Goal: Information Seeking & Learning: Learn about a topic

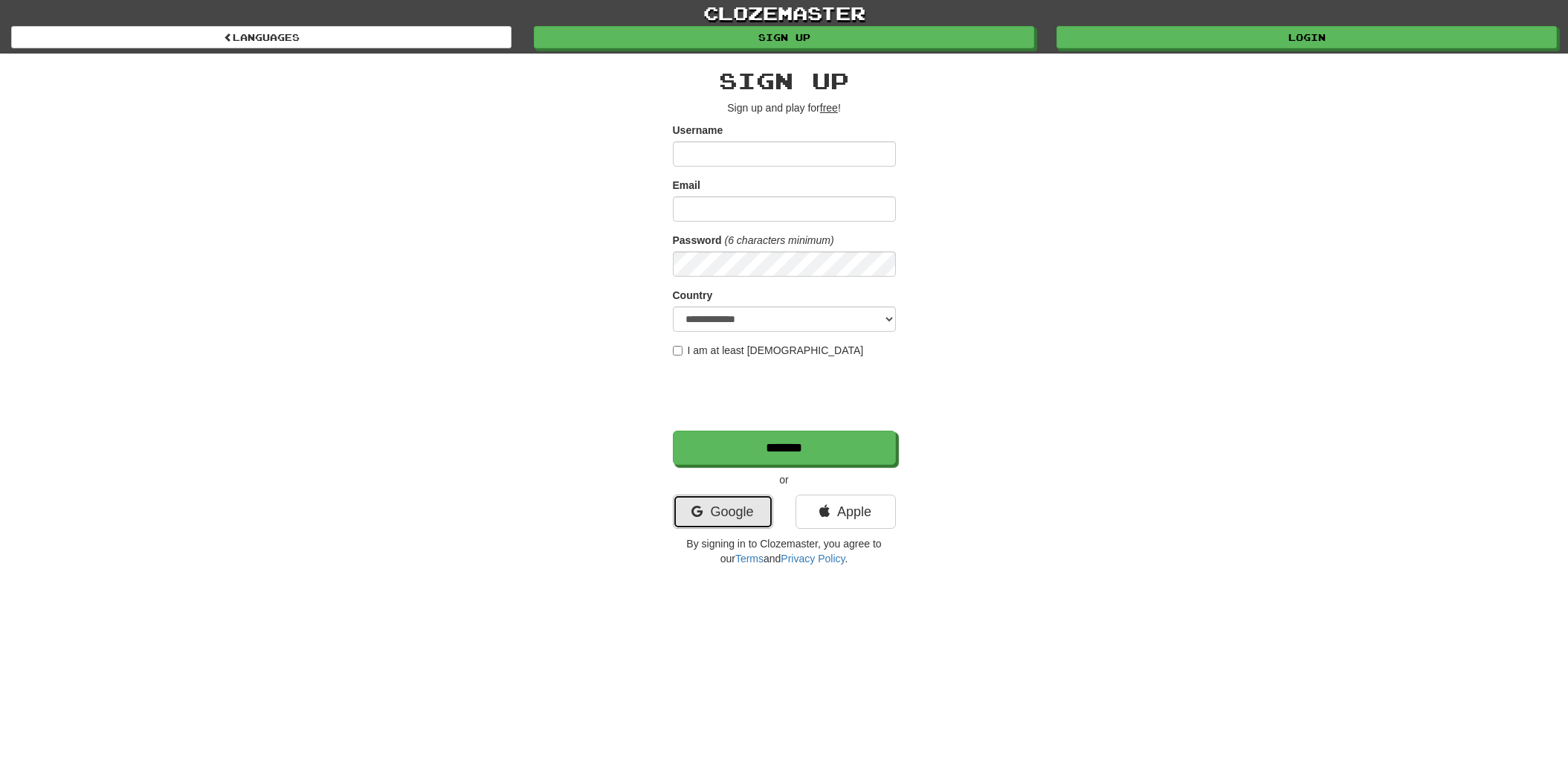
click at [725, 500] on link "Google" at bounding box center [723, 511] width 101 height 34
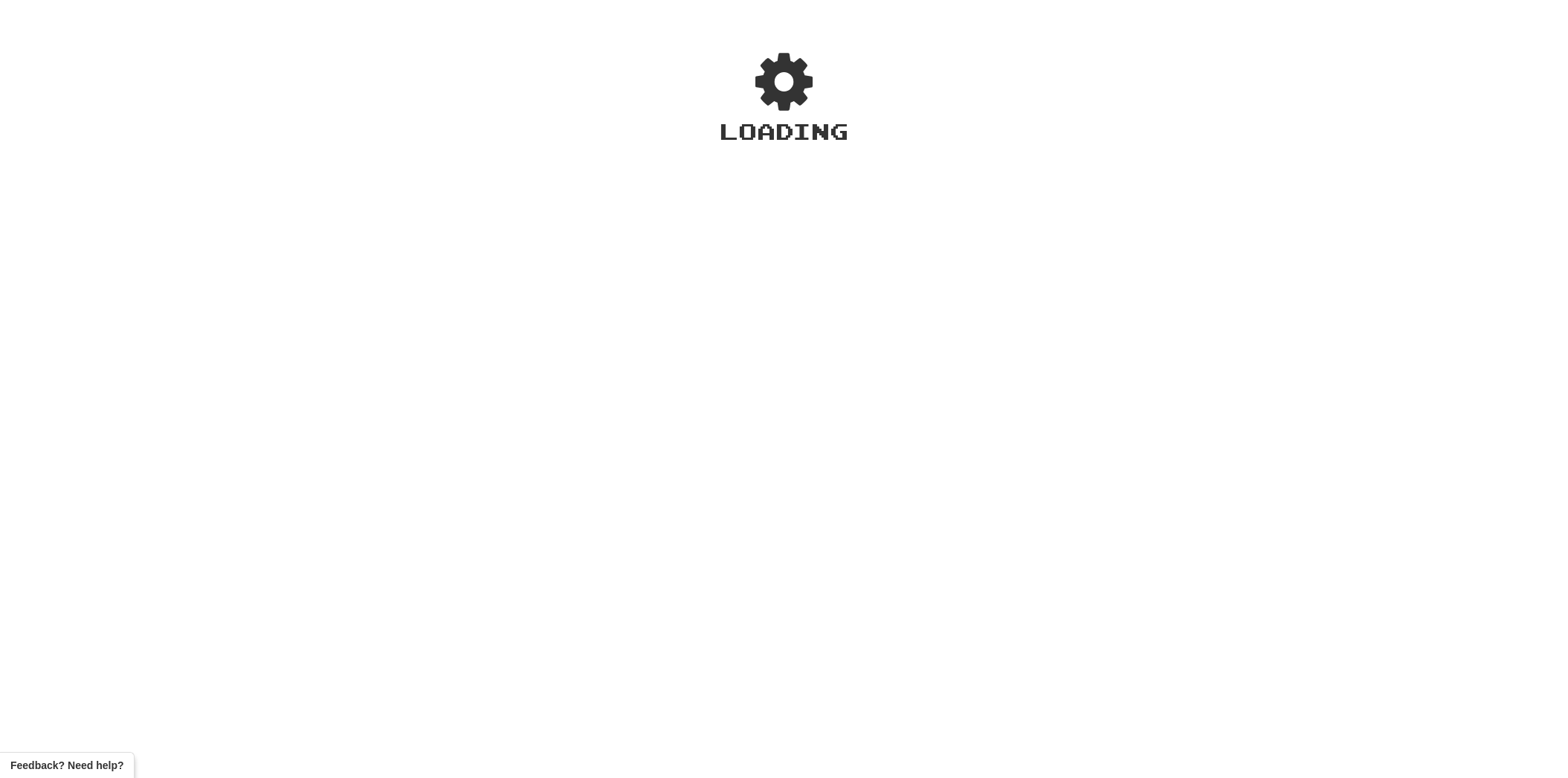
click at [714, 516] on div "Loading" at bounding box center [784, 398] width 1568 height 759
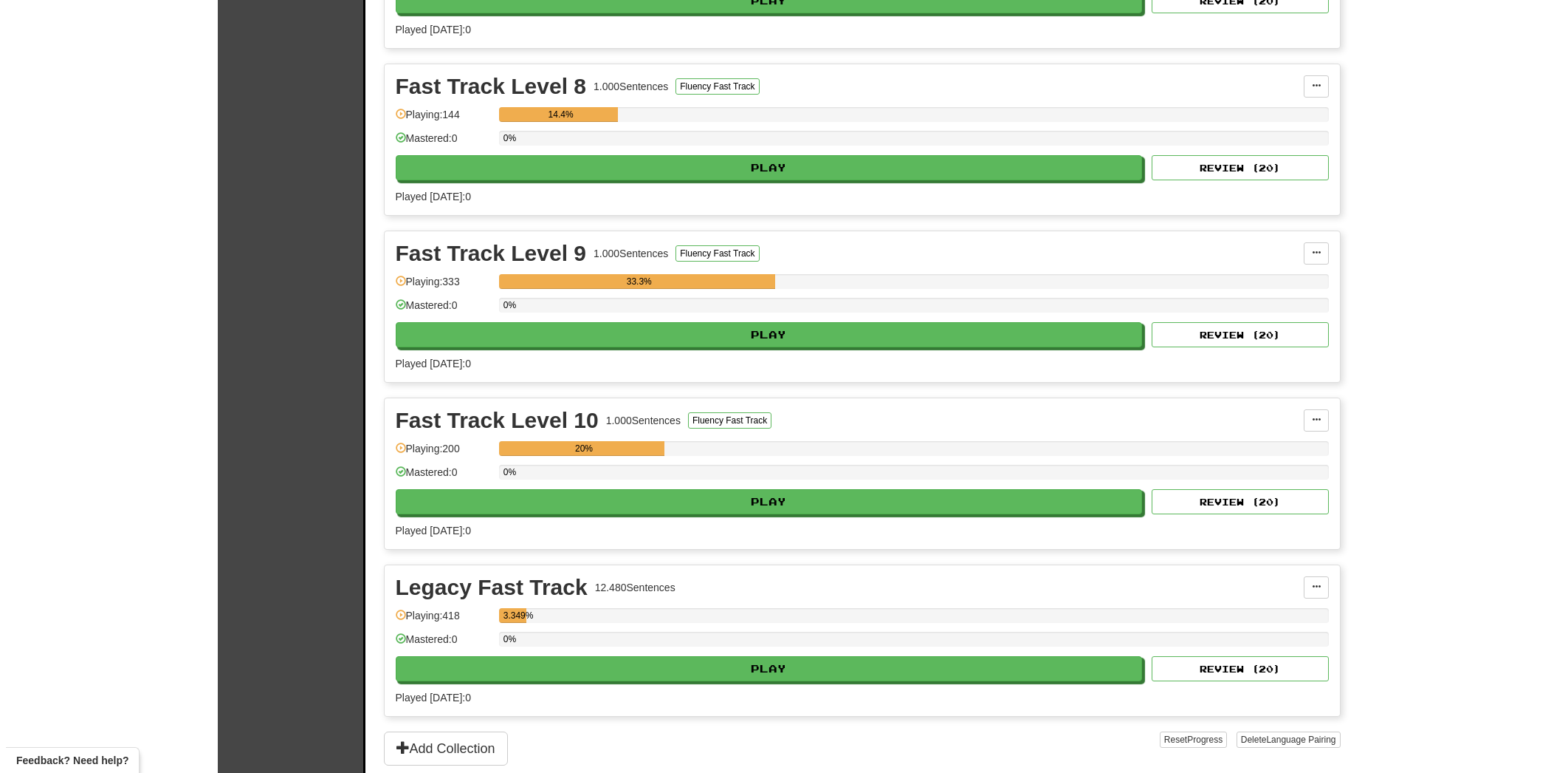
scroll to position [2630, 0]
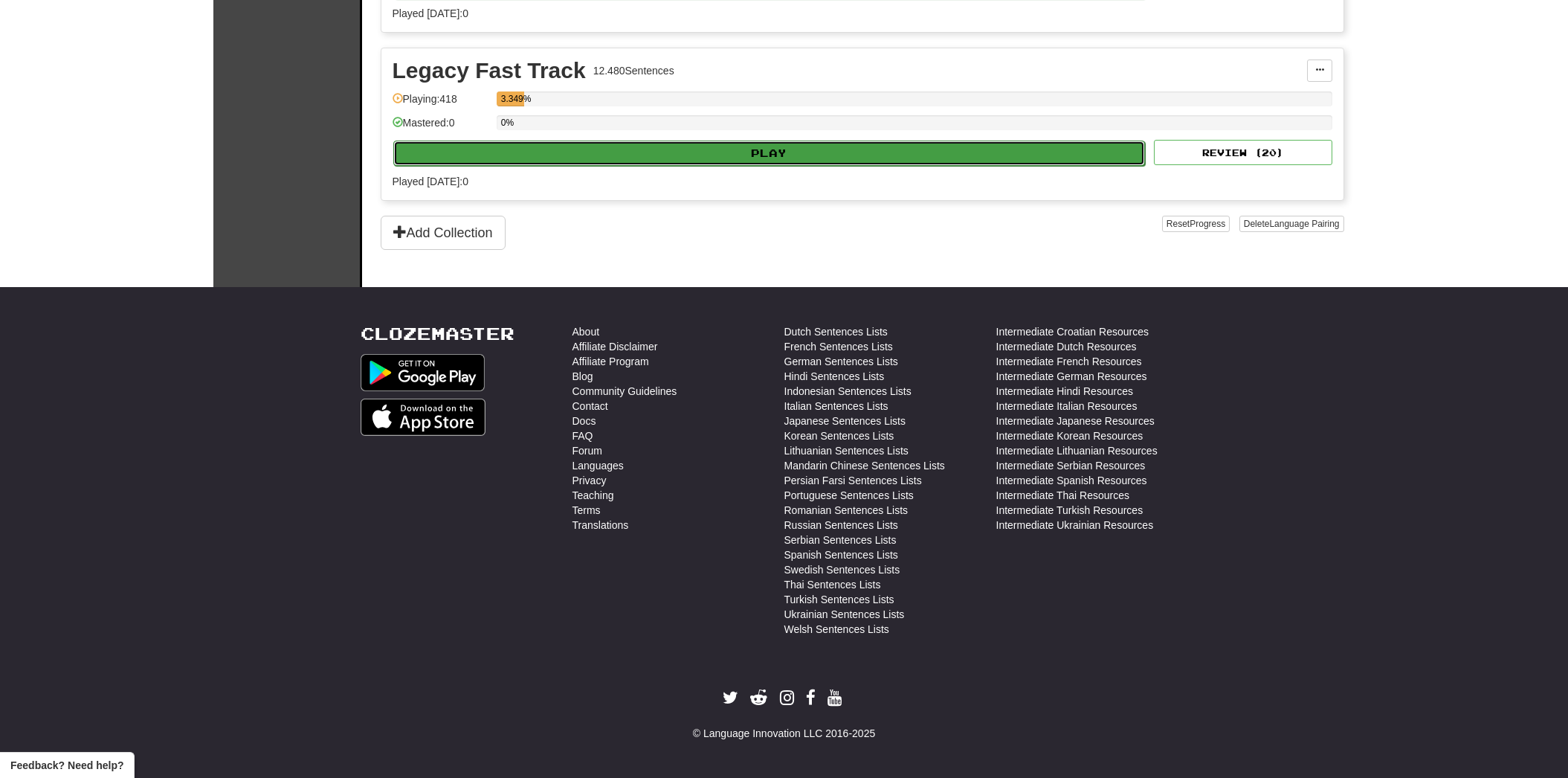
click at [574, 152] on button "Play" at bounding box center [769, 153] width 753 height 25
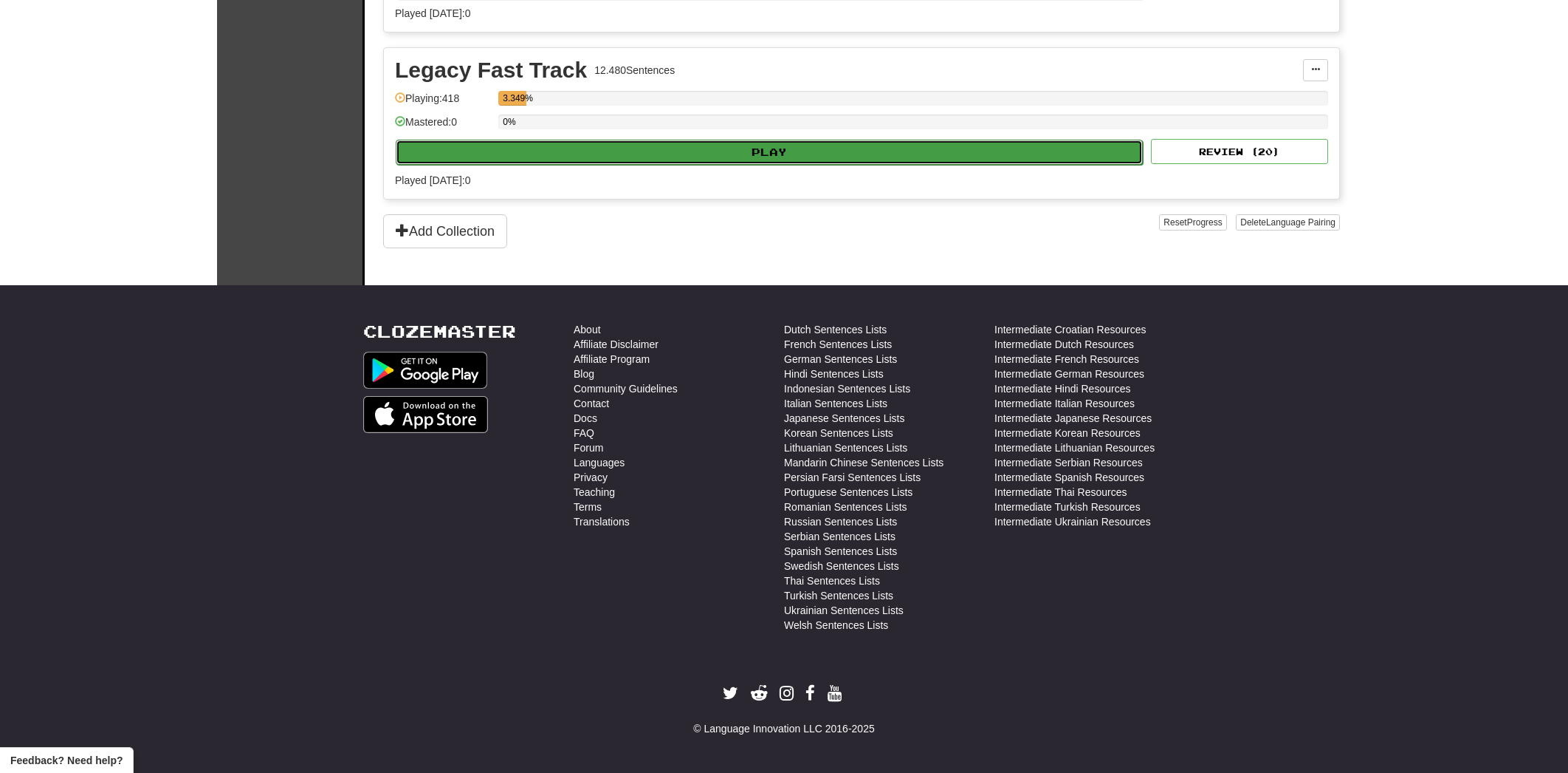
select select "**"
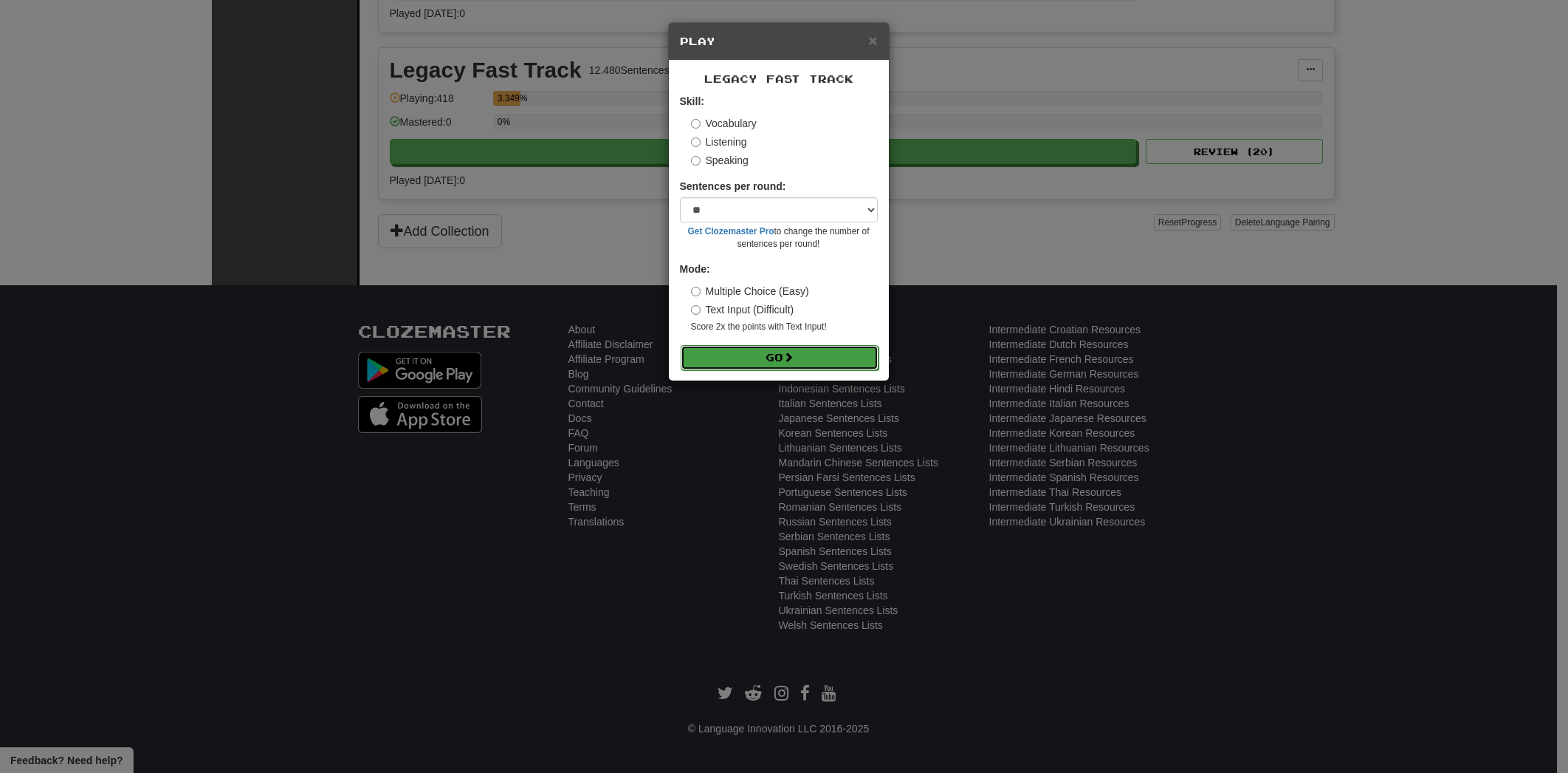
click at [723, 348] on button "Go" at bounding box center [780, 357] width 198 height 25
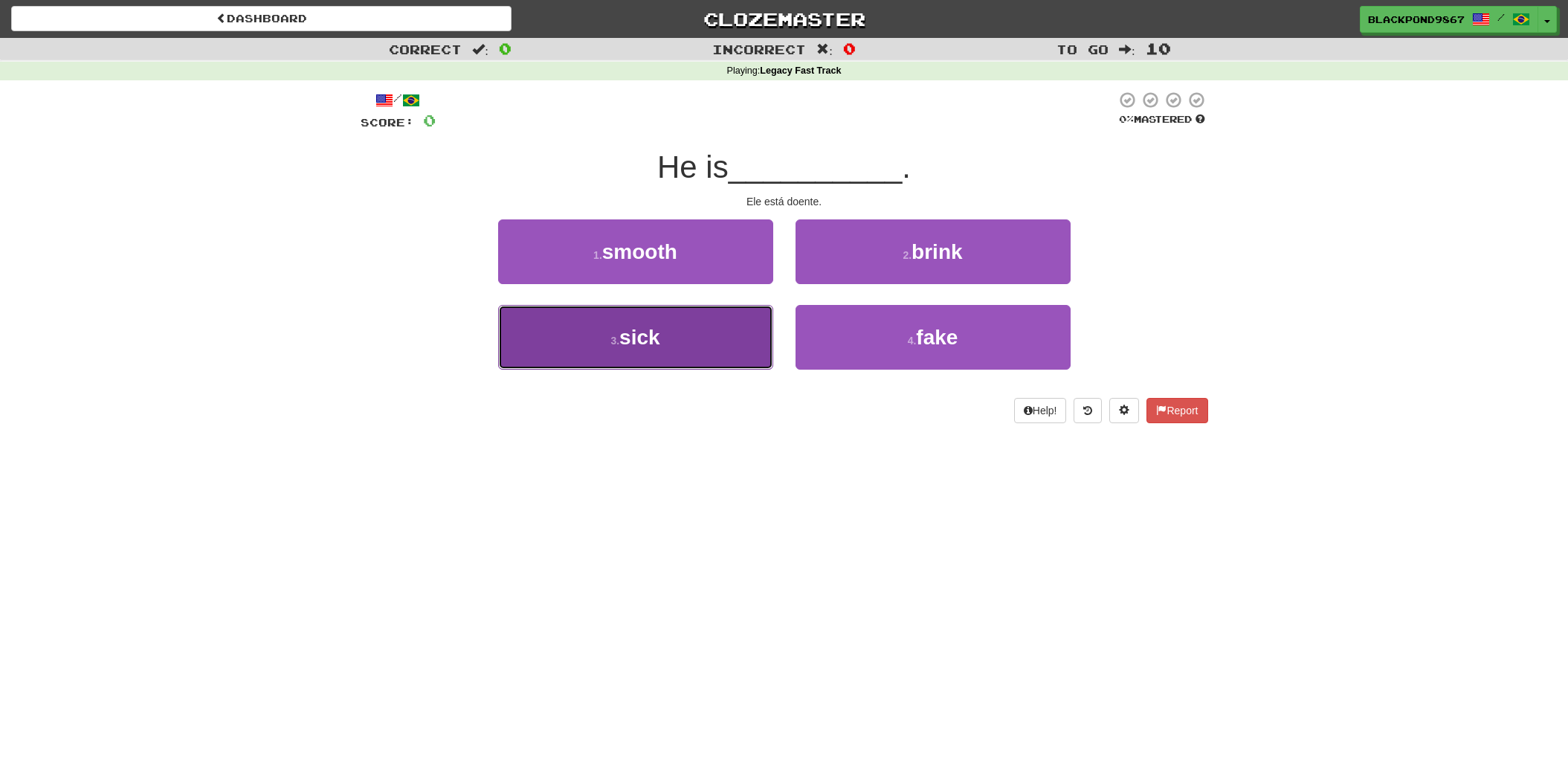
click at [628, 339] on span "sick" at bounding box center [640, 337] width 41 height 23
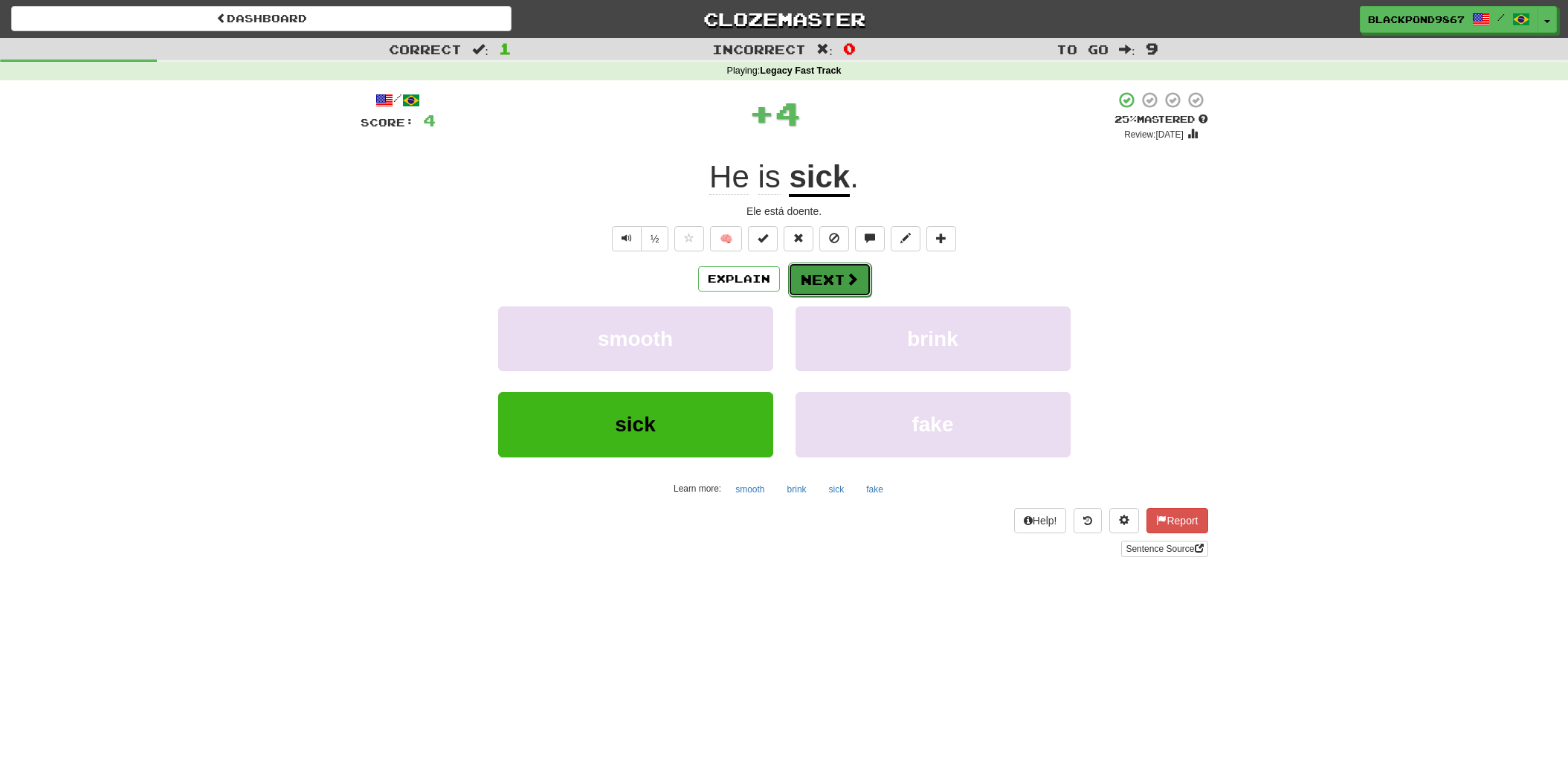
click at [840, 278] on button "Next" at bounding box center [830, 280] width 83 height 34
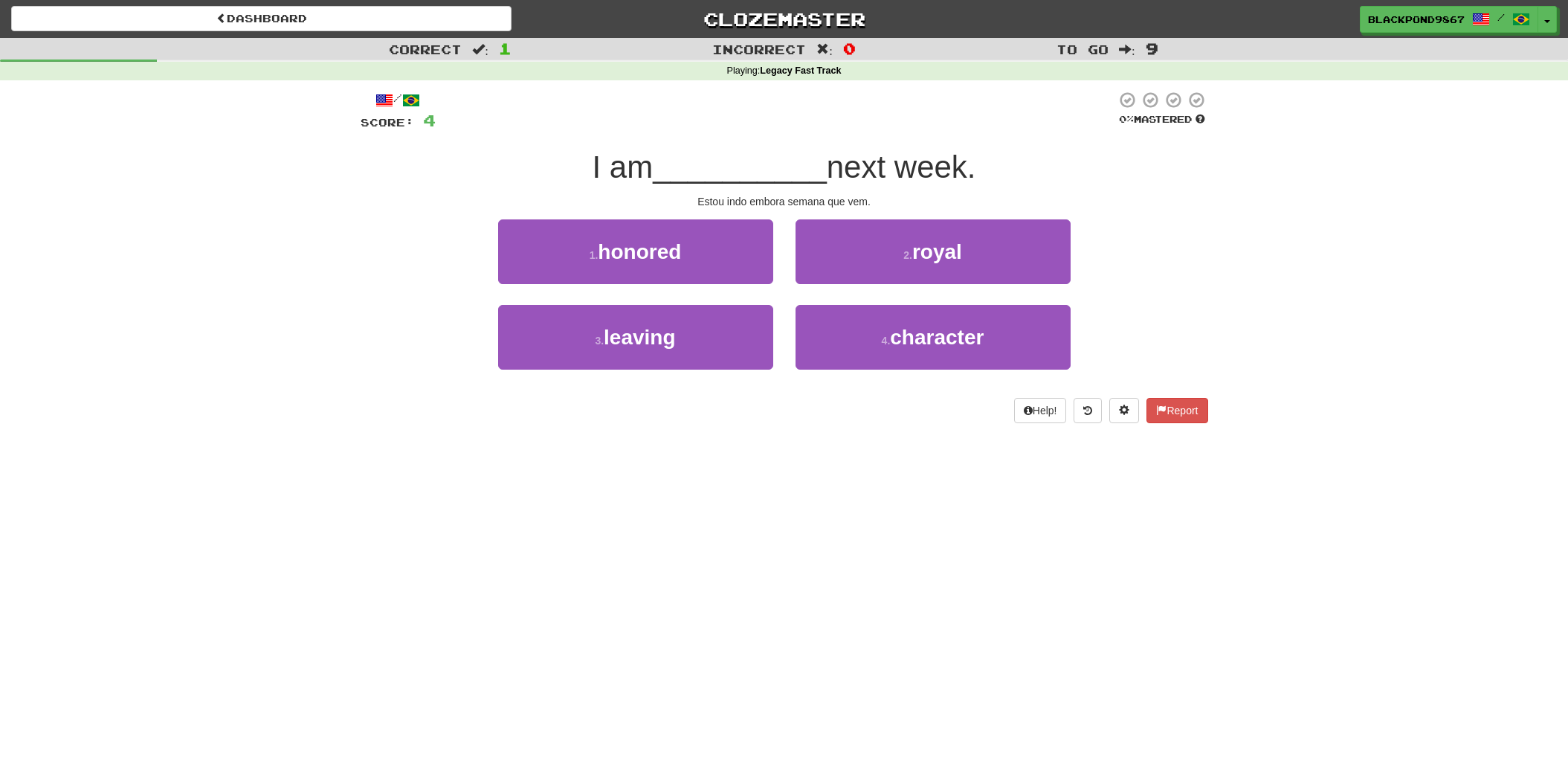
click at [624, 389] on div "/ Score: 4 0 % Mastered I am __________ next week. Estou indo embora semana que…" at bounding box center [784, 257] width 847 height 332
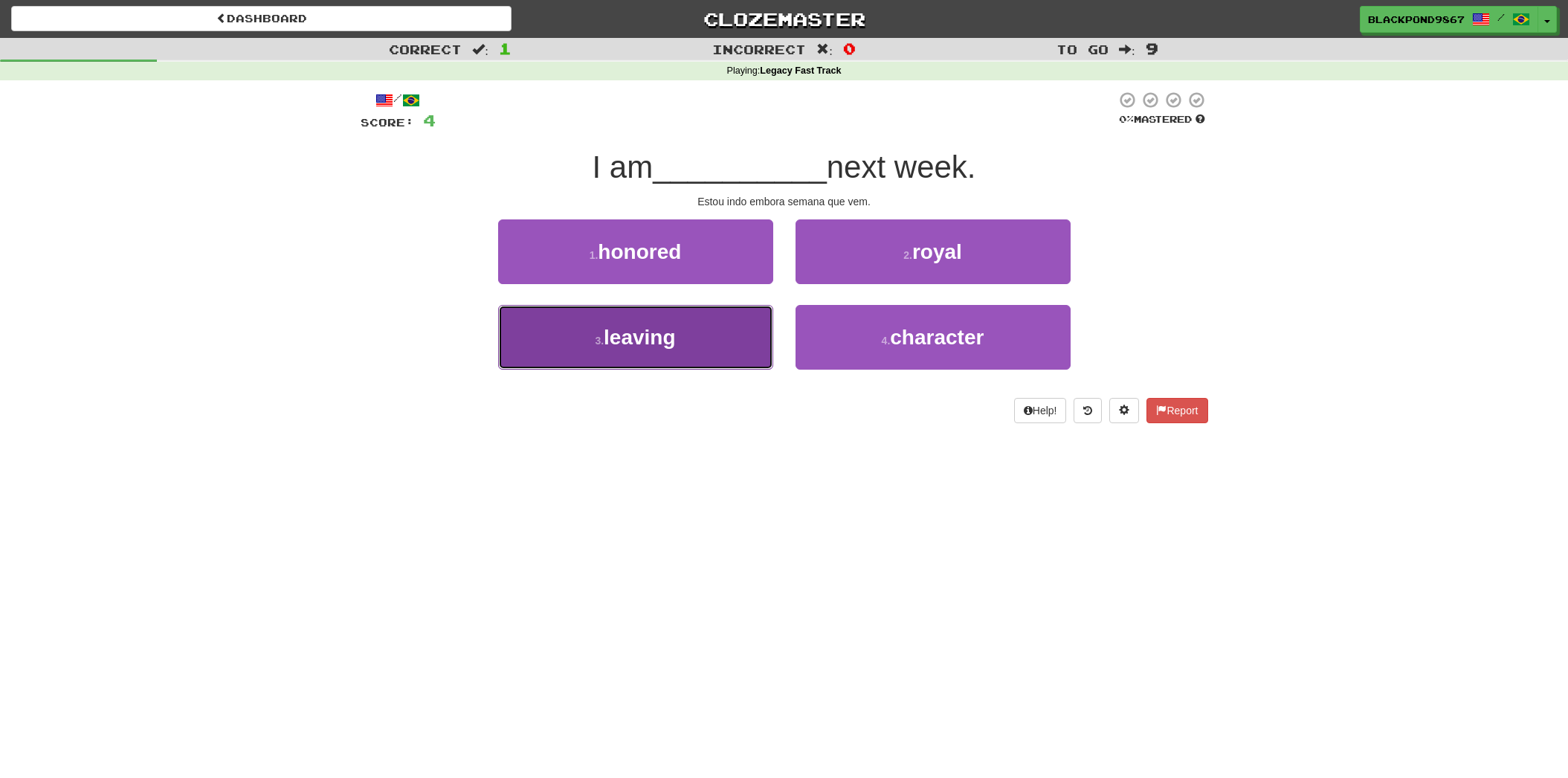
click at [651, 350] on button "3 . leaving" at bounding box center [635, 337] width 275 height 65
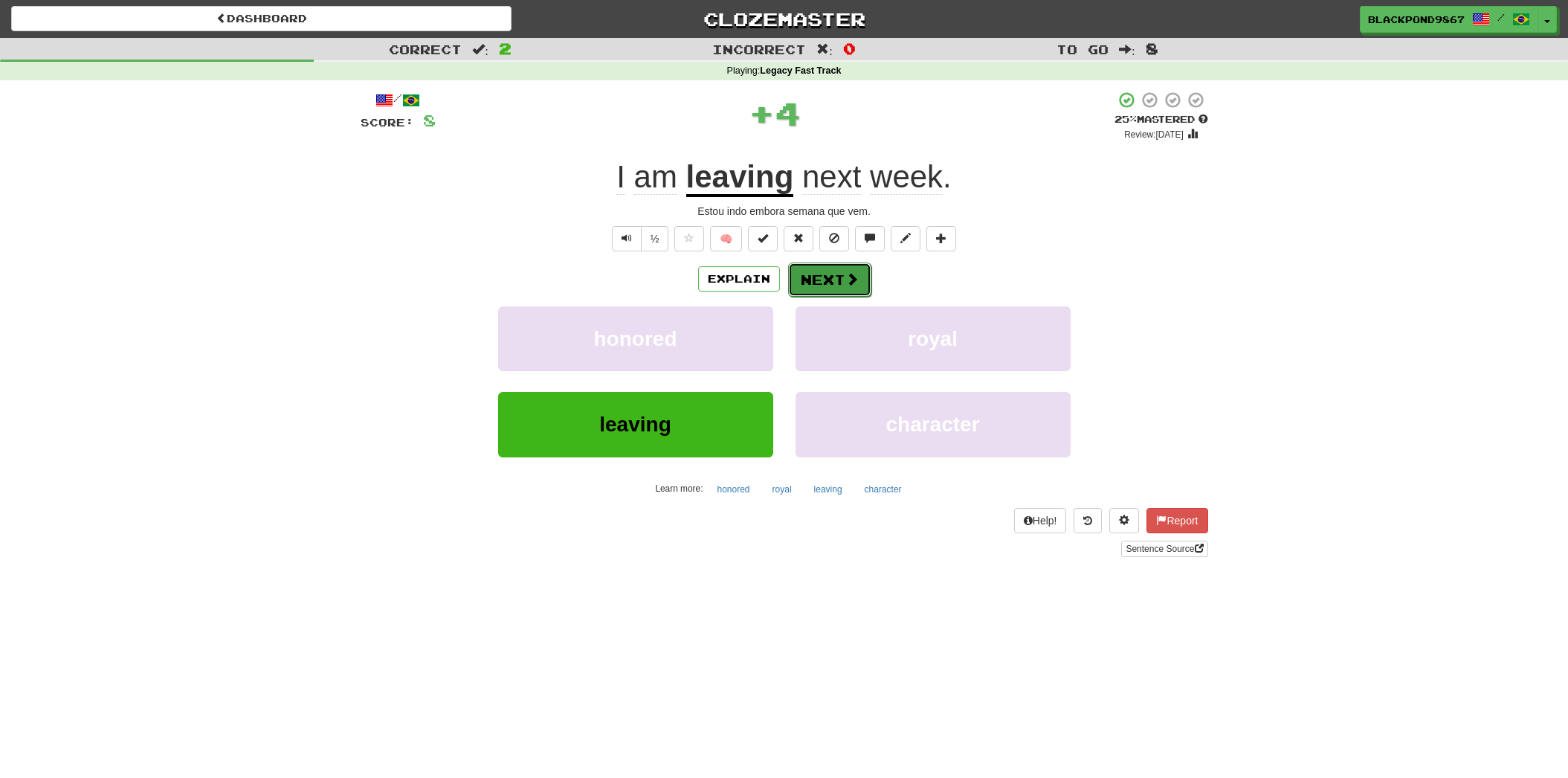
click at [858, 283] on button "Next" at bounding box center [830, 280] width 83 height 34
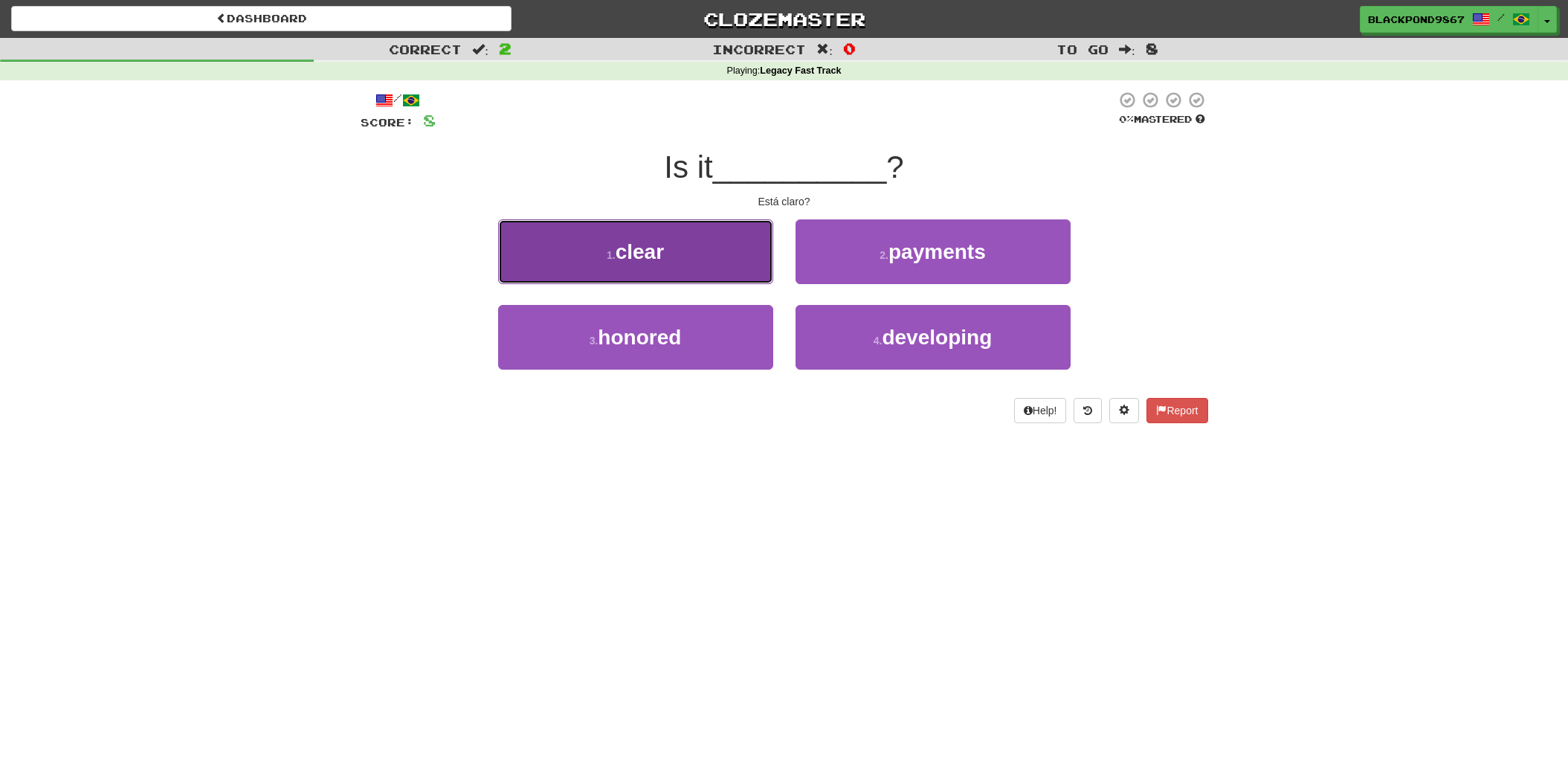
click at [687, 263] on button "1 . clear" at bounding box center [635, 252] width 275 height 65
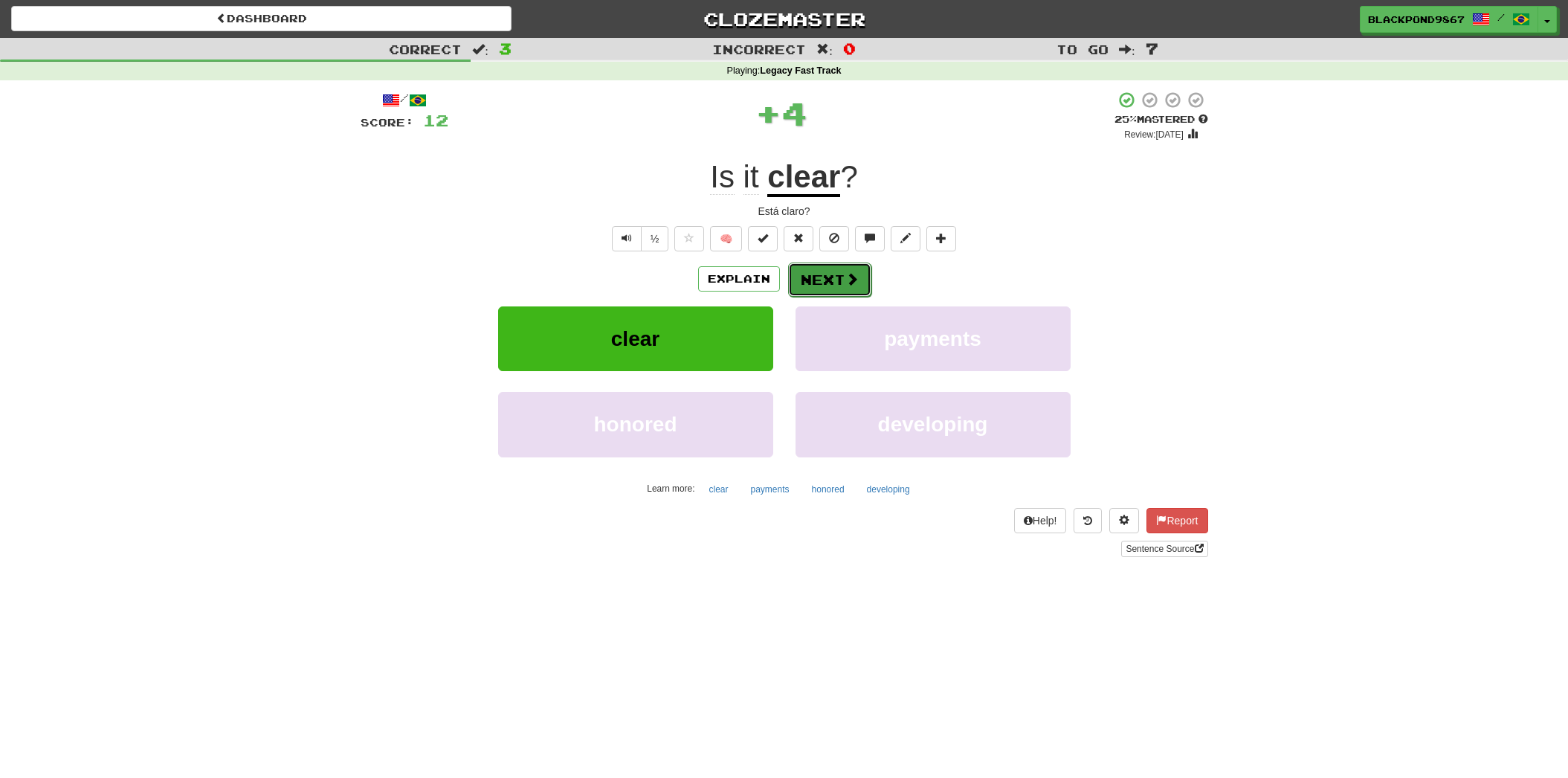
click at [835, 275] on button "Next" at bounding box center [830, 280] width 83 height 34
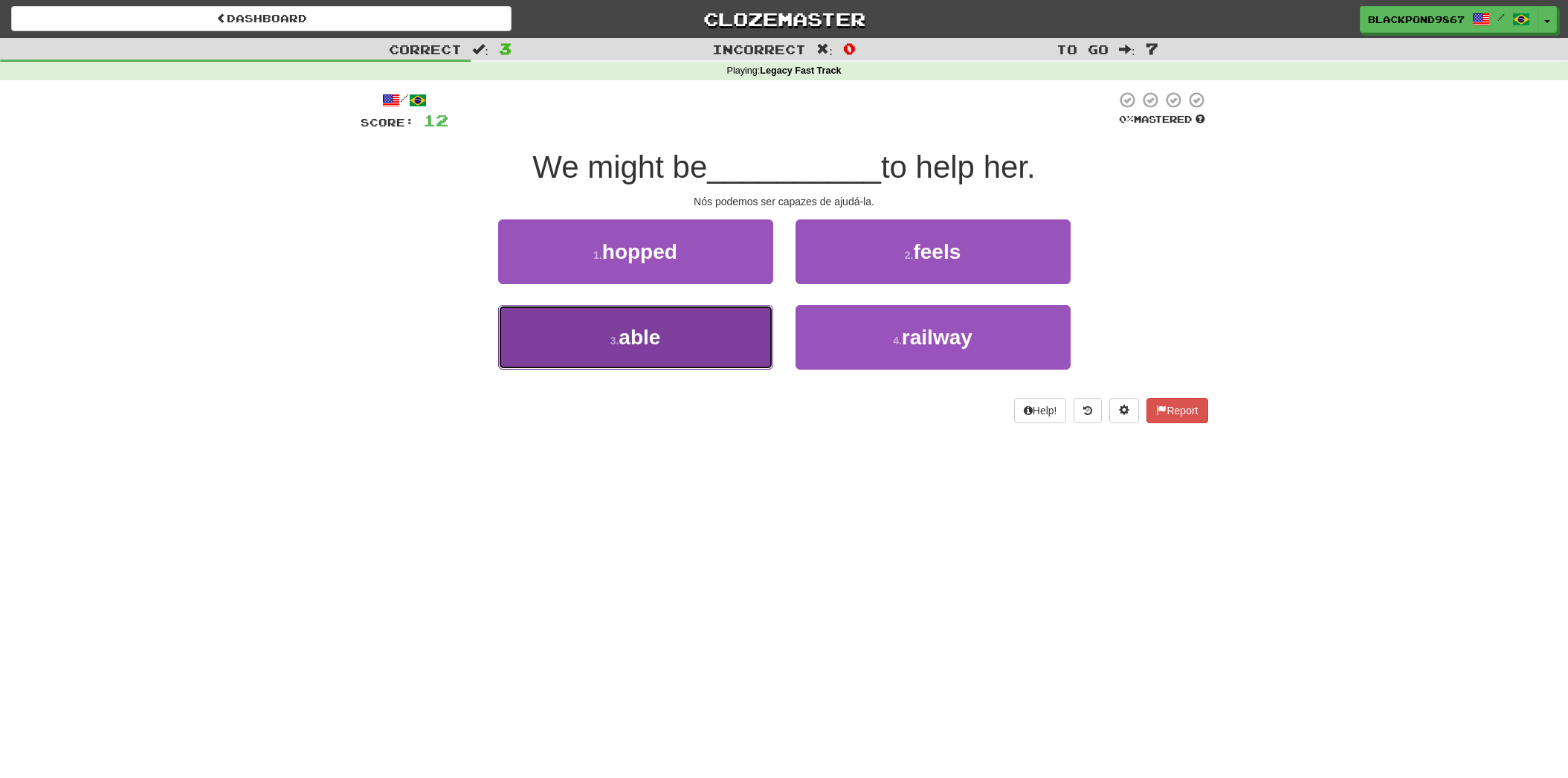
click at [664, 339] on button "3 . able" at bounding box center [635, 337] width 275 height 65
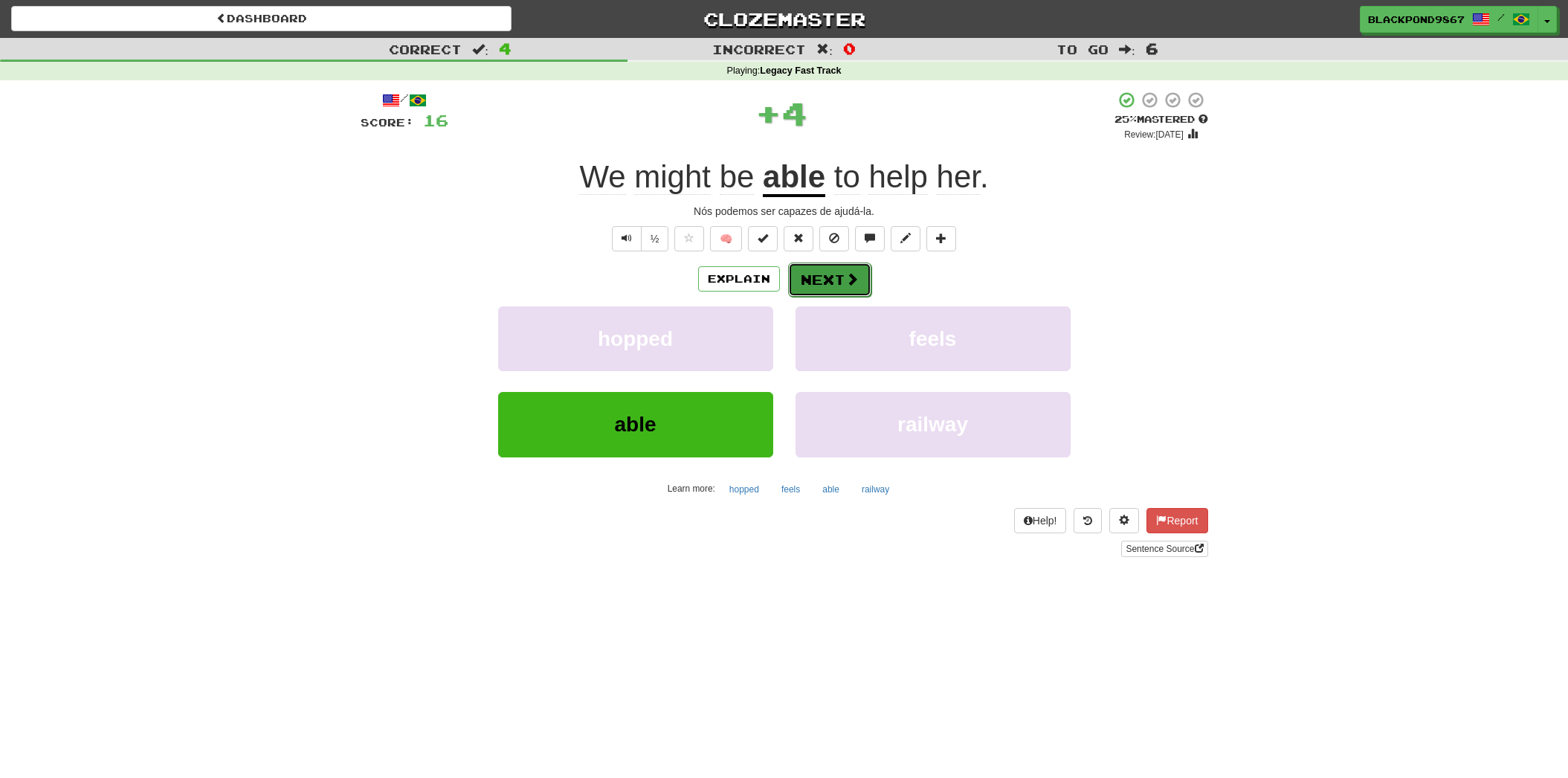
click at [817, 271] on button "Next" at bounding box center [830, 280] width 83 height 34
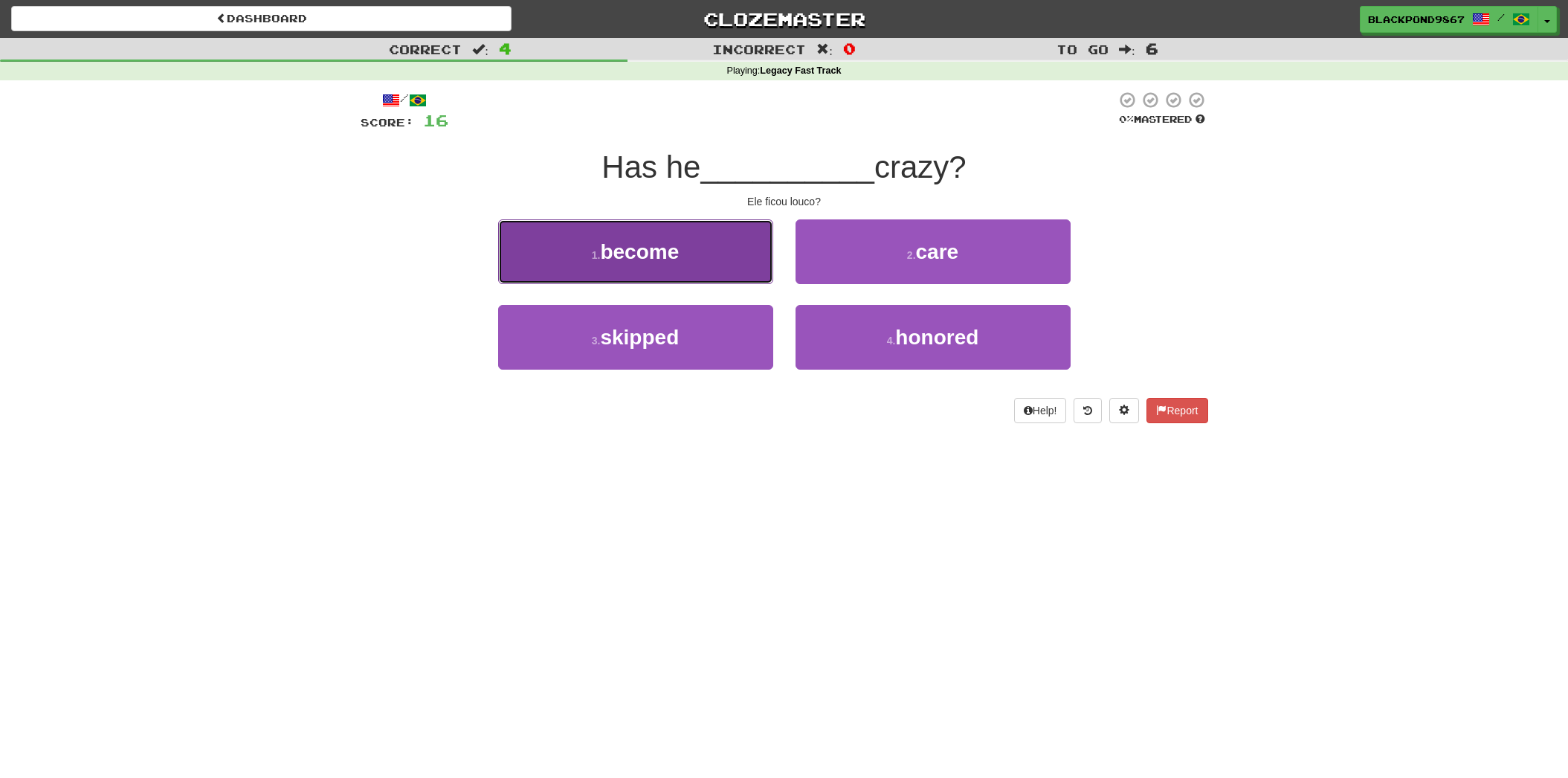
click at [674, 269] on button "1 . become" at bounding box center [635, 252] width 275 height 65
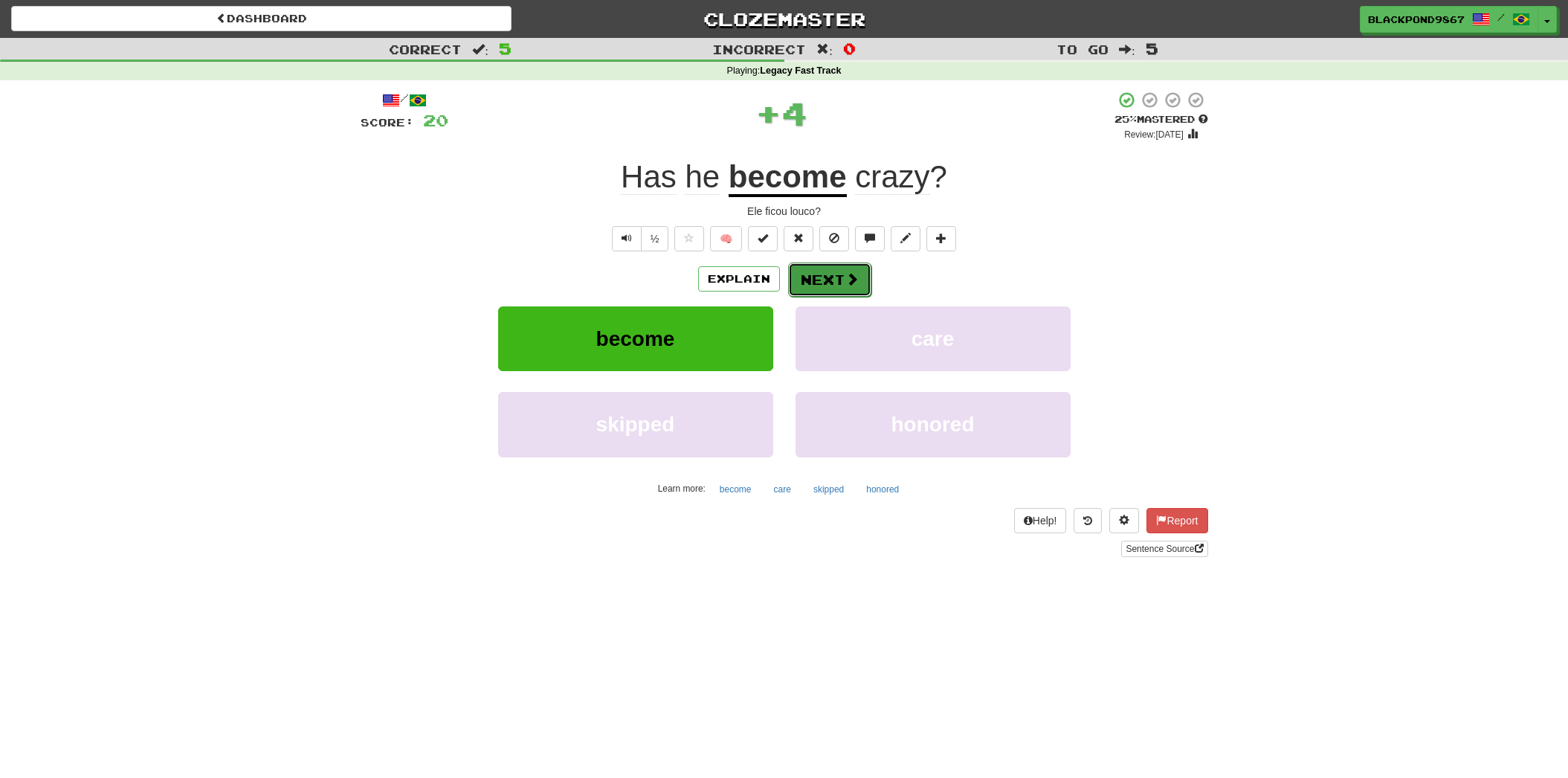
click at [826, 274] on button "Next" at bounding box center [830, 280] width 83 height 34
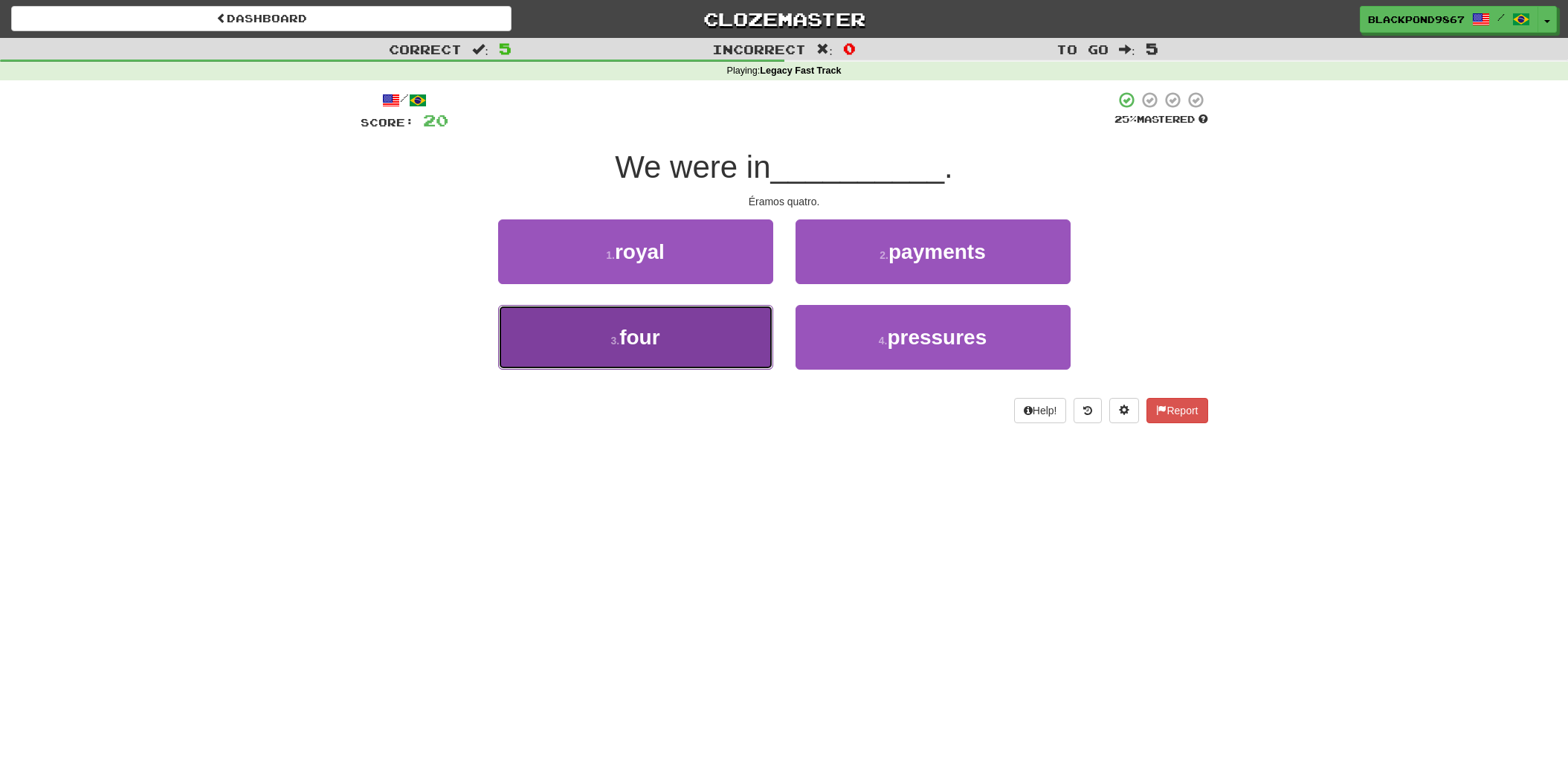
click at [729, 328] on button "3 . four" at bounding box center [635, 337] width 275 height 65
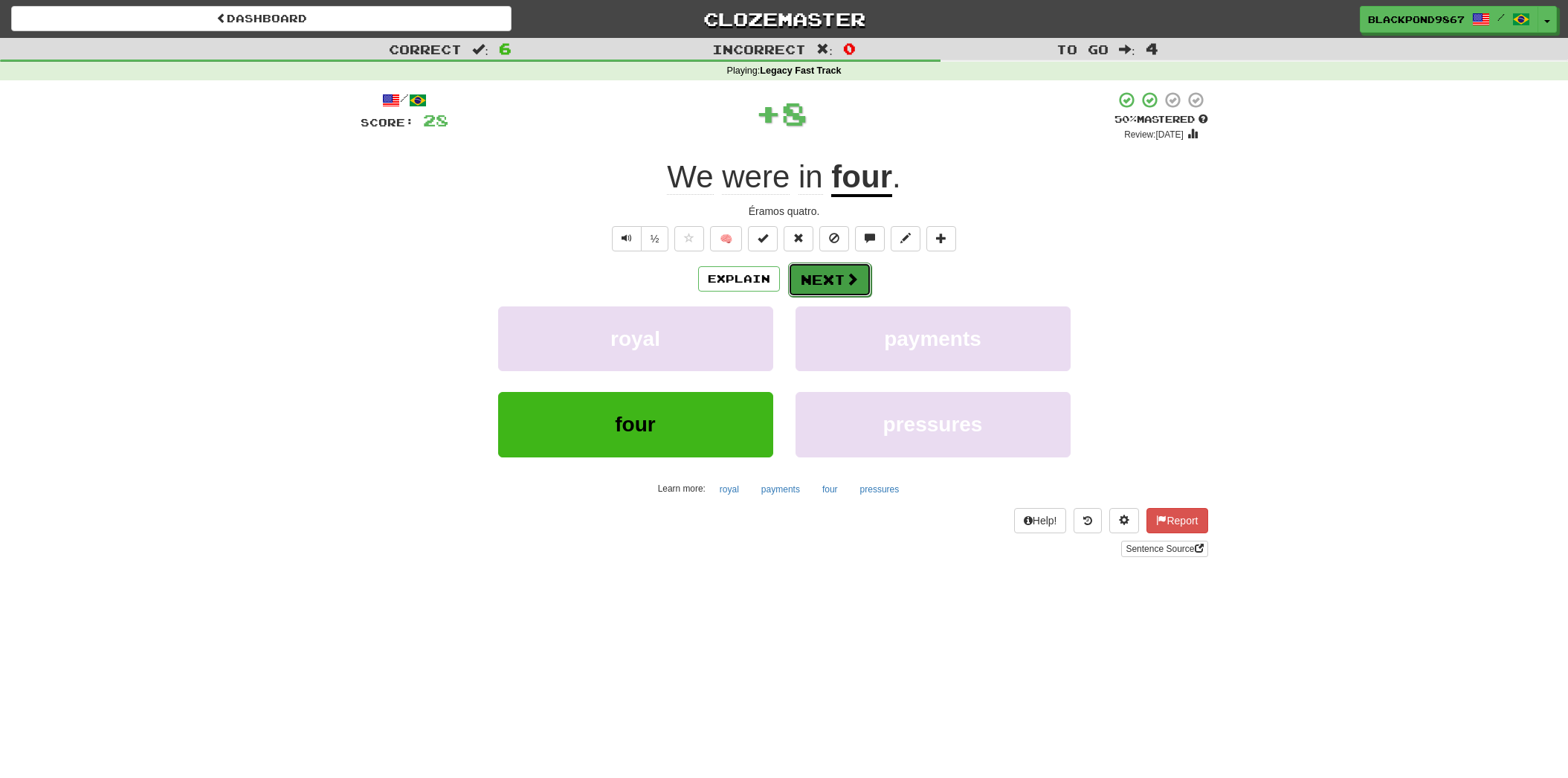
click at [823, 278] on button "Next" at bounding box center [830, 280] width 83 height 34
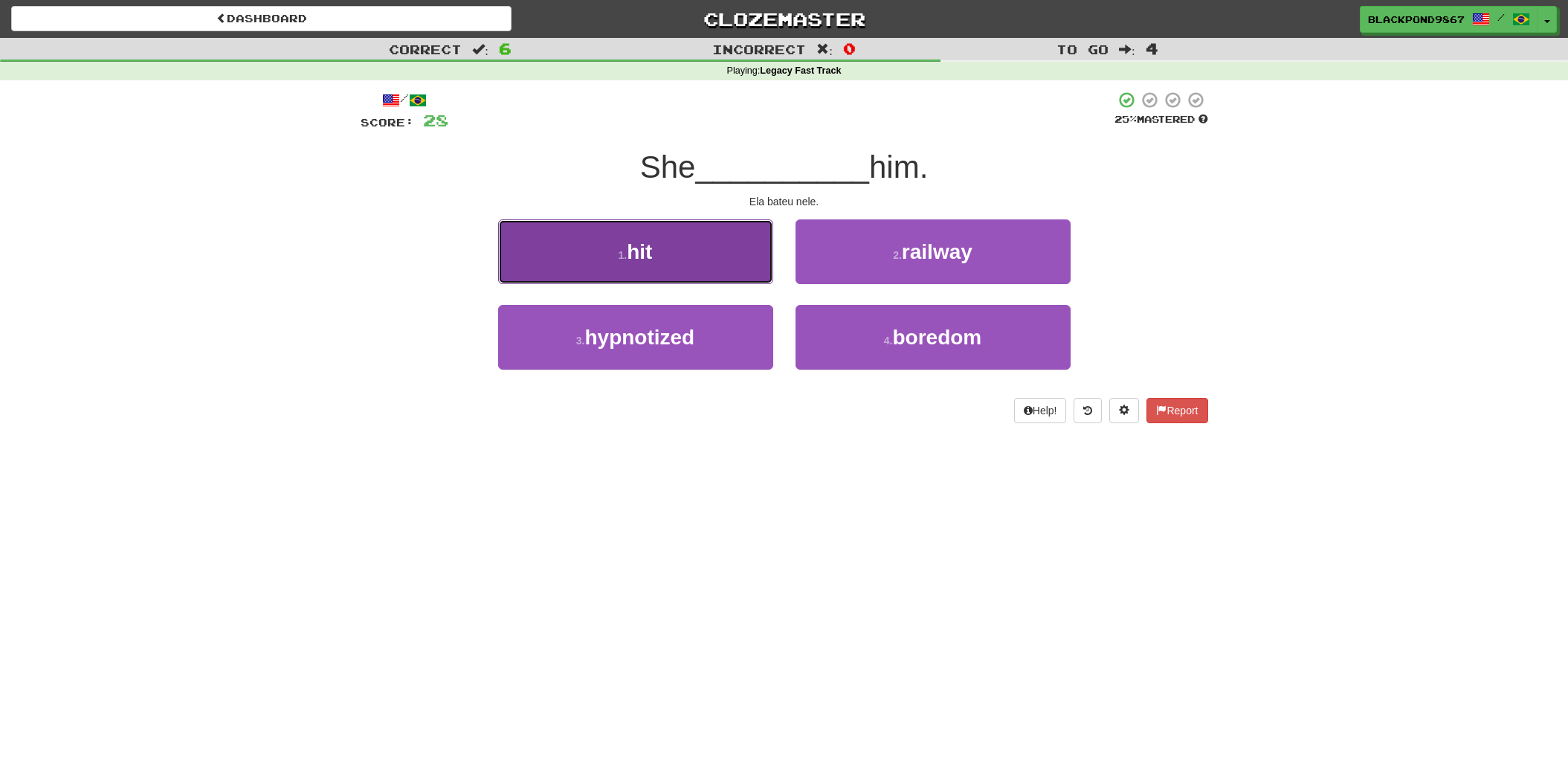
click at [687, 271] on button "1 . hit" at bounding box center [635, 252] width 275 height 65
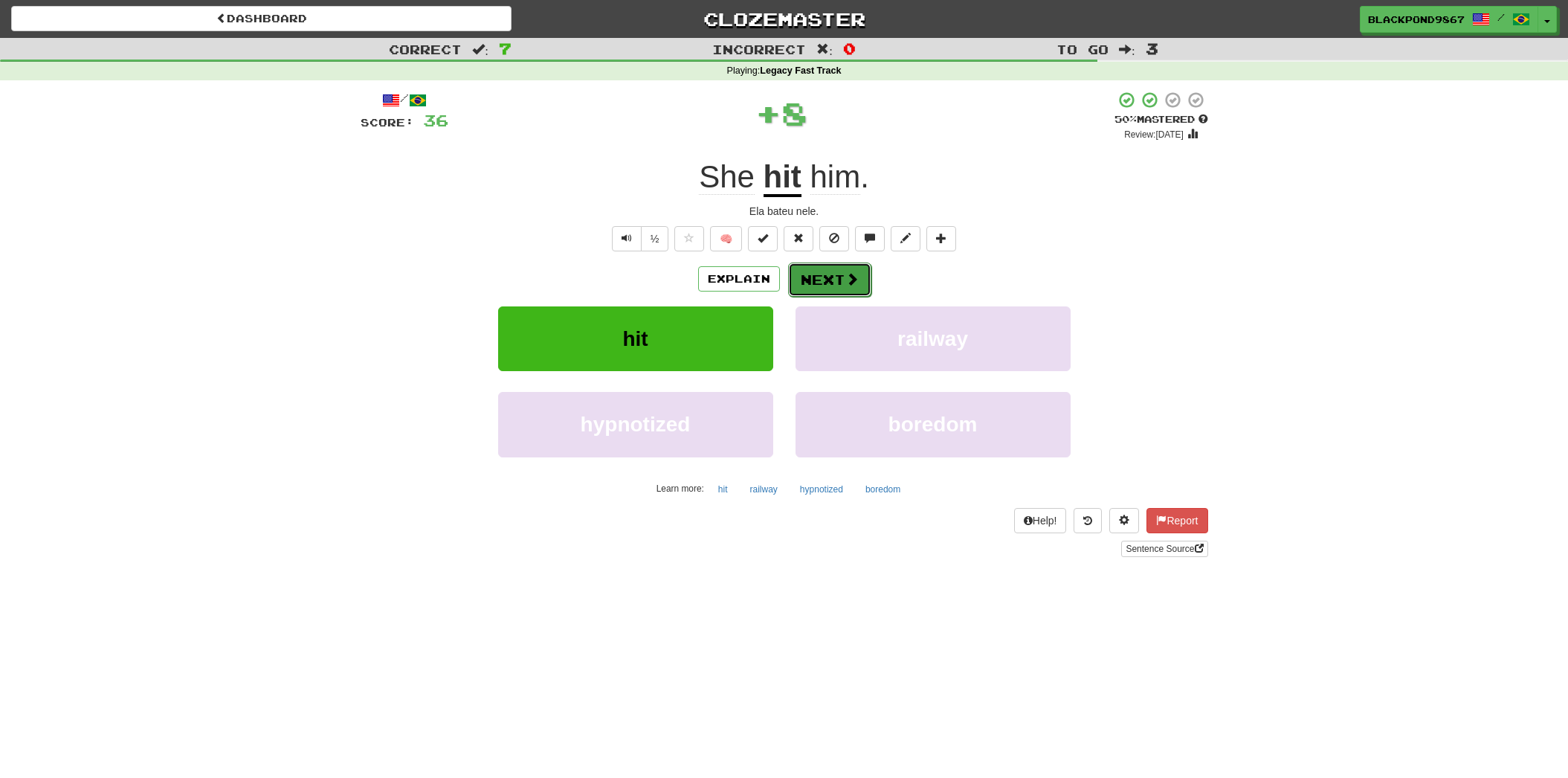
click at [840, 286] on button "Next" at bounding box center [830, 280] width 83 height 34
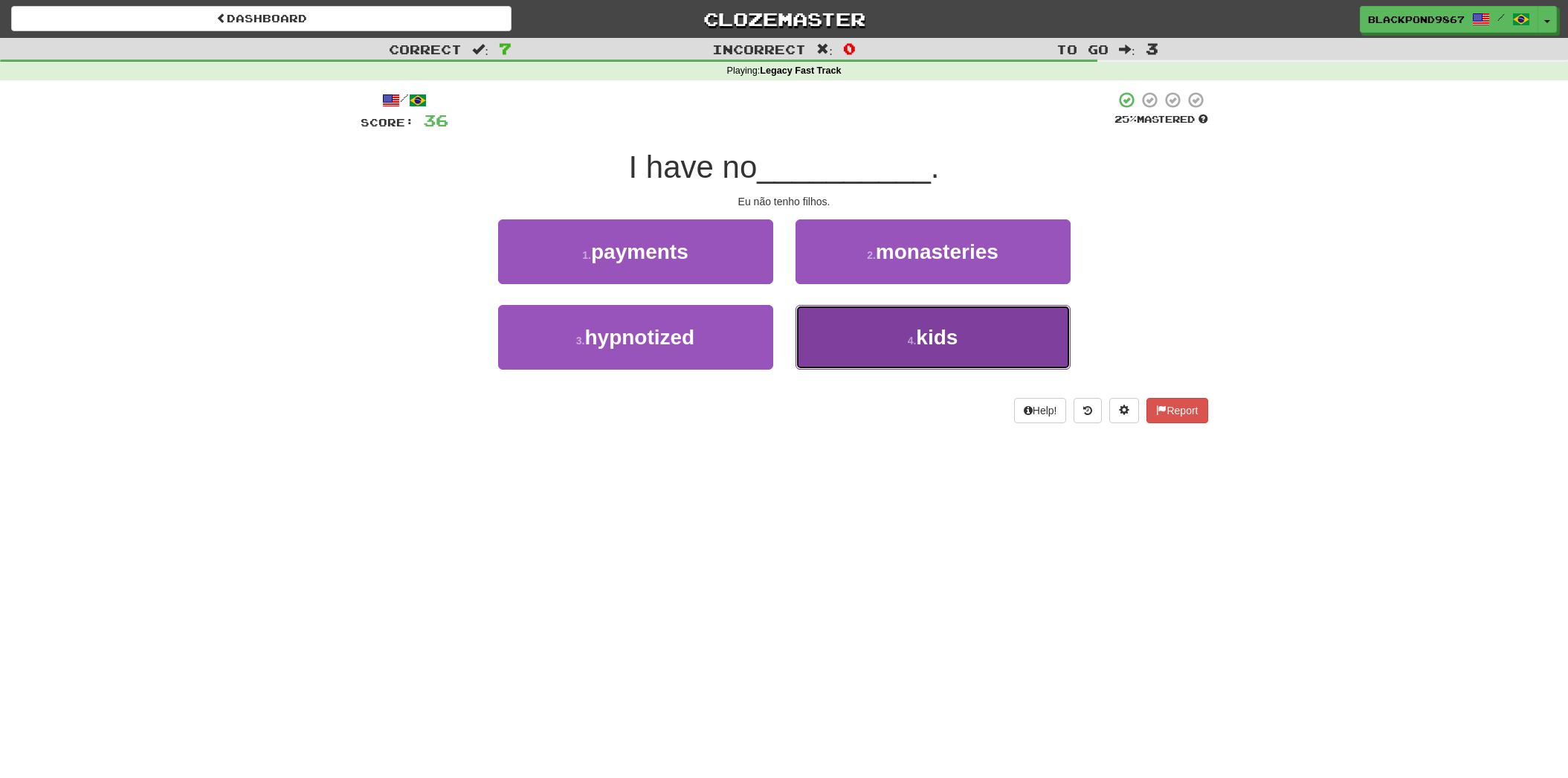
click at [880, 319] on button "4 . kids" at bounding box center [933, 337] width 275 height 65
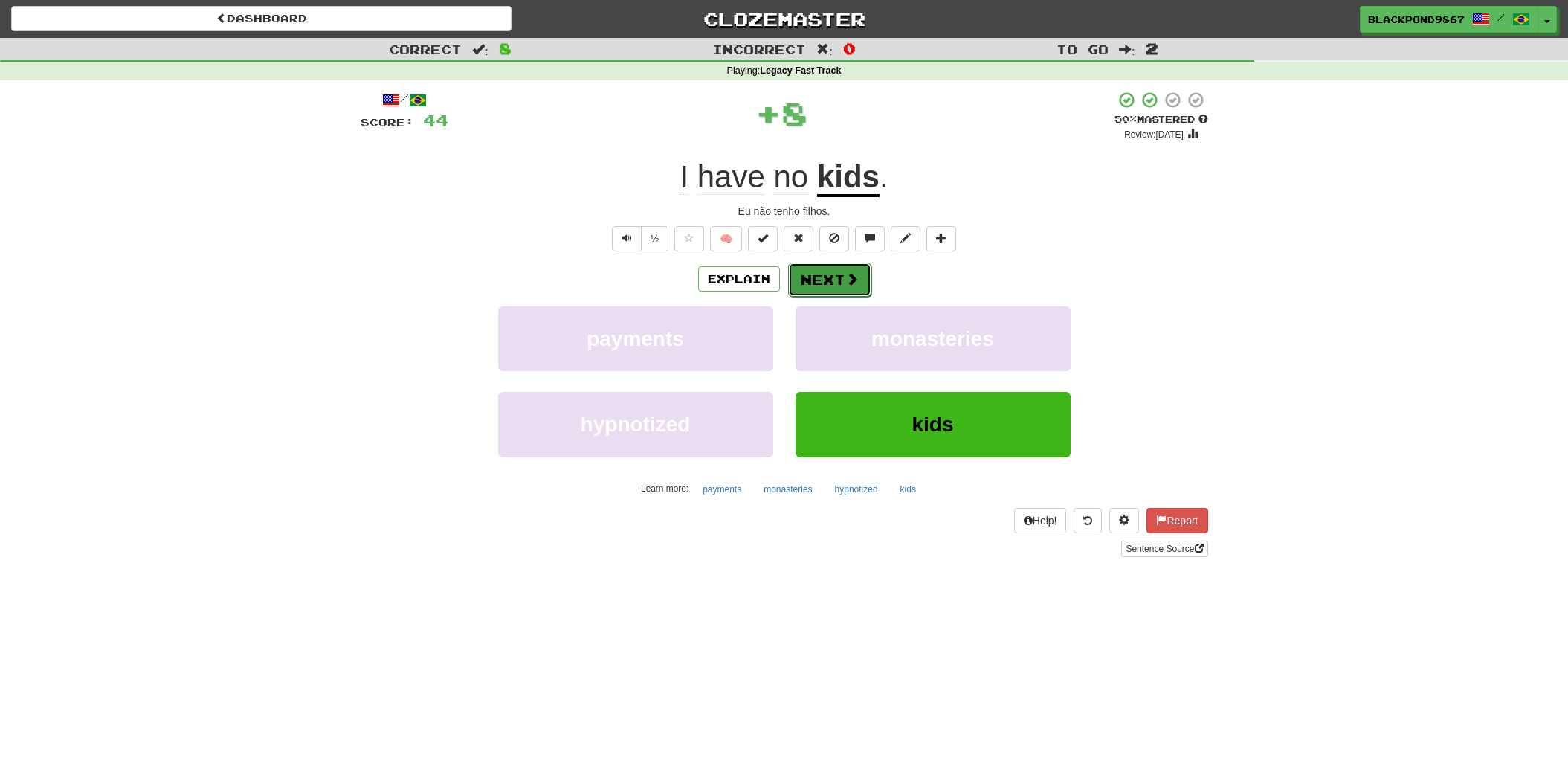
click at [852, 277] on span at bounding box center [852, 278] width 13 height 13
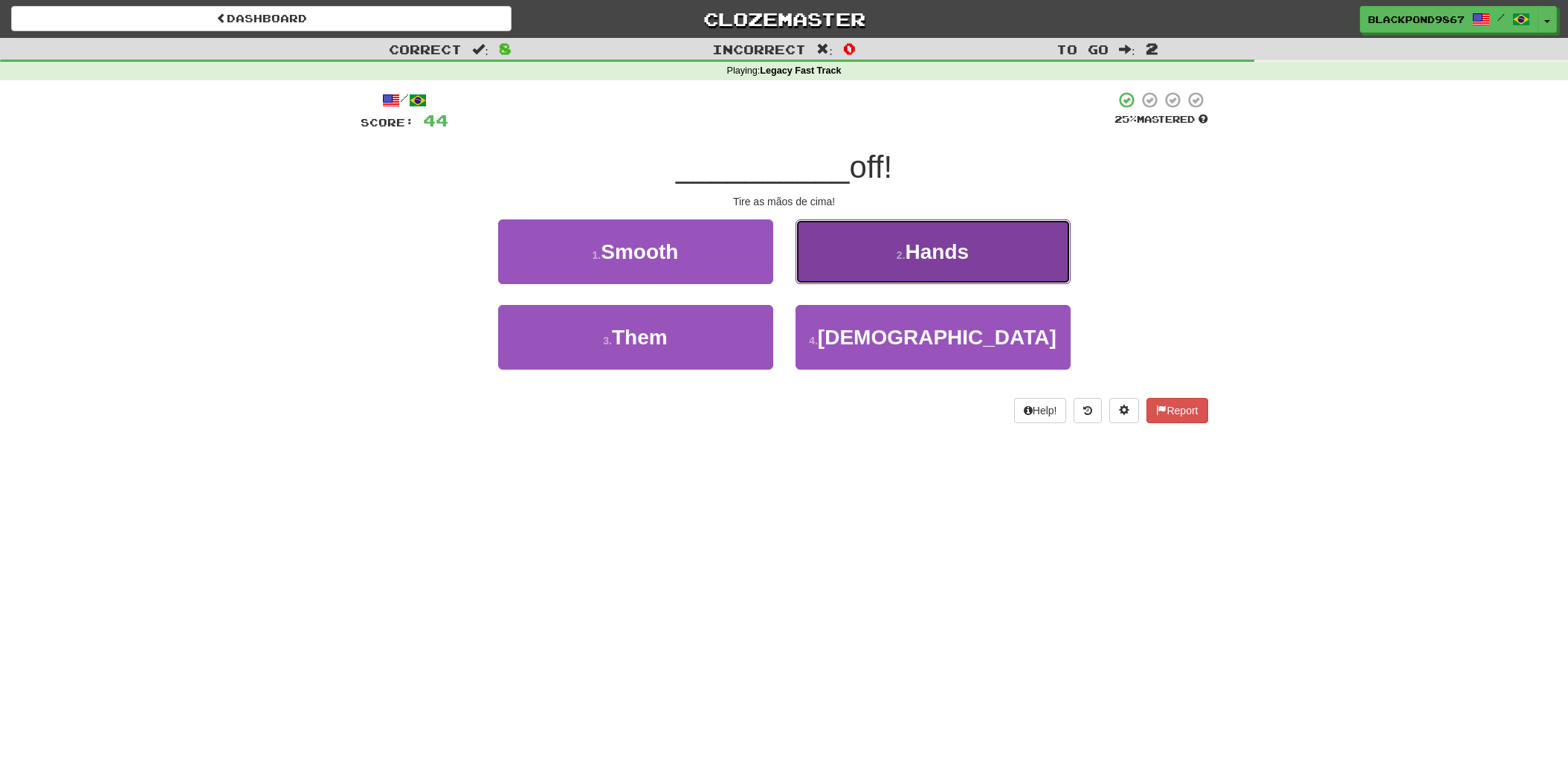
click at [858, 265] on button "2 . Hands" at bounding box center [933, 252] width 275 height 65
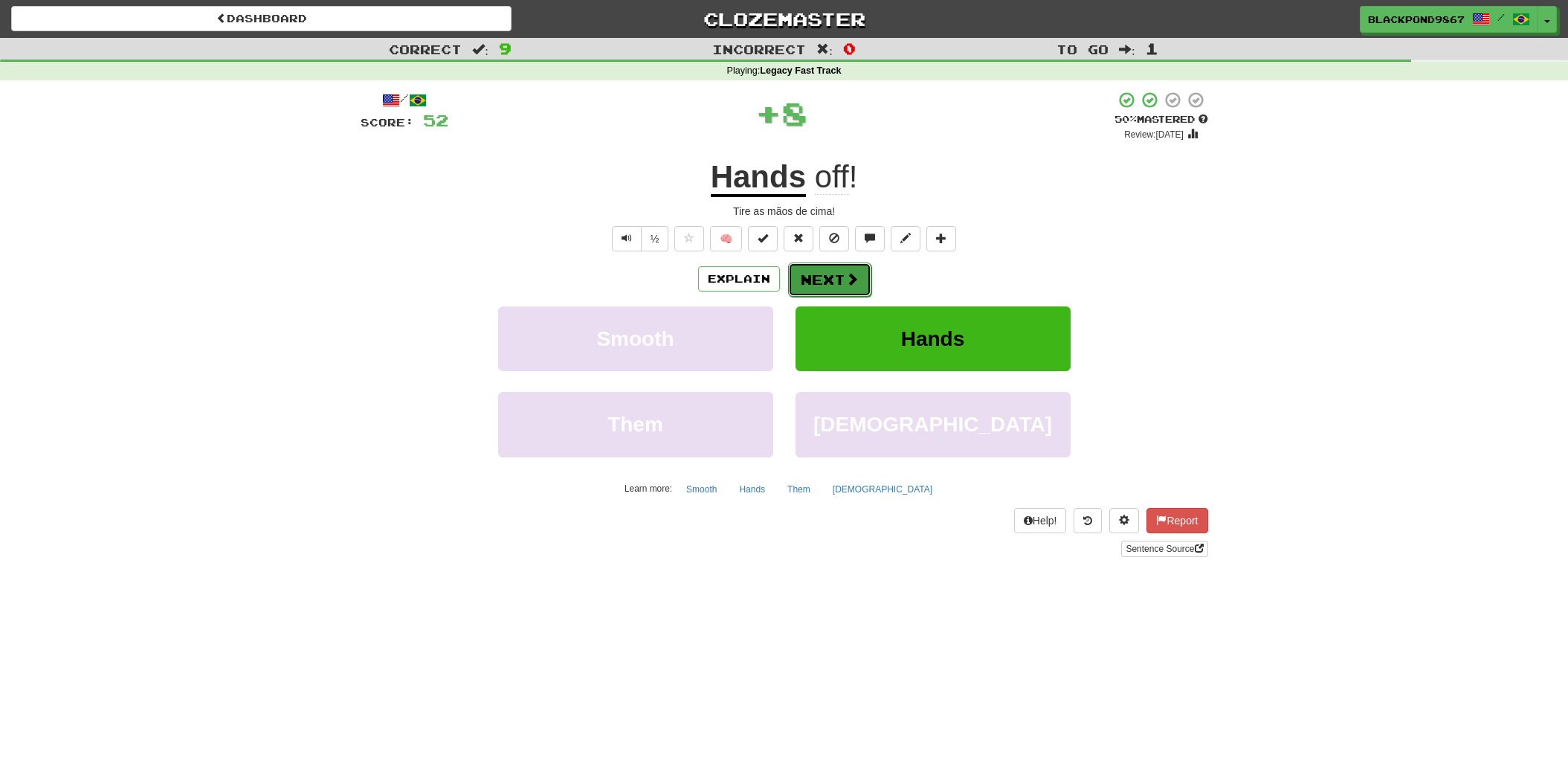
click at [841, 274] on button "Next" at bounding box center [830, 280] width 83 height 34
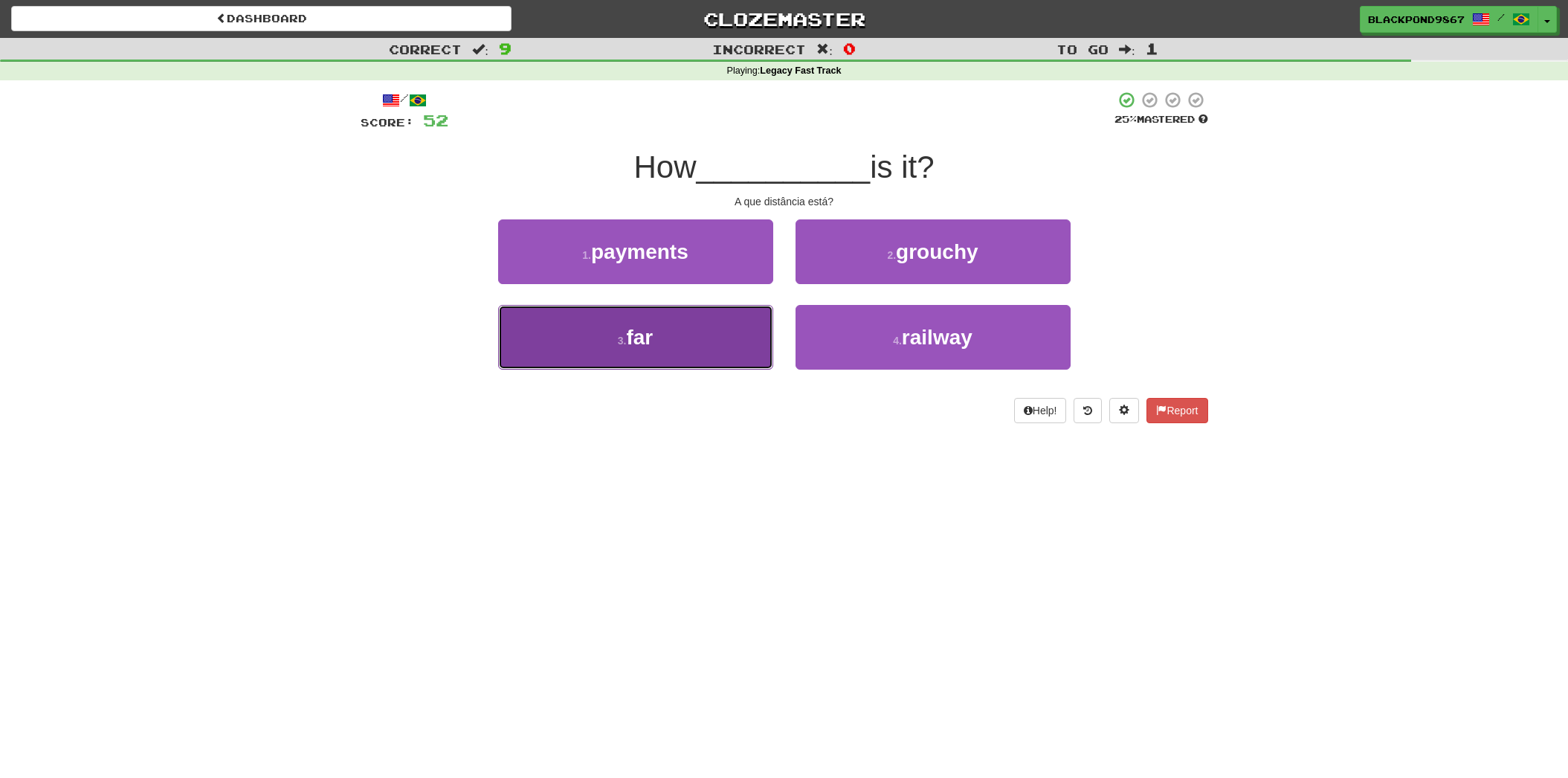
click at [765, 334] on button "3 . far" at bounding box center [635, 337] width 275 height 65
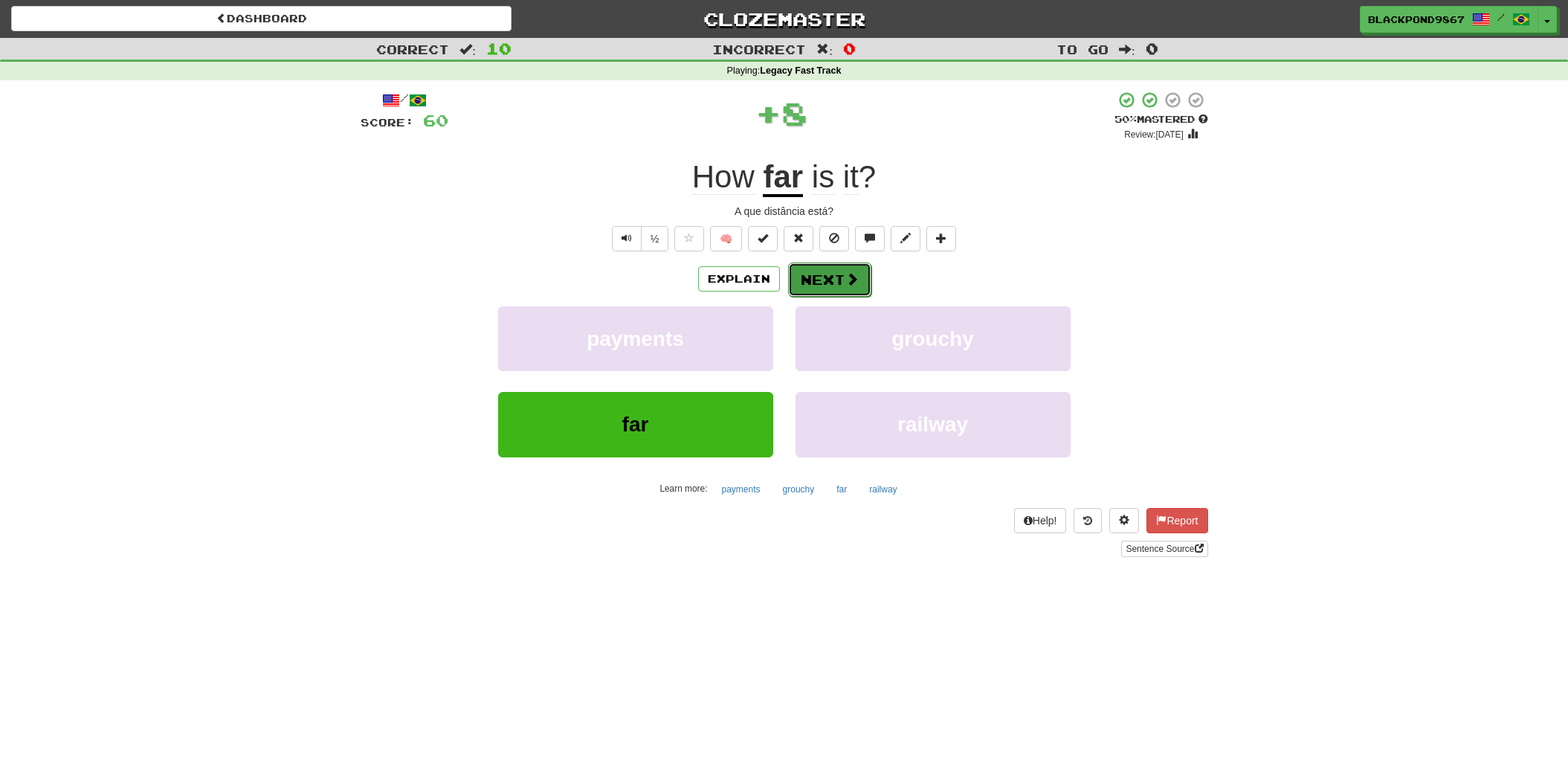
click at [806, 290] on button "Next" at bounding box center [830, 280] width 83 height 34
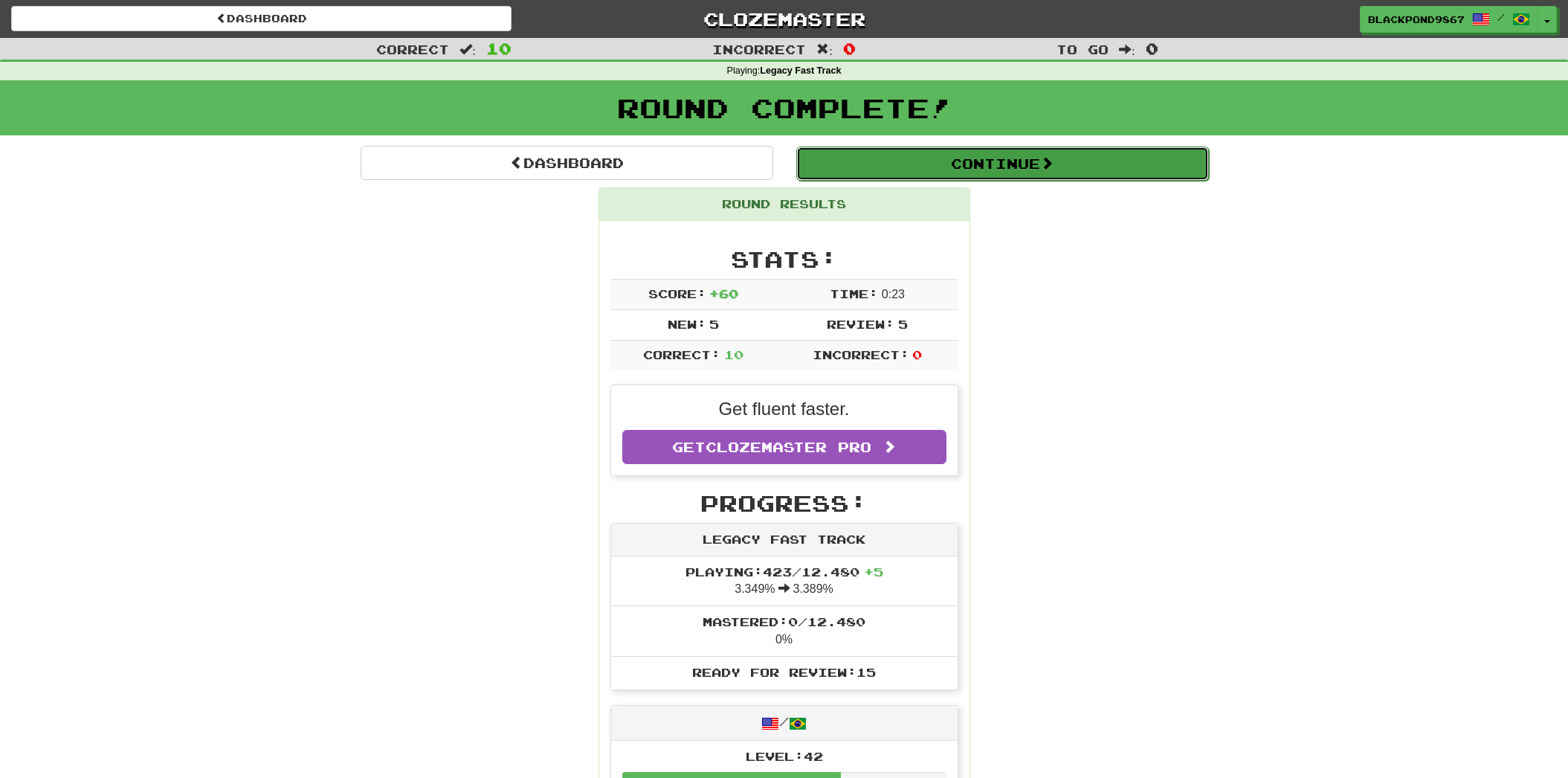
click at [931, 165] on button "Continue" at bounding box center [1003, 164] width 412 height 34
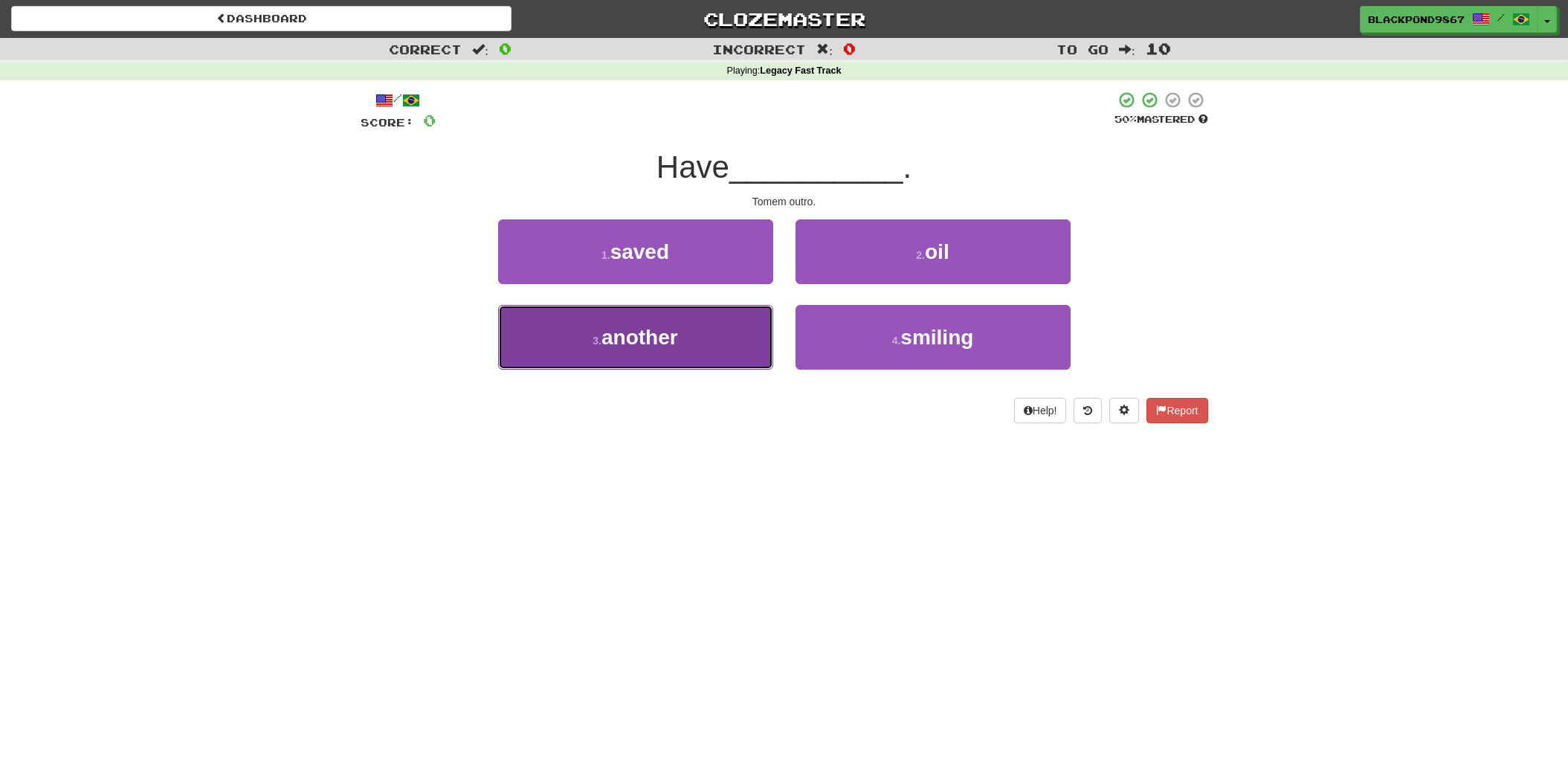
click at [713, 353] on button "3 . another" at bounding box center [635, 337] width 275 height 65
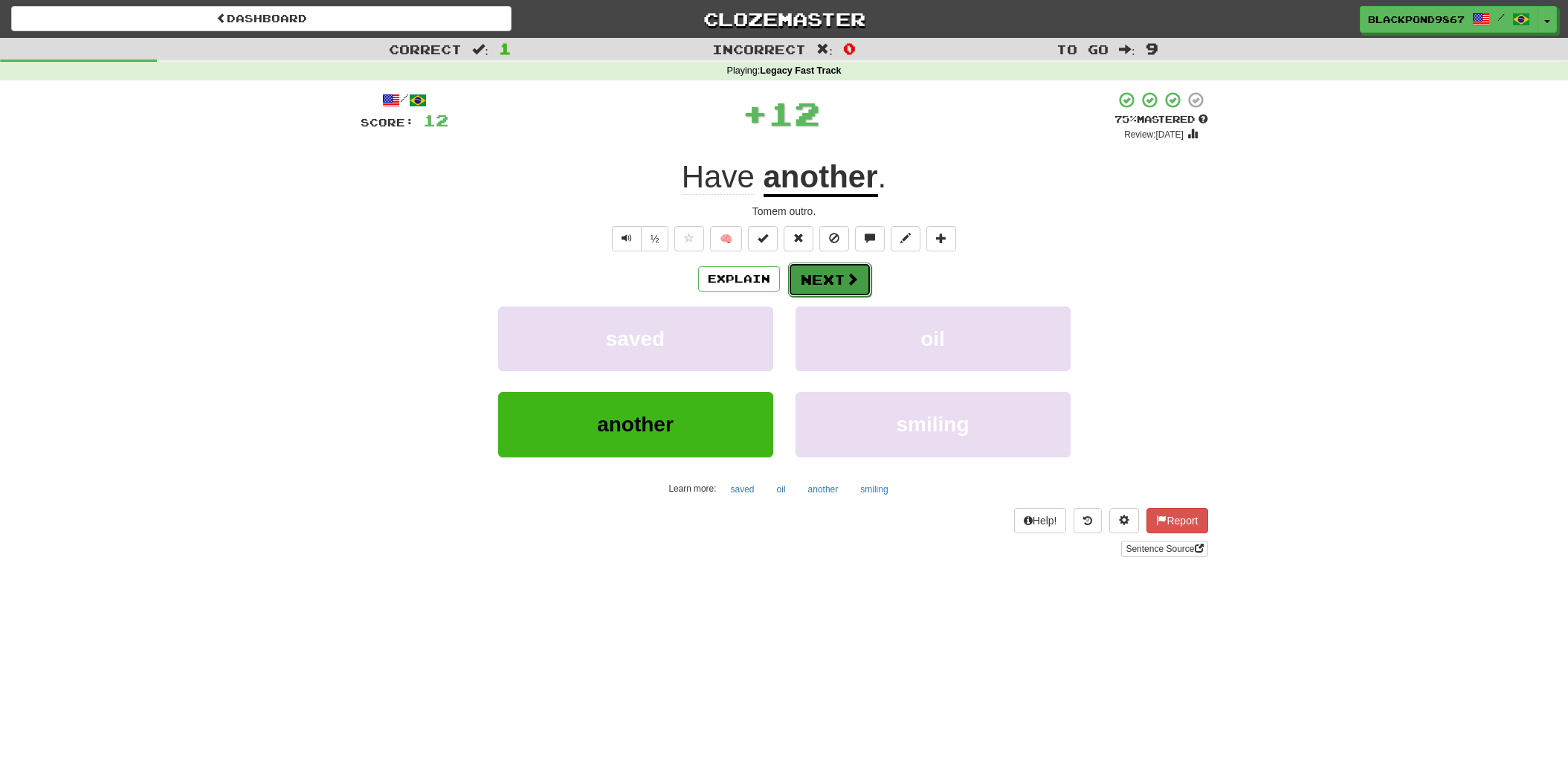
click at [831, 278] on button "Next" at bounding box center [830, 280] width 83 height 34
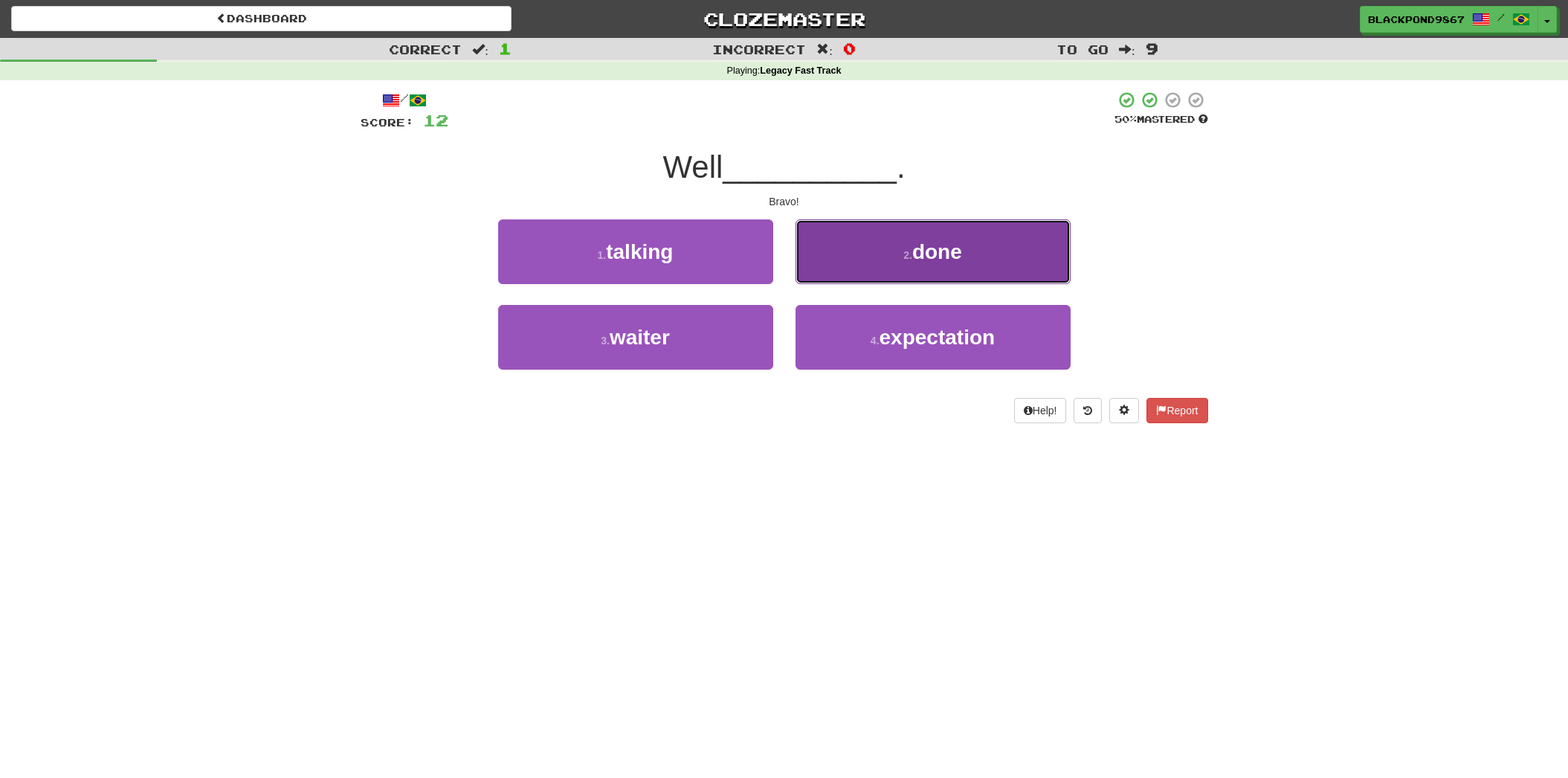
click at [885, 250] on button "2 . done" at bounding box center [933, 252] width 275 height 65
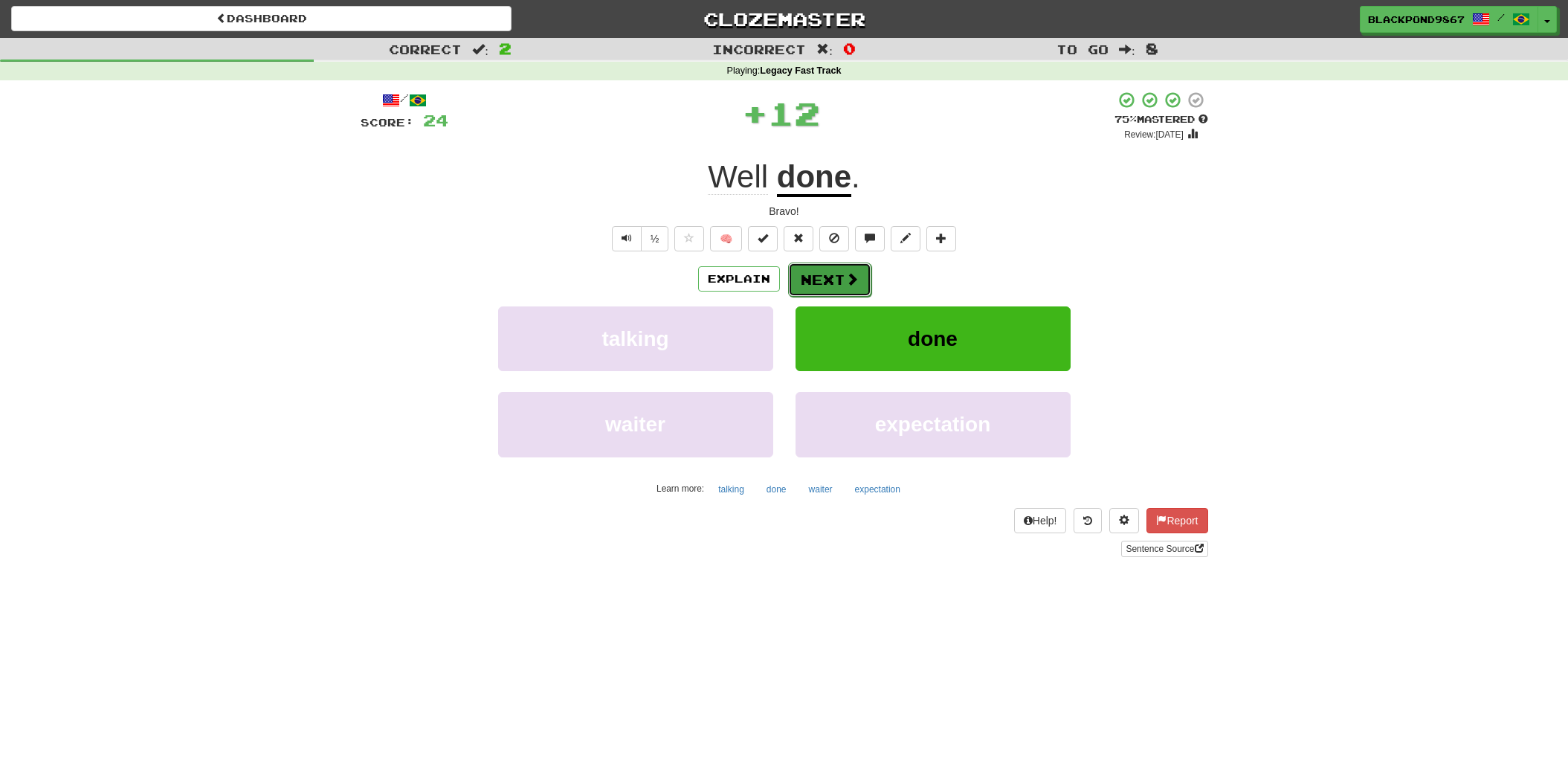
click at [821, 279] on button "Next" at bounding box center [830, 280] width 83 height 34
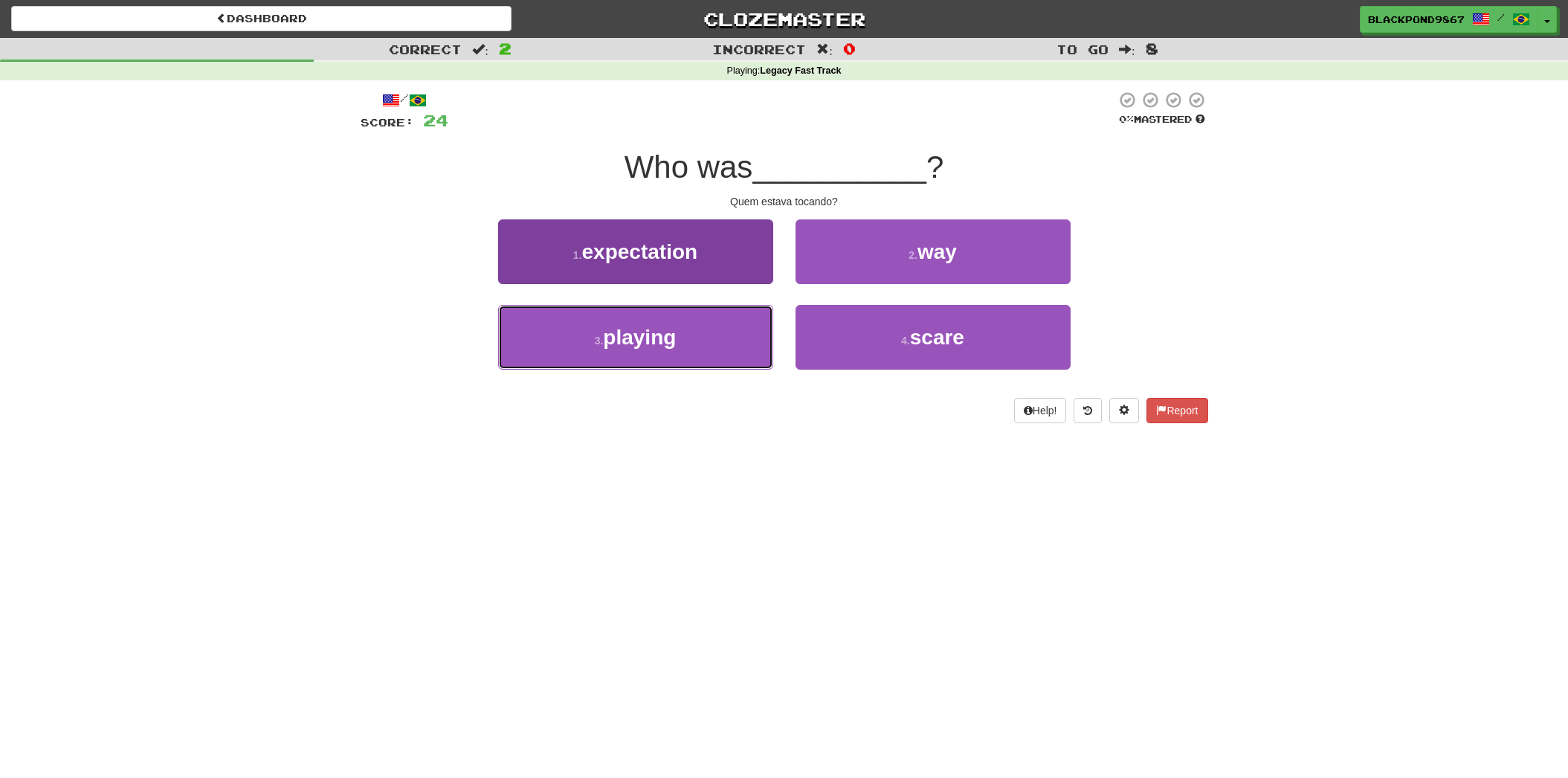
drag, startPoint x: 700, startPoint y: 349, endPoint x: 744, endPoint y: 308, distance: 60.1
click at [715, 335] on button "3 . playing" at bounding box center [635, 337] width 275 height 65
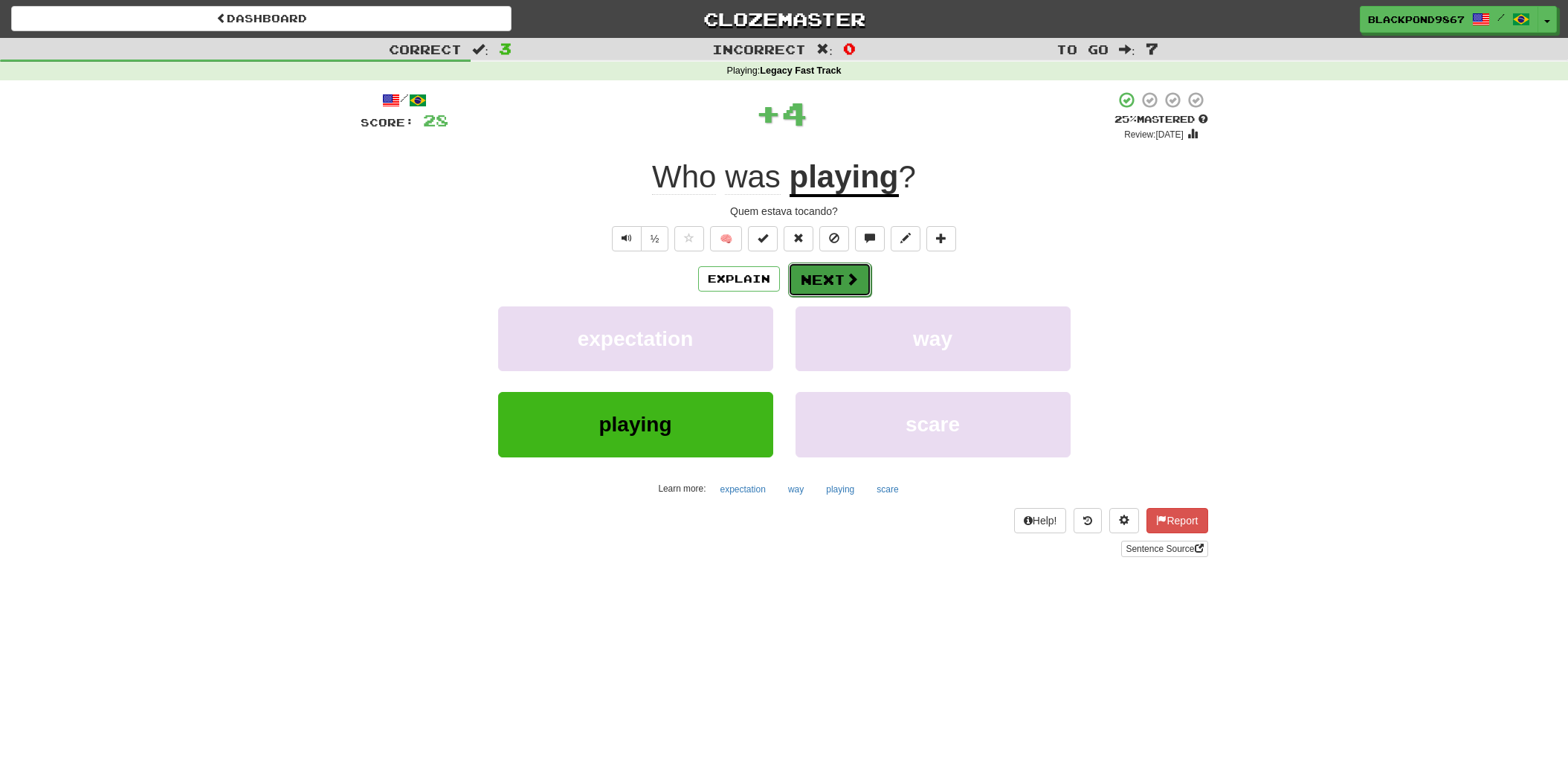
click at [814, 275] on button "Next" at bounding box center [830, 280] width 83 height 34
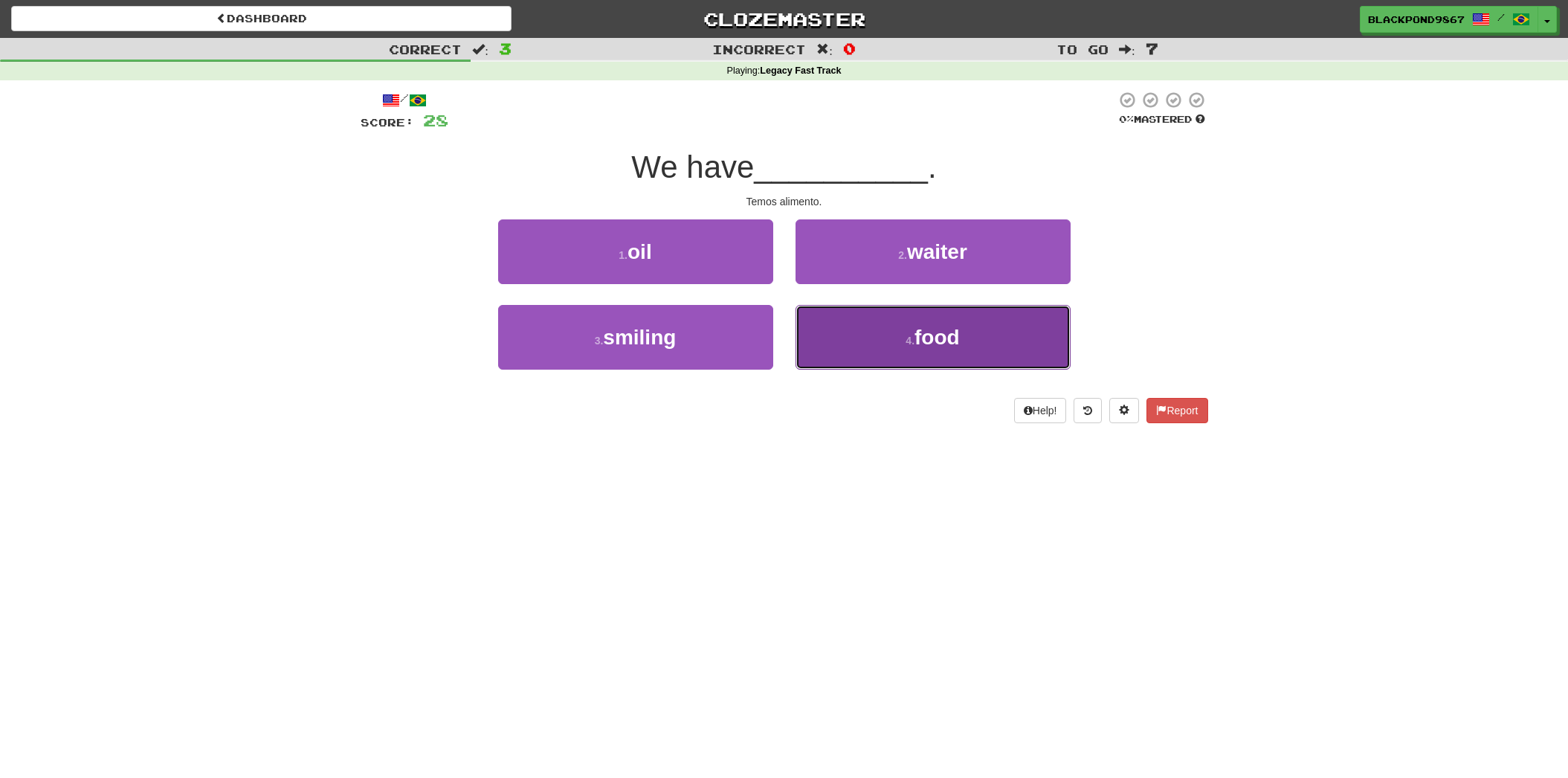
click at [823, 326] on button "4 . food" at bounding box center [933, 337] width 275 height 65
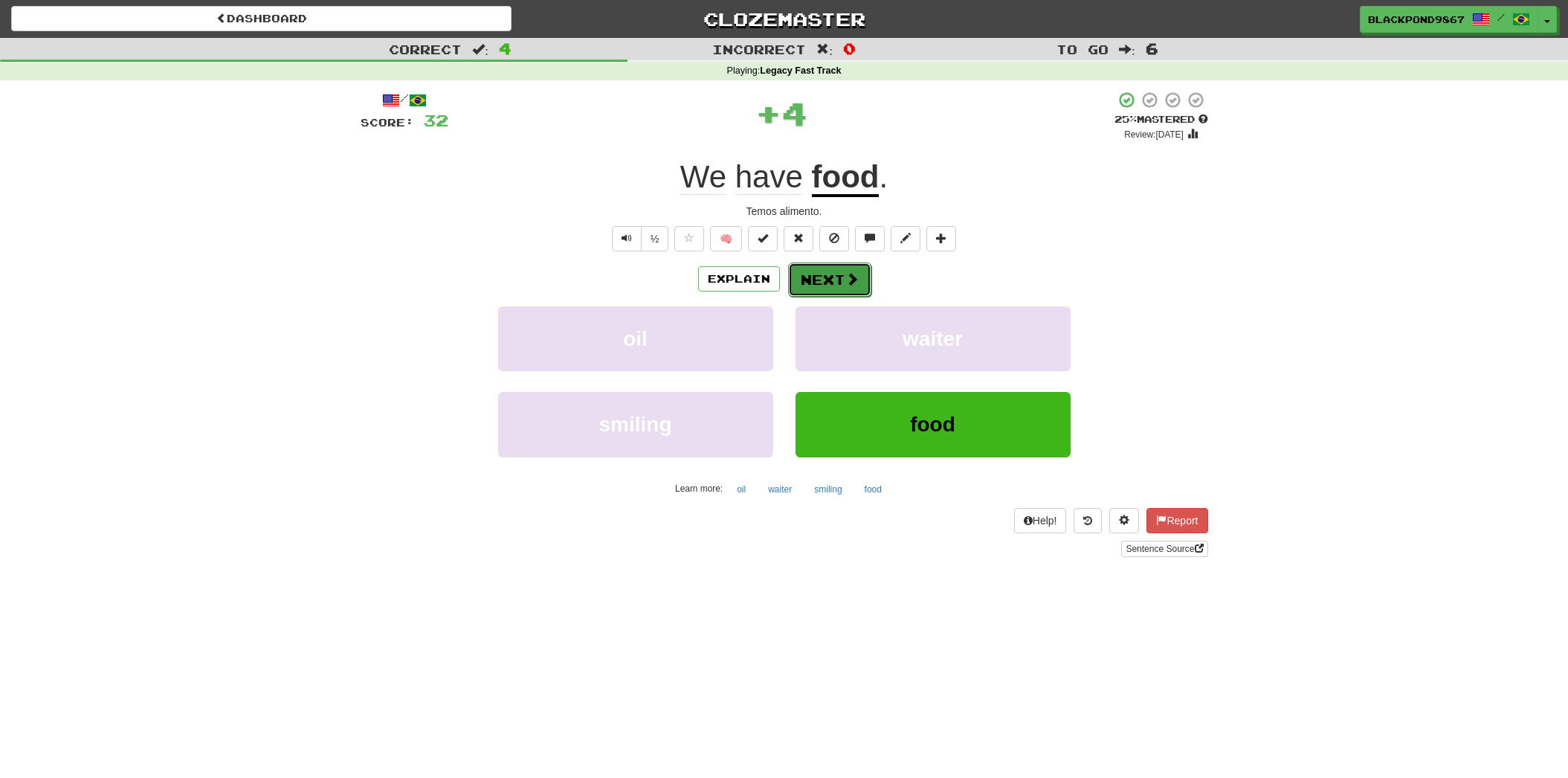
click at [820, 274] on button "Next" at bounding box center [830, 280] width 83 height 34
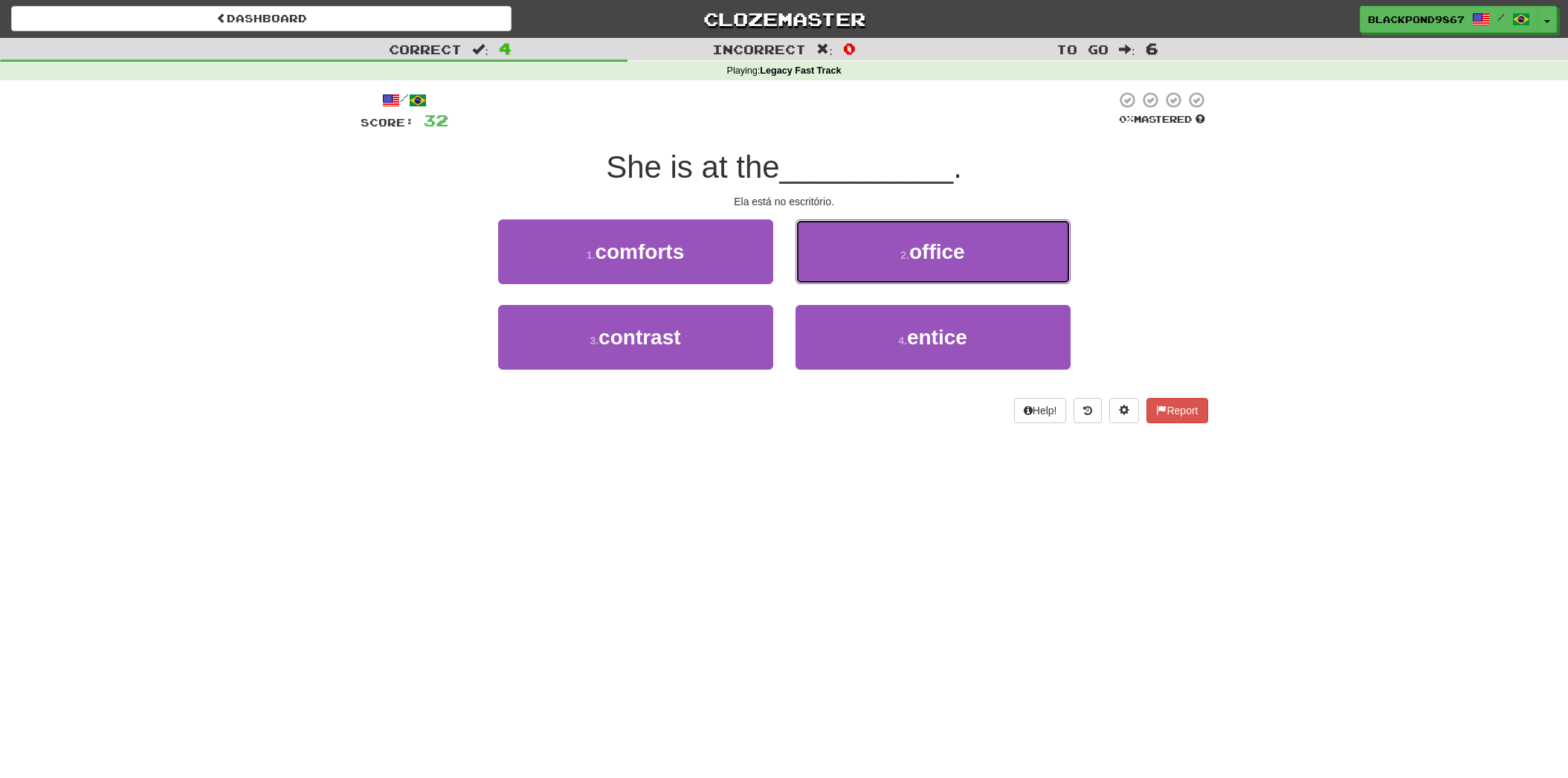
click at [820, 274] on button "2 . office" at bounding box center [933, 252] width 275 height 65
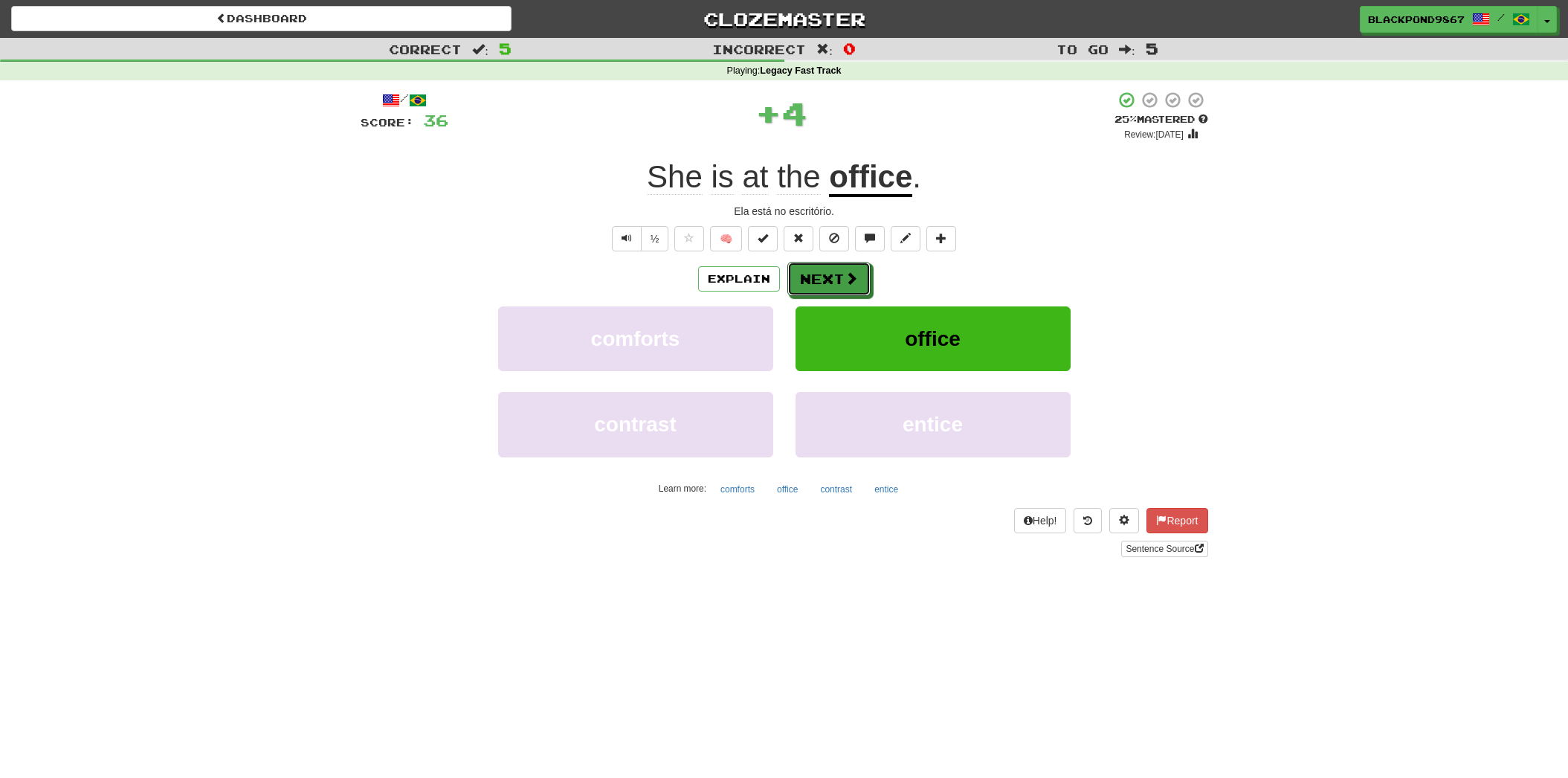
click at [820, 274] on button "Next" at bounding box center [829, 279] width 83 height 34
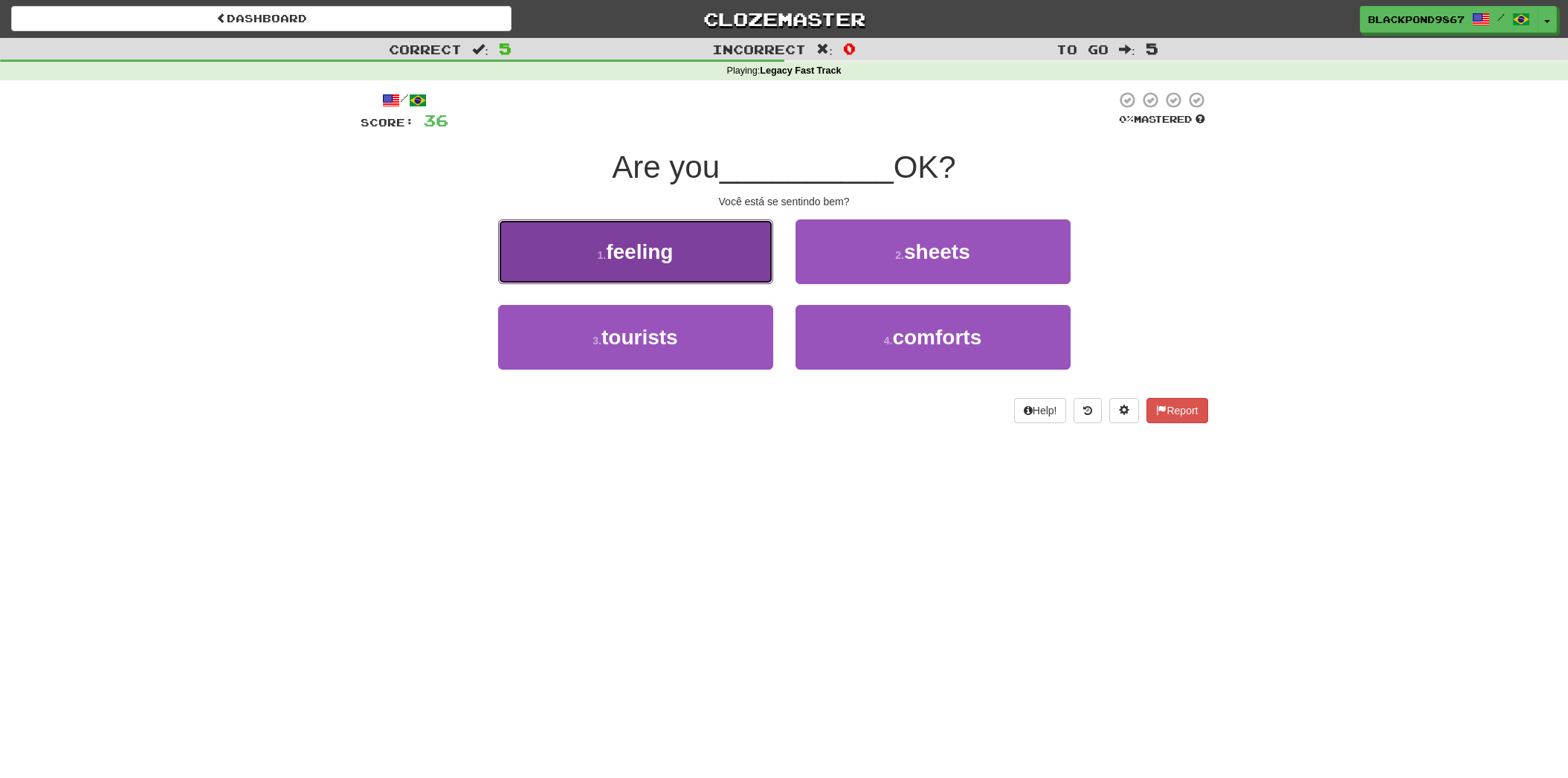
click at [753, 281] on button "1 . feeling" at bounding box center [635, 252] width 275 height 65
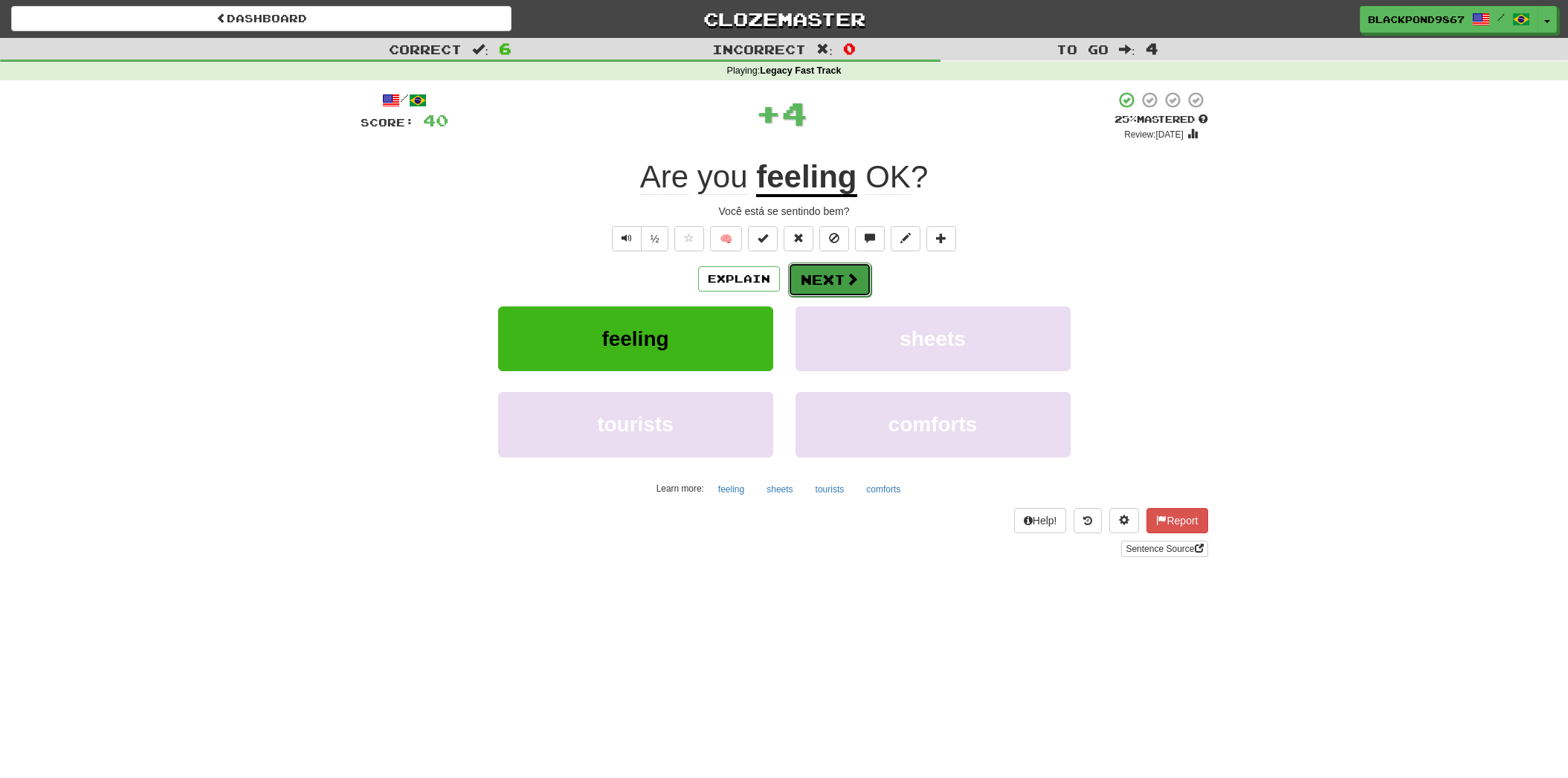
click at [826, 283] on button "Next" at bounding box center [830, 280] width 83 height 34
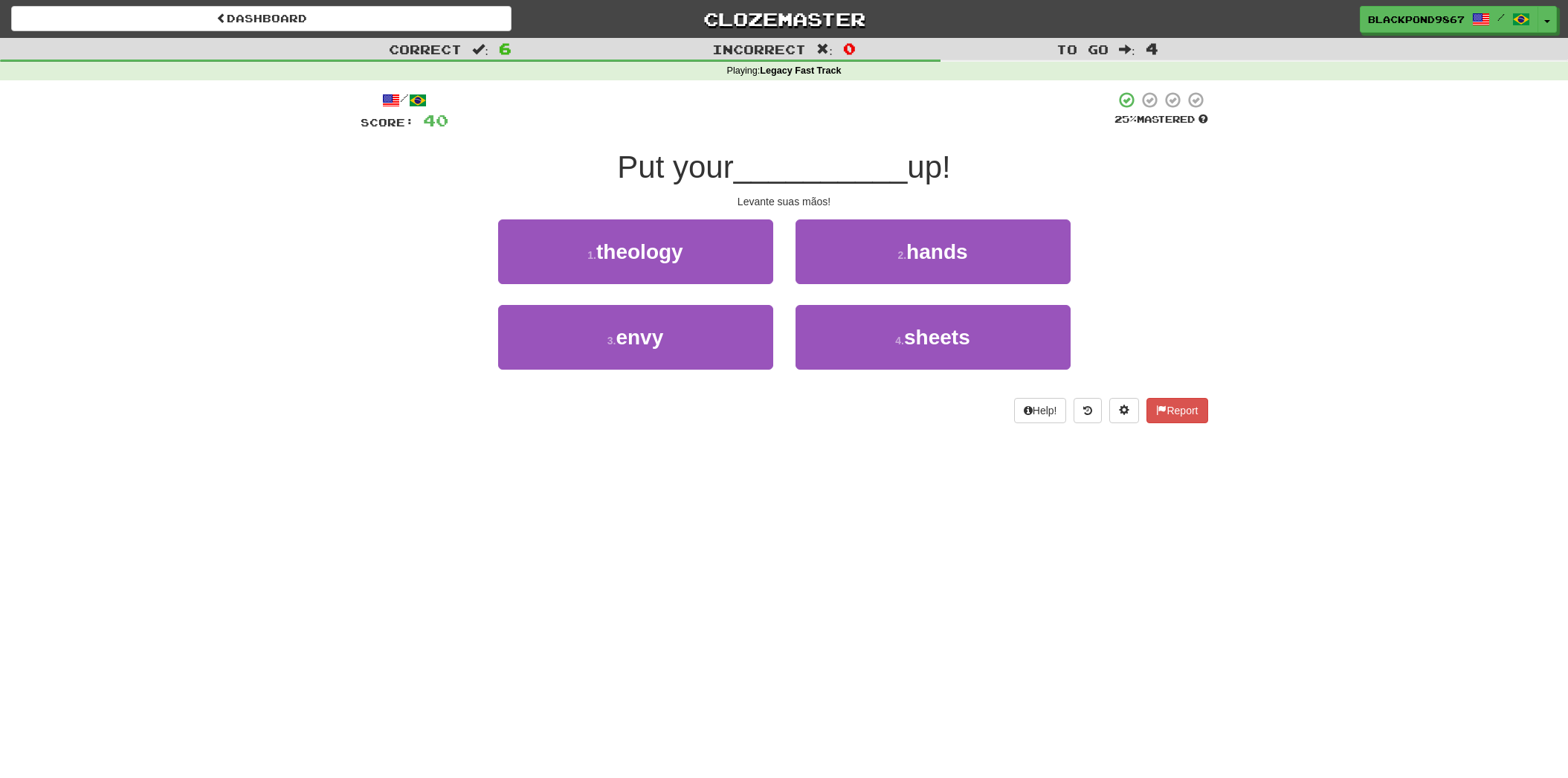
click at [826, 283] on div "2 . hands" at bounding box center [933, 262] width 297 height 86
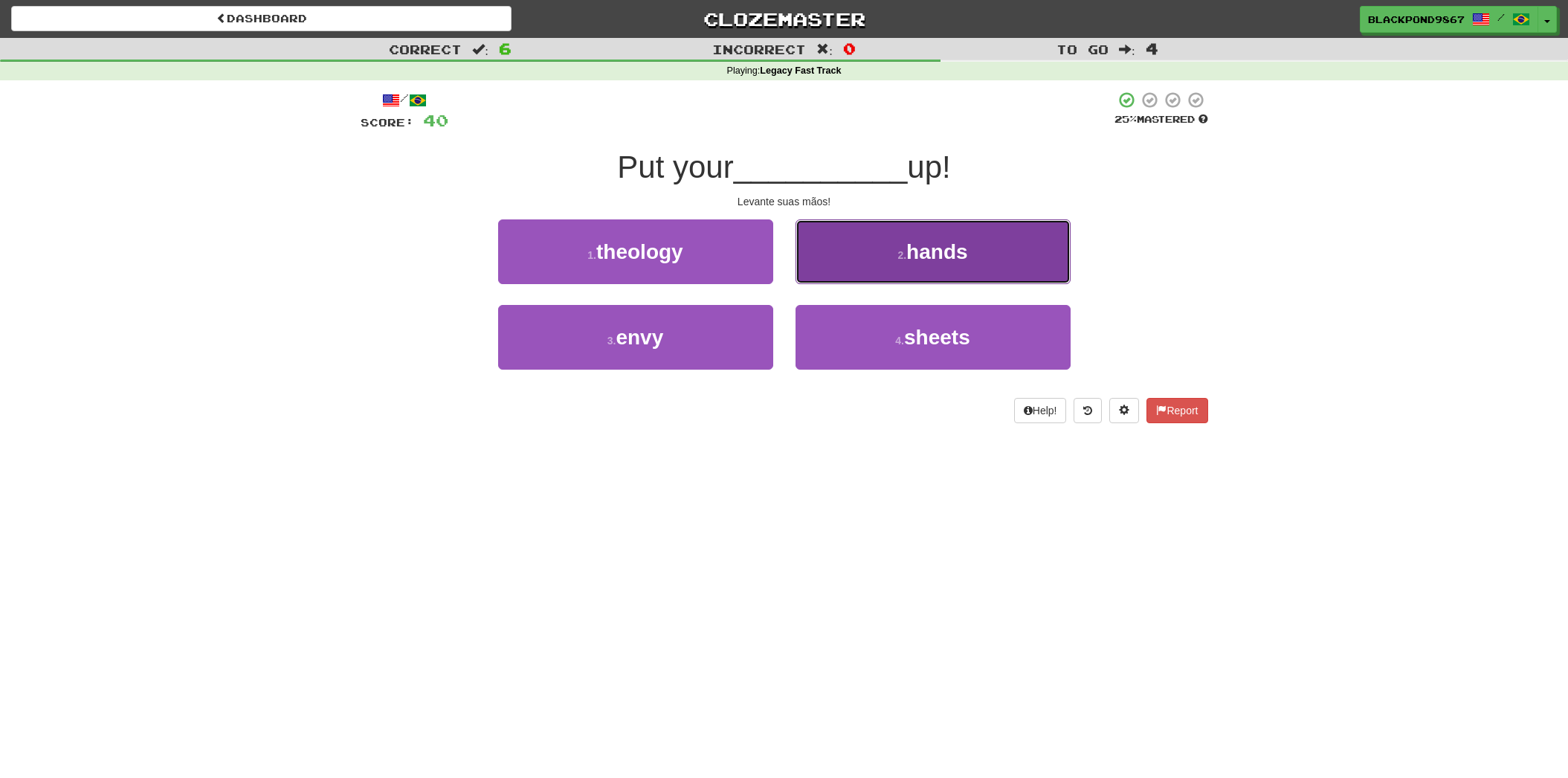
click at [855, 258] on button "2 . hands" at bounding box center [933, 252] width 275 height 65
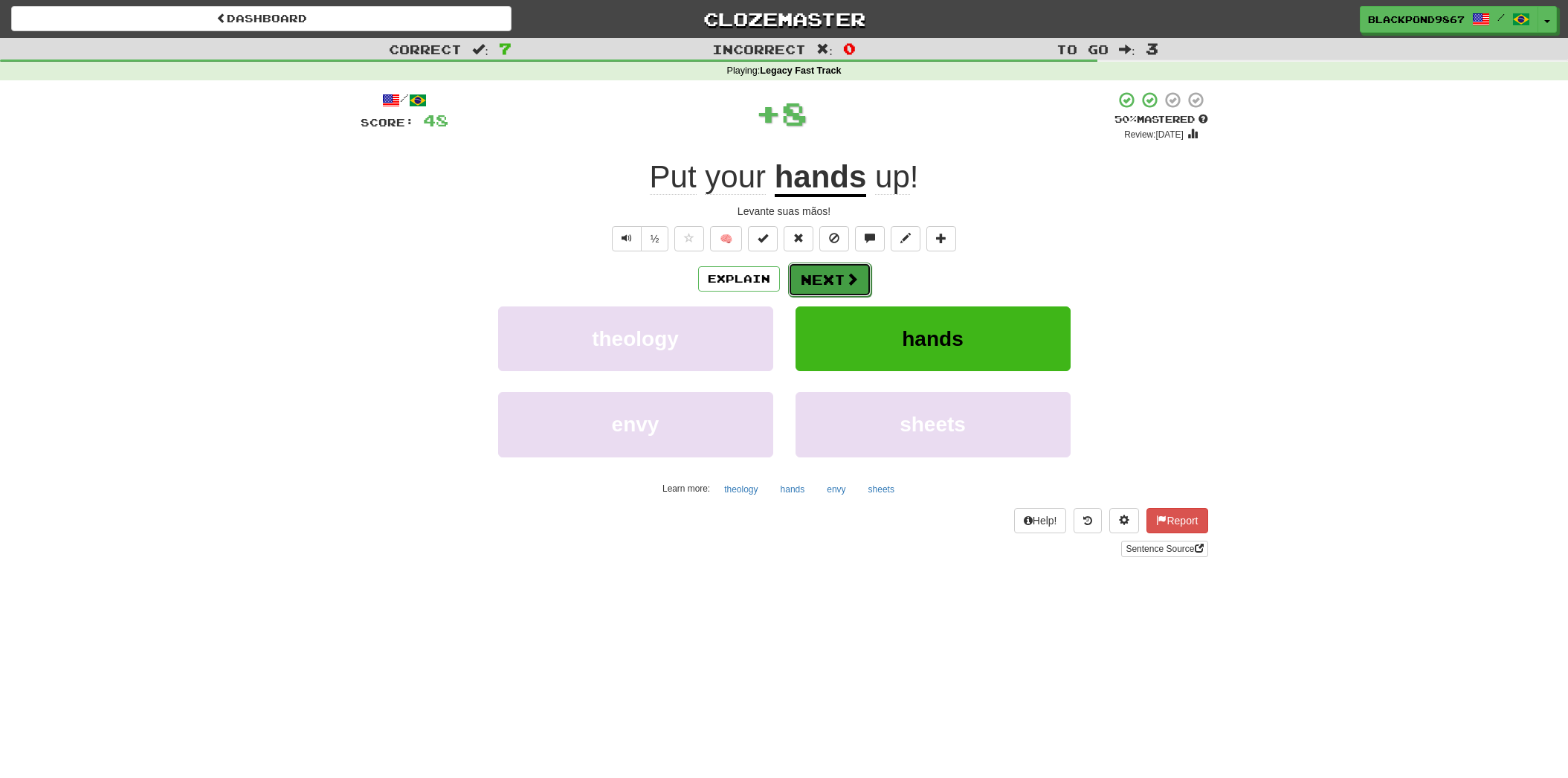
click at [845, 272] on span at bounding box center [852, 278] width 13 height 13
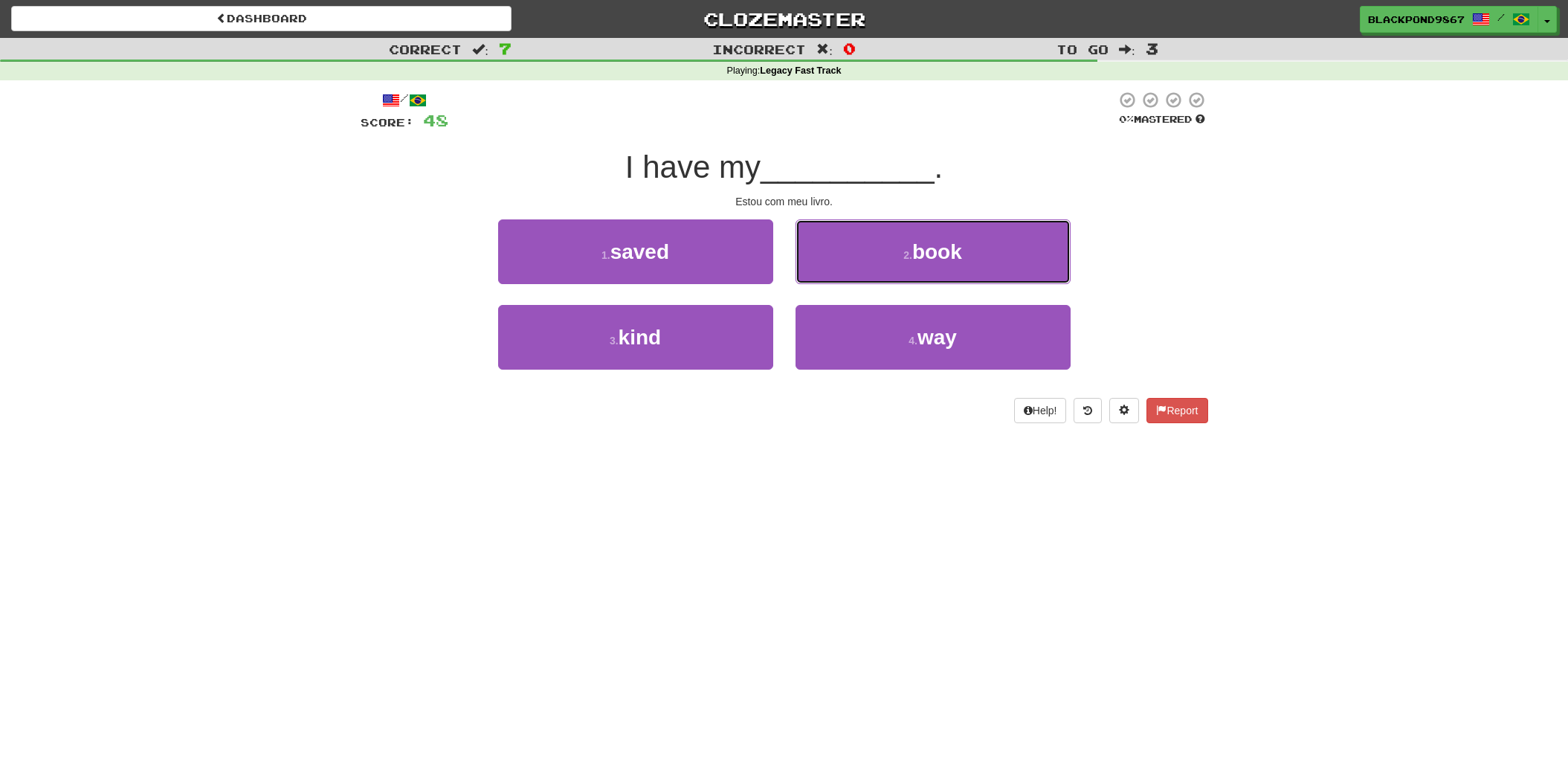
click at [844, 272] on button "2 . book" at bounding box center [933, 252] width 275 height 65
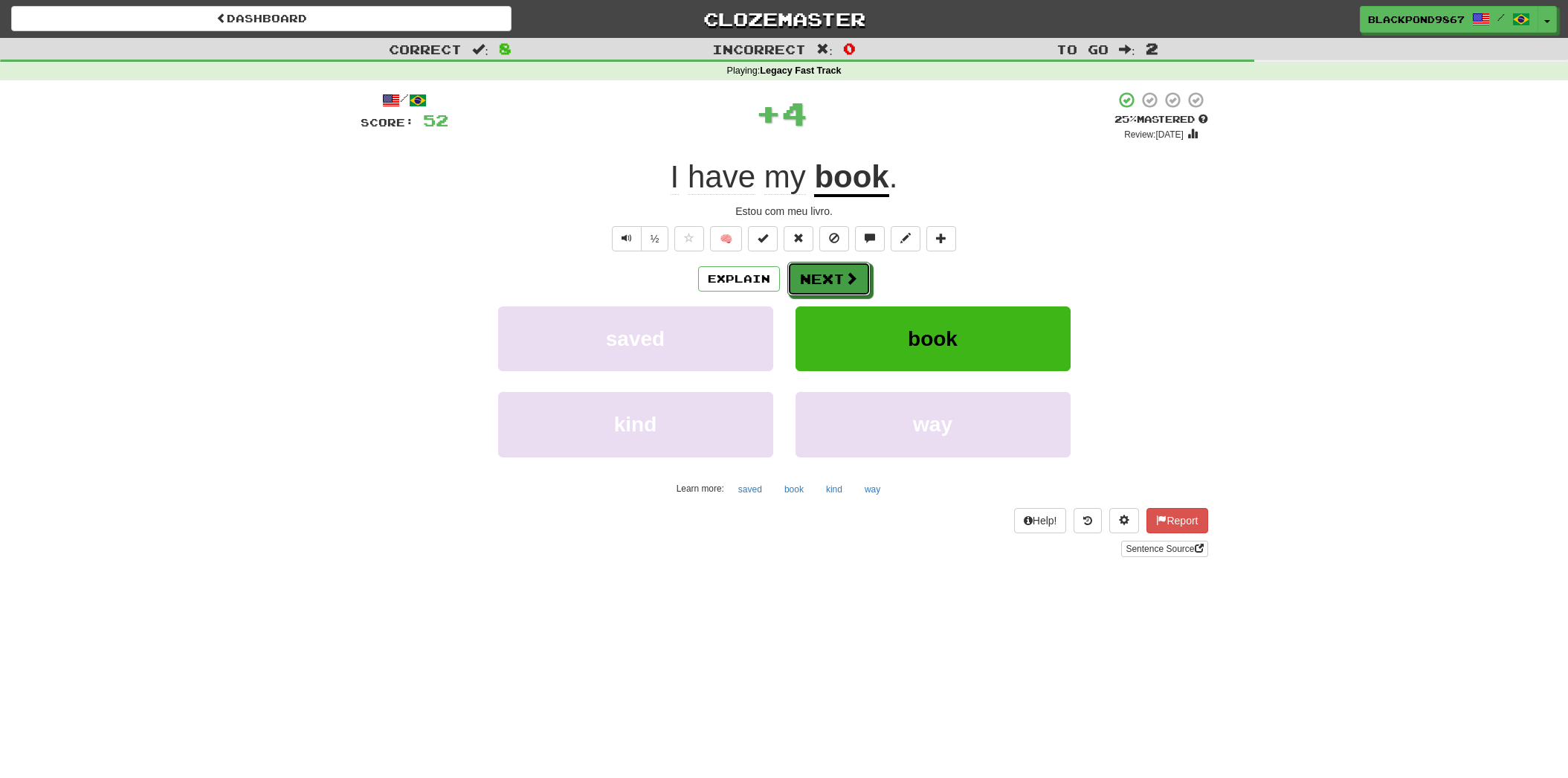
click at [844, 272] on span at bounding box center [851, 278] width 13 height 13
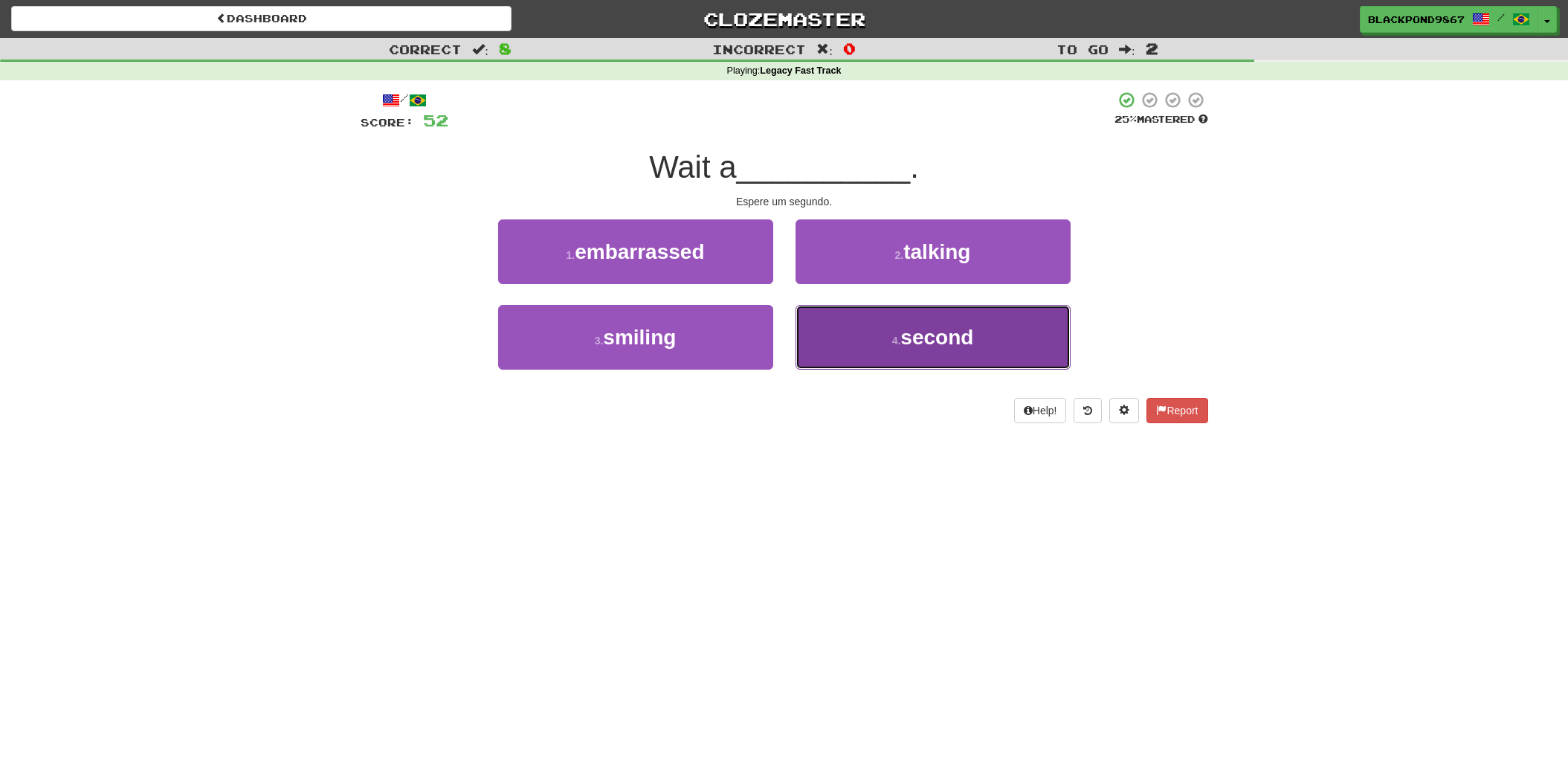
click at [847, 325] on button "4 . second" at bounding box center [933, 337] width 275 height 65
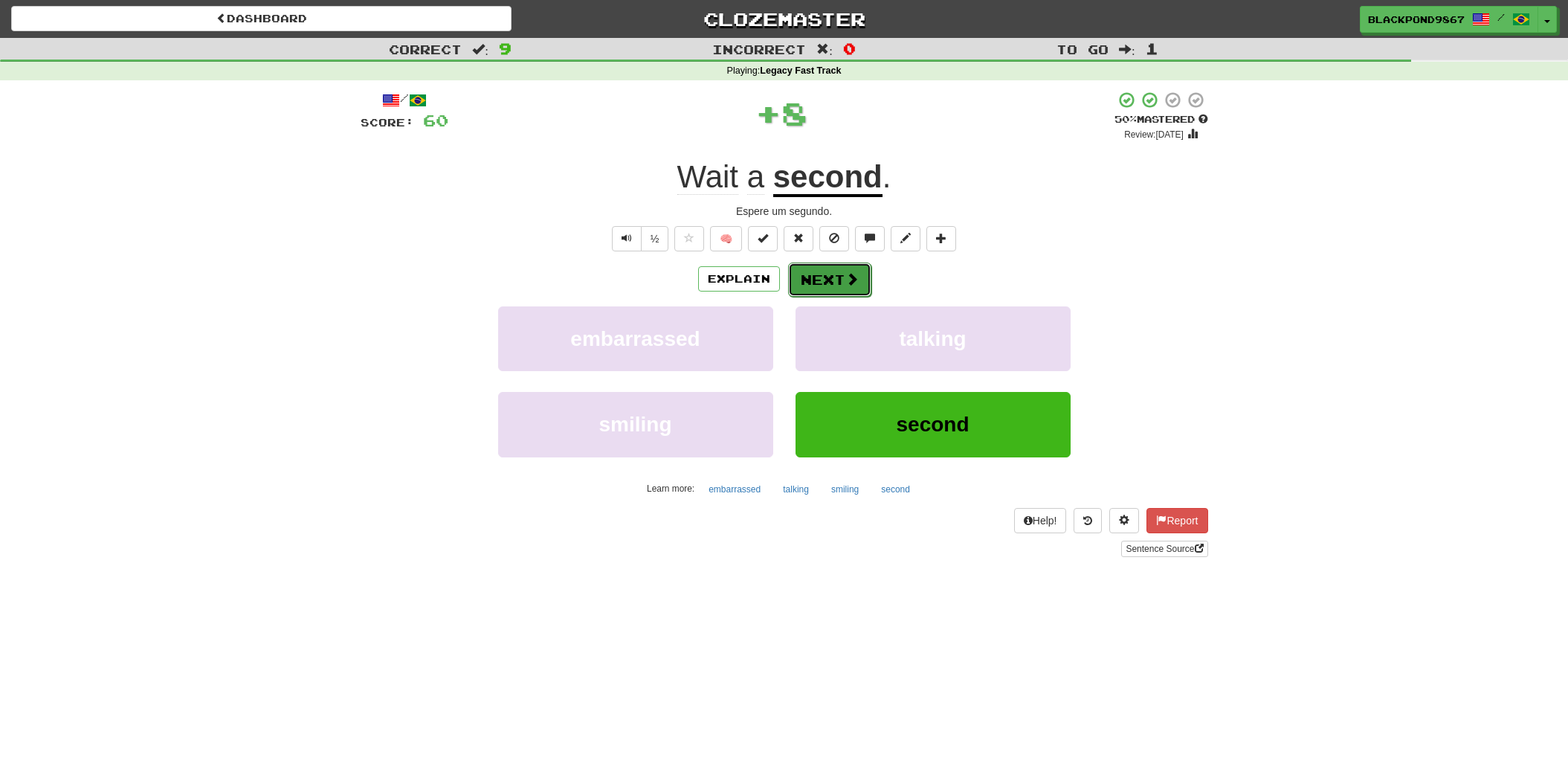
click at [835, 283] on button "Next" at bounding box center [830, 280] width 83 height 34
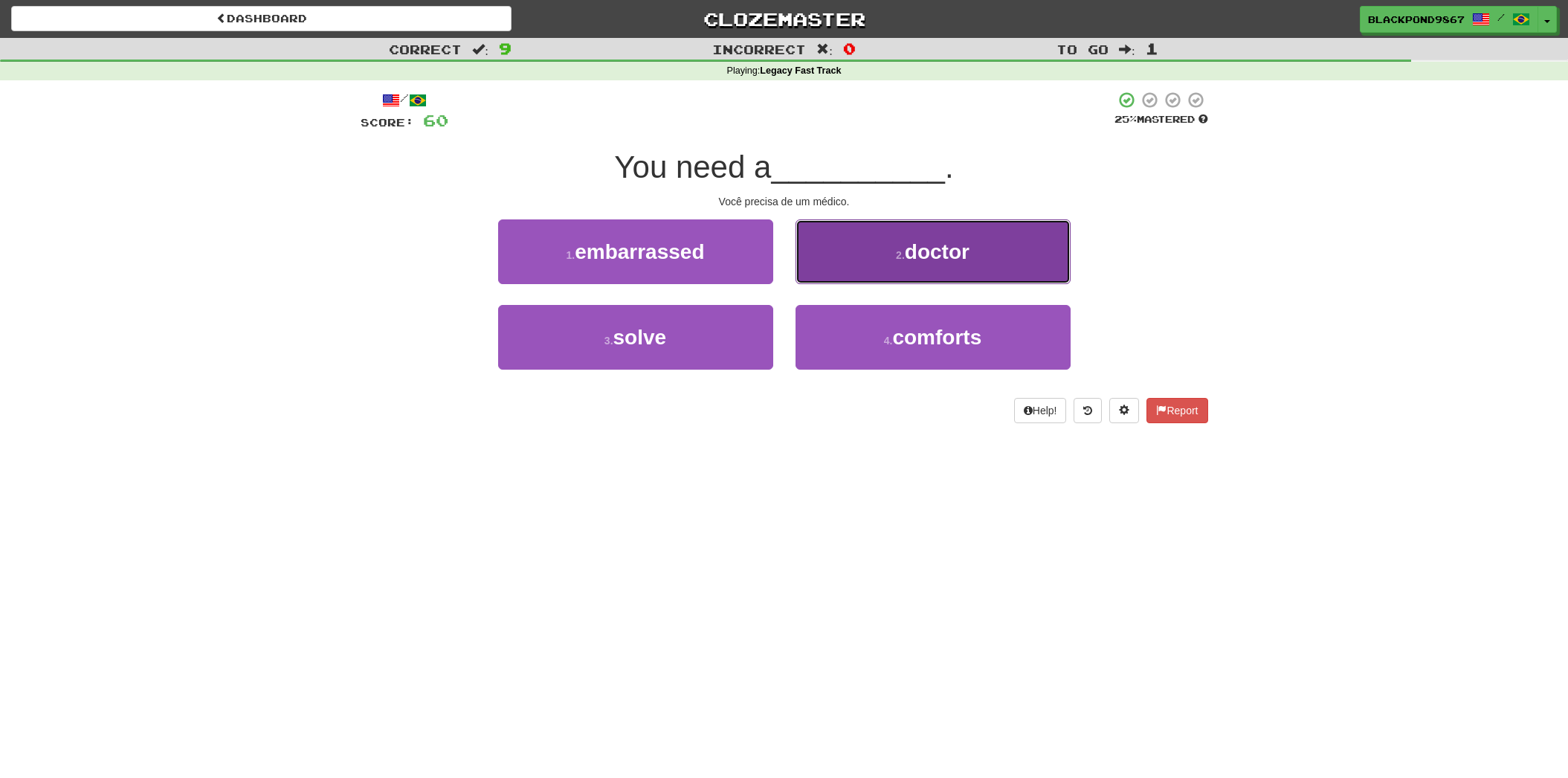
click at [843, 274] on button "2 . doctor" at bounding box center [933, 252] width 275 height 65
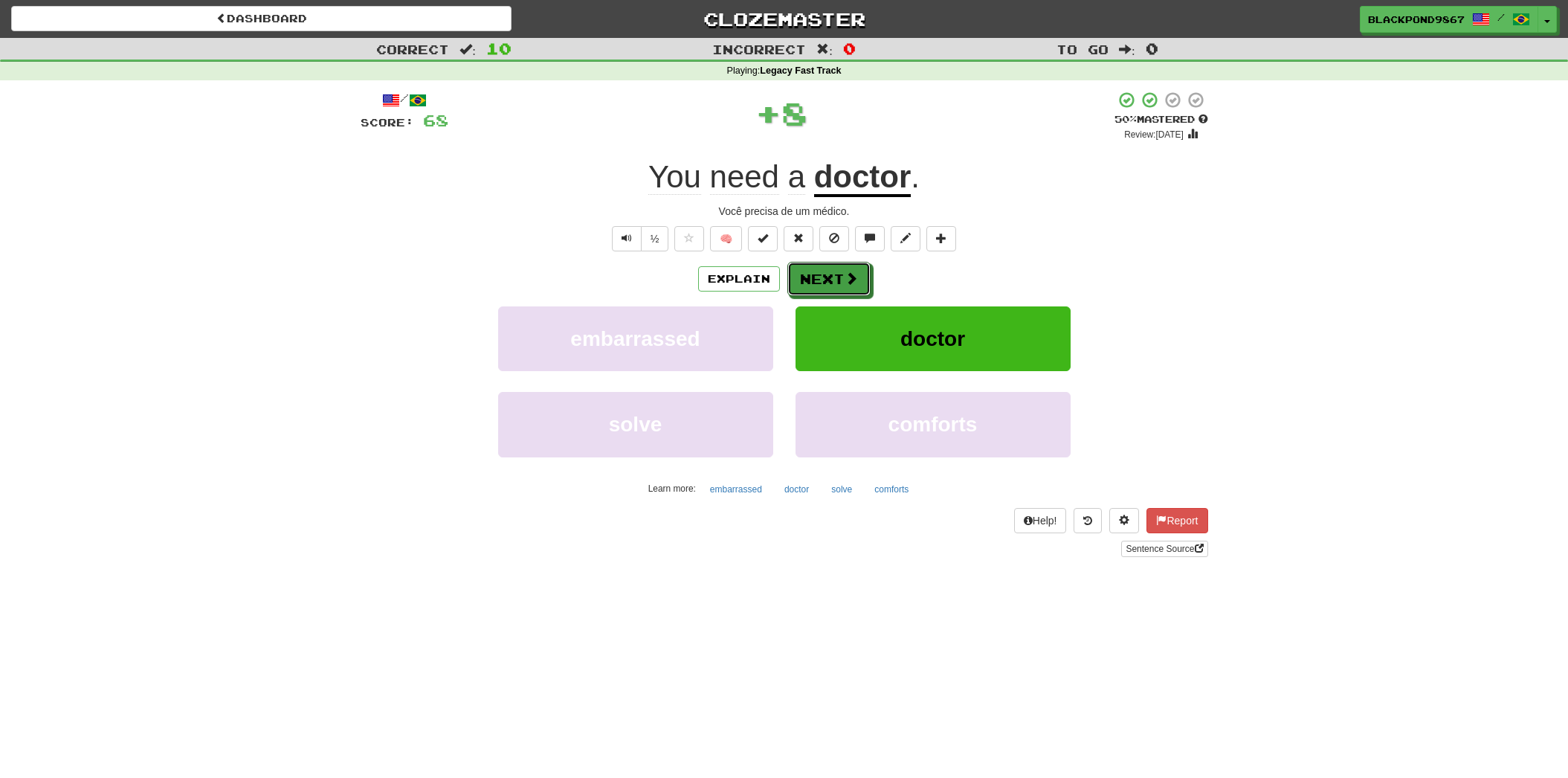
click at [844, 274] on span at bounding box center [851, 278] width 13 height 13
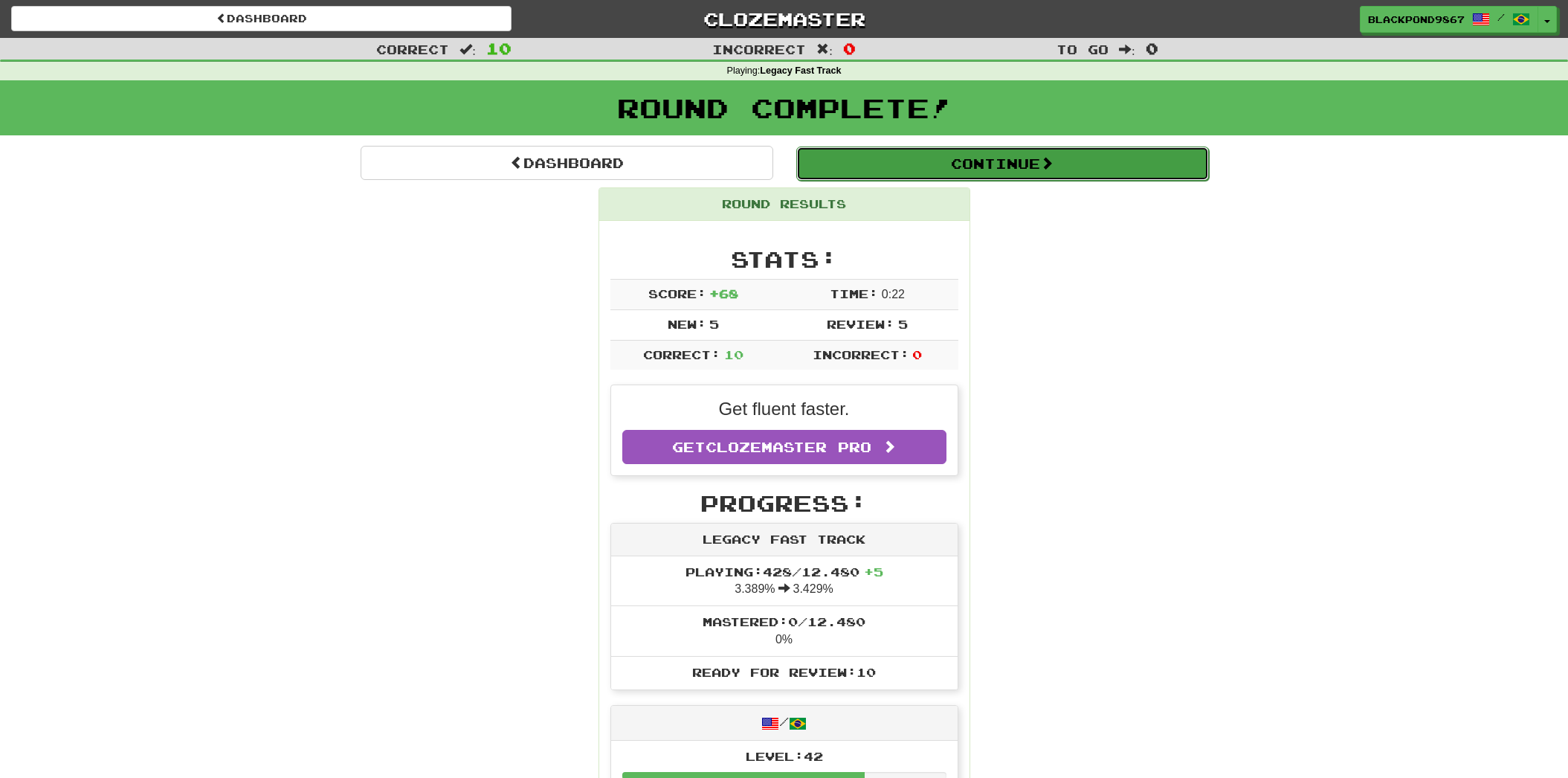
click at [882, 171] on button "Continue" at bounding box center [1003, 164] width 412 height 34
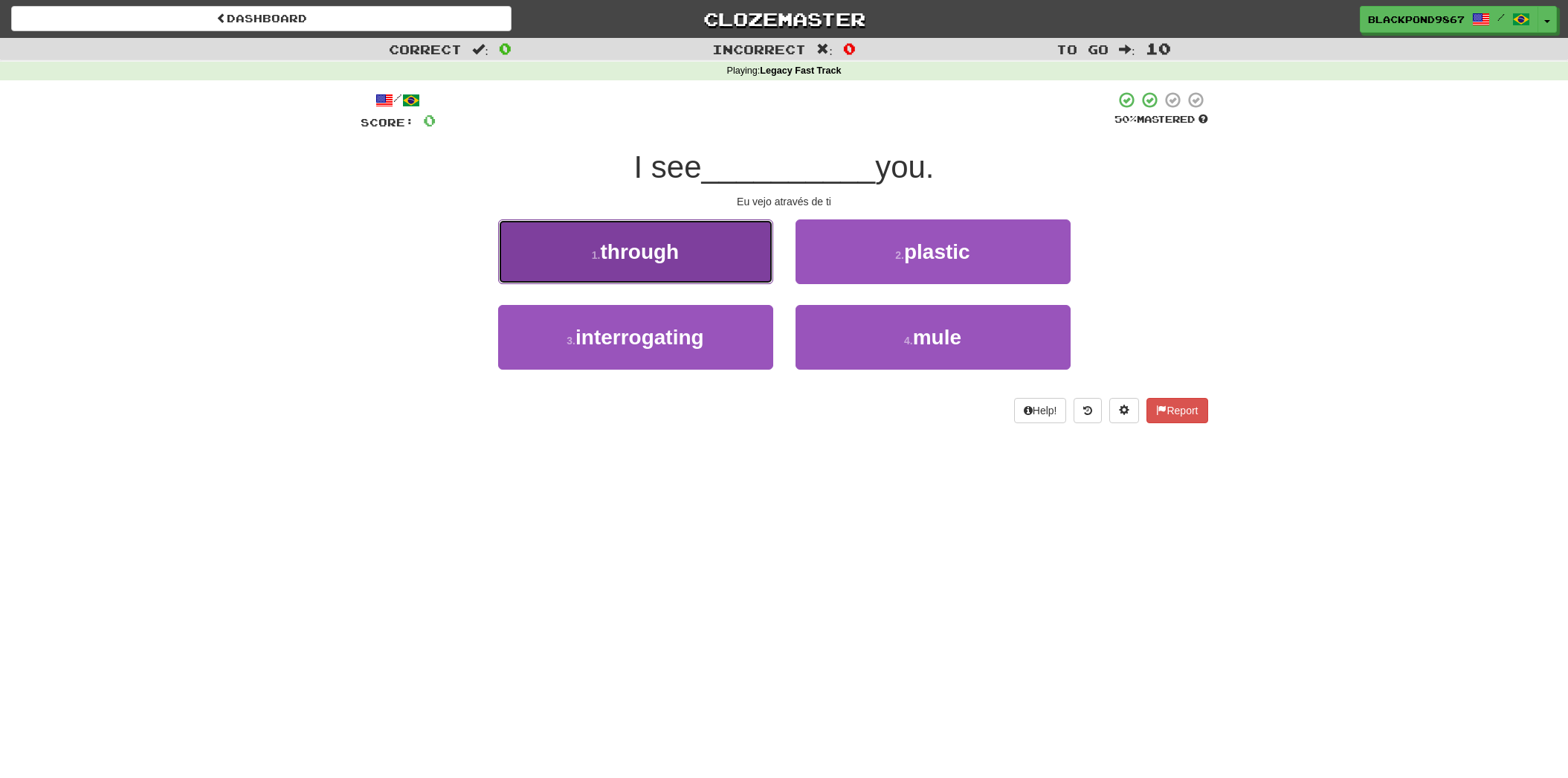
click at [648, 274] on button "1 . through" at bounding box center [635, 252] width 275 height 65
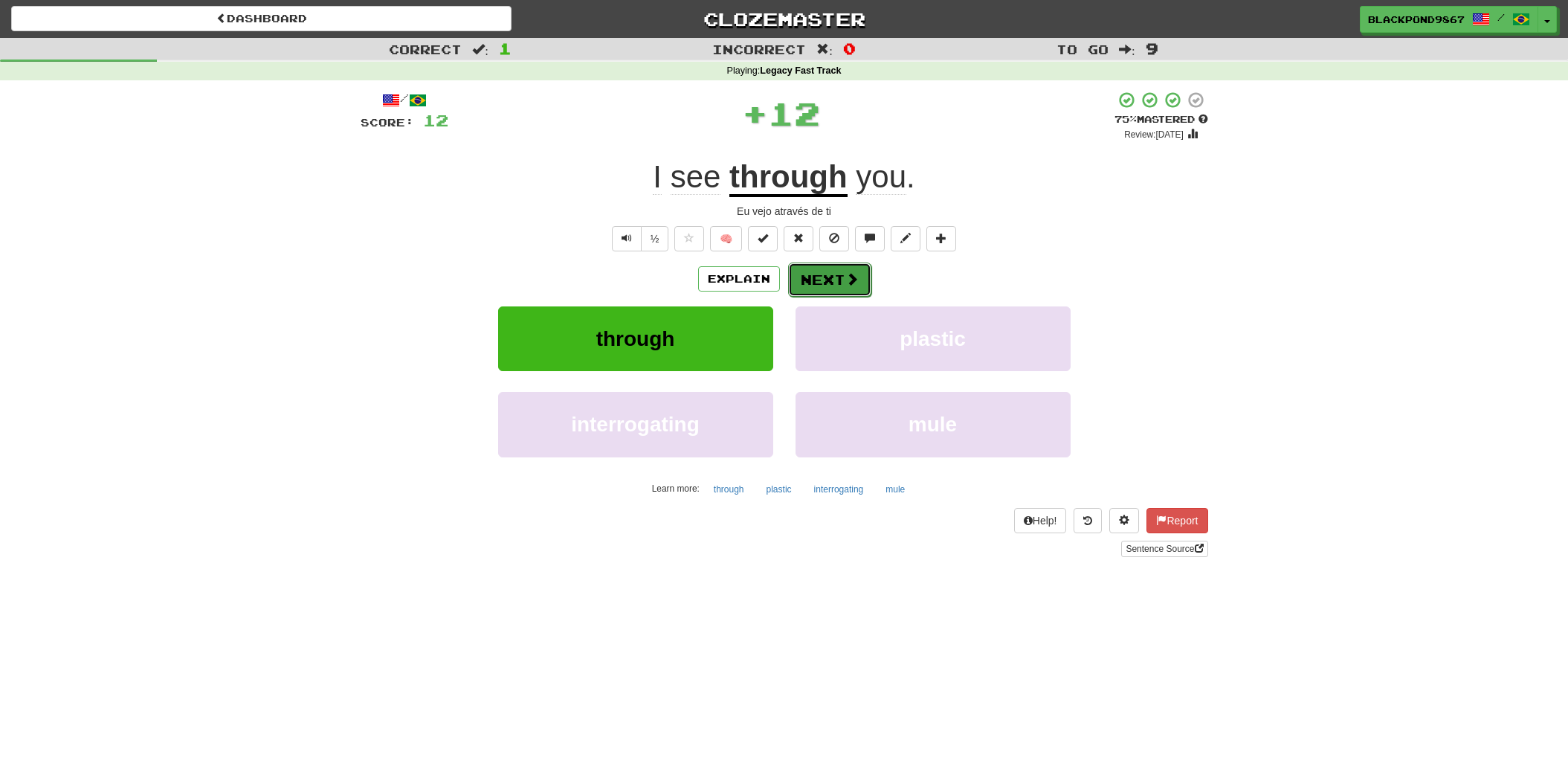
click at [827, 278] on button "Next" at bounding box center [830, 280] width 83 height 34
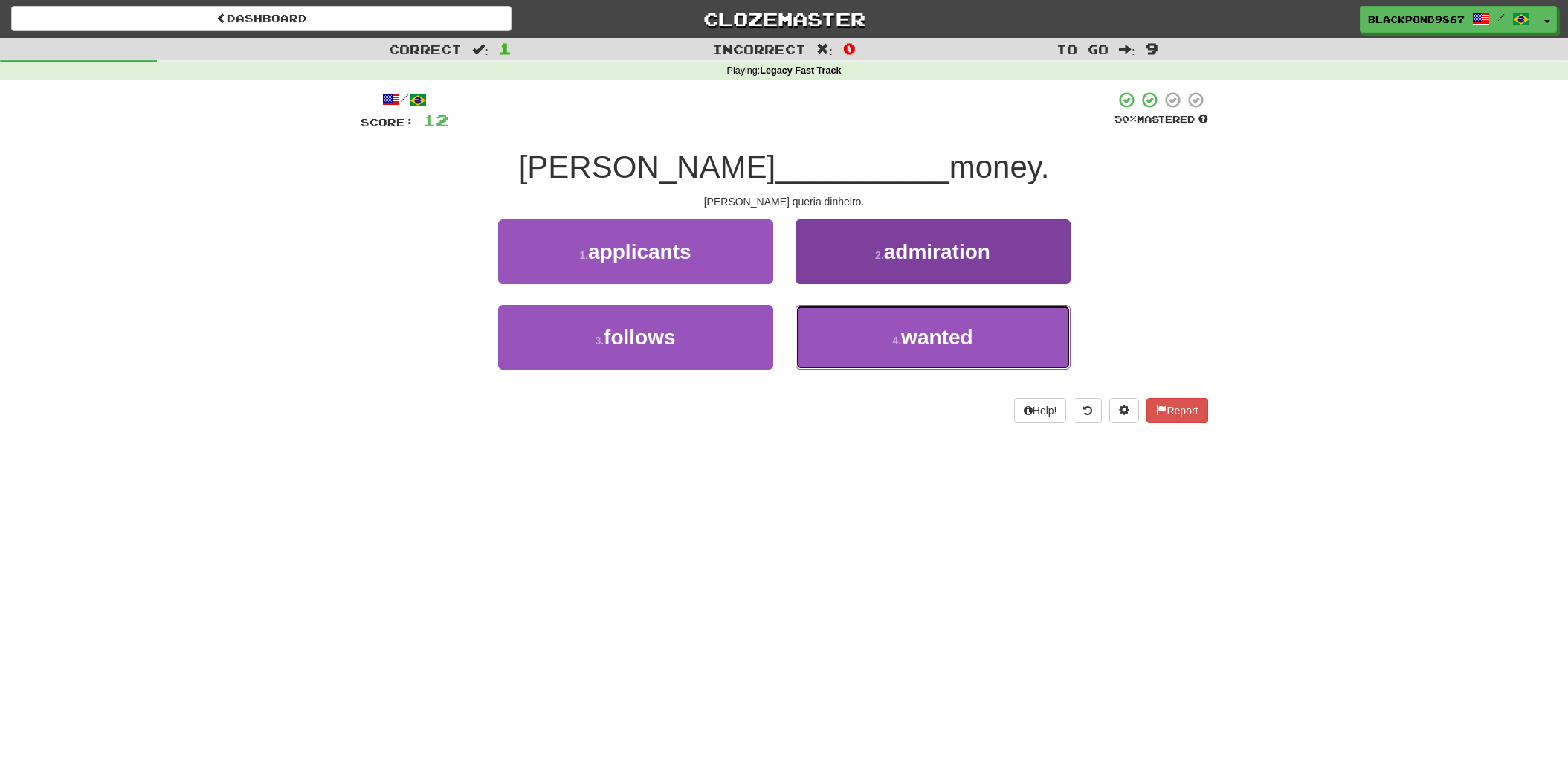
click at [874, 333] on button "4 . wanted" at bounding box center [933, 337] width 275 height 65
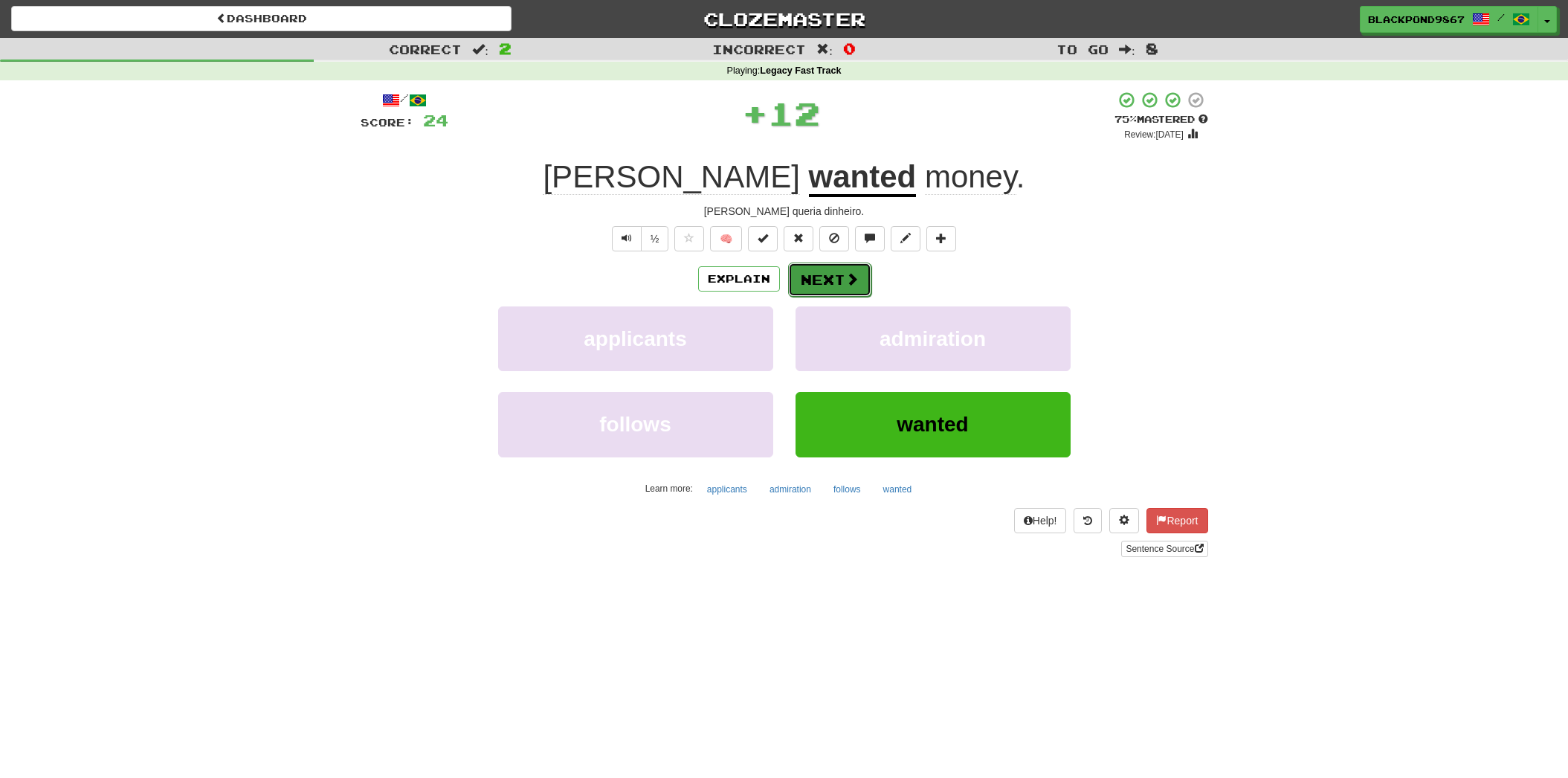
click at [845, 279] on span at bounding box center [852, 278] width 13 height 13
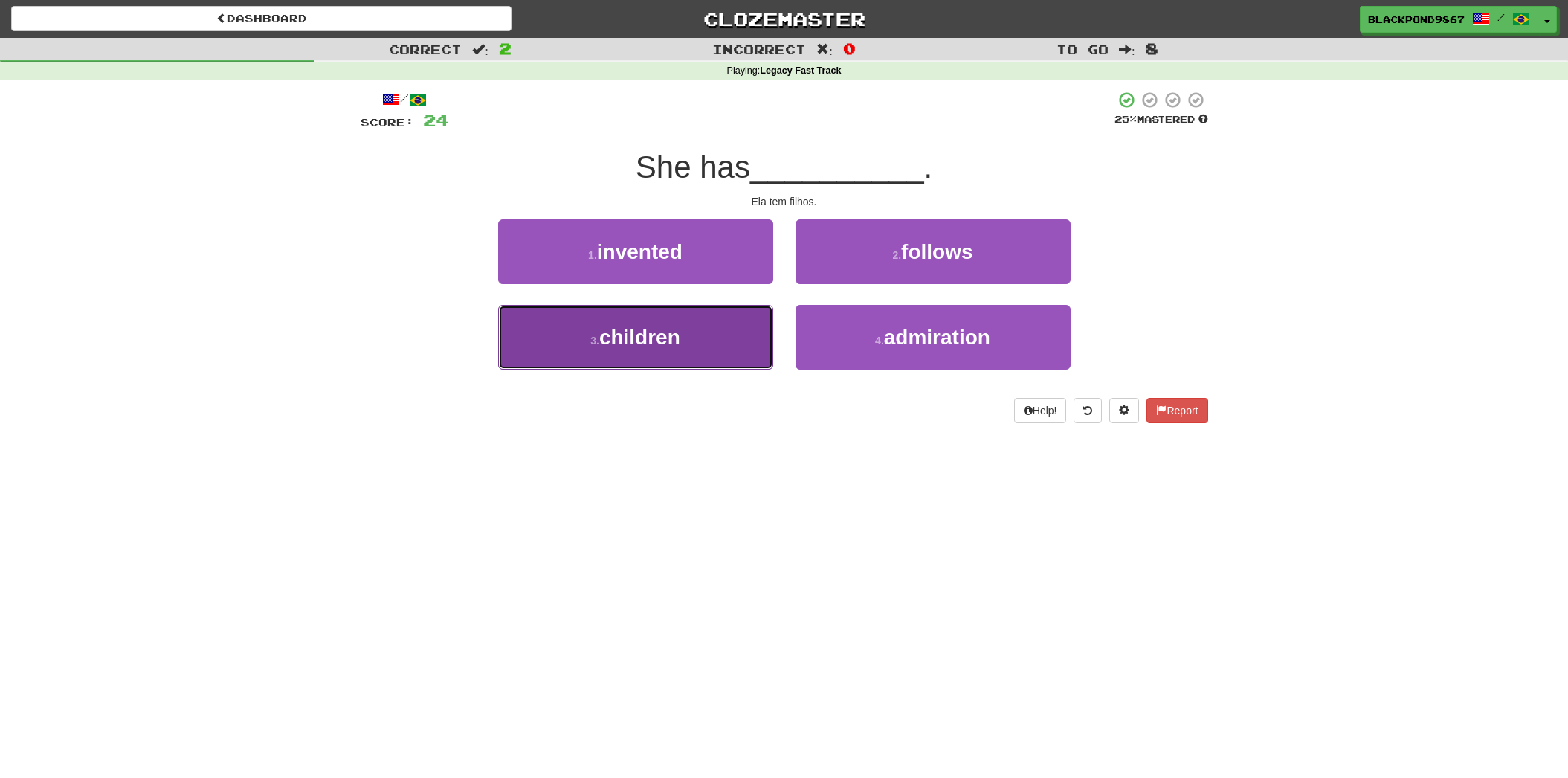
click at [725, 347] on button "3 . children" at bounding box center [635, 337] width 275 height 65
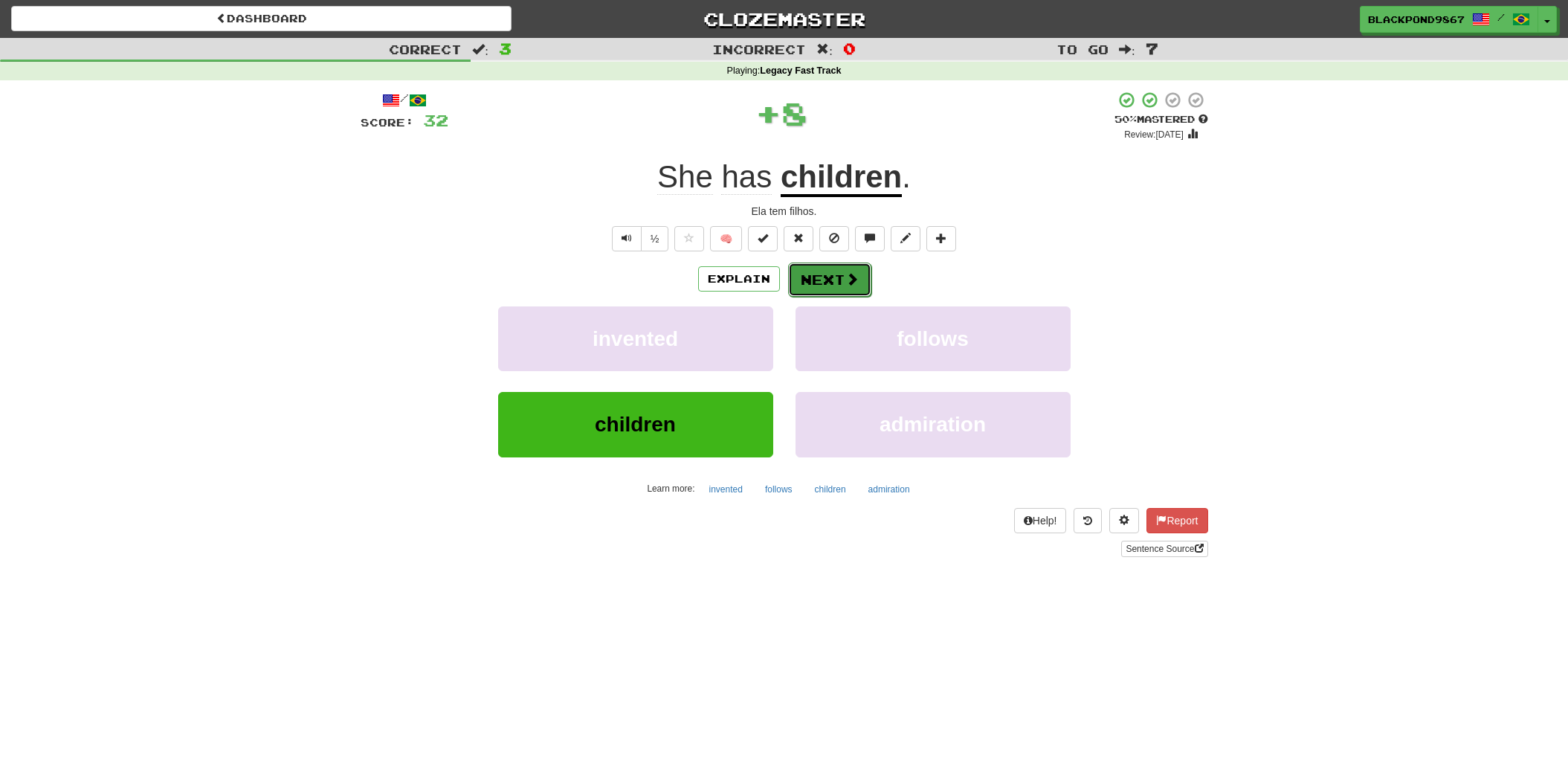
click at [813, 285] on button "Next" at bounding box center [830, 280] width 83 height 34
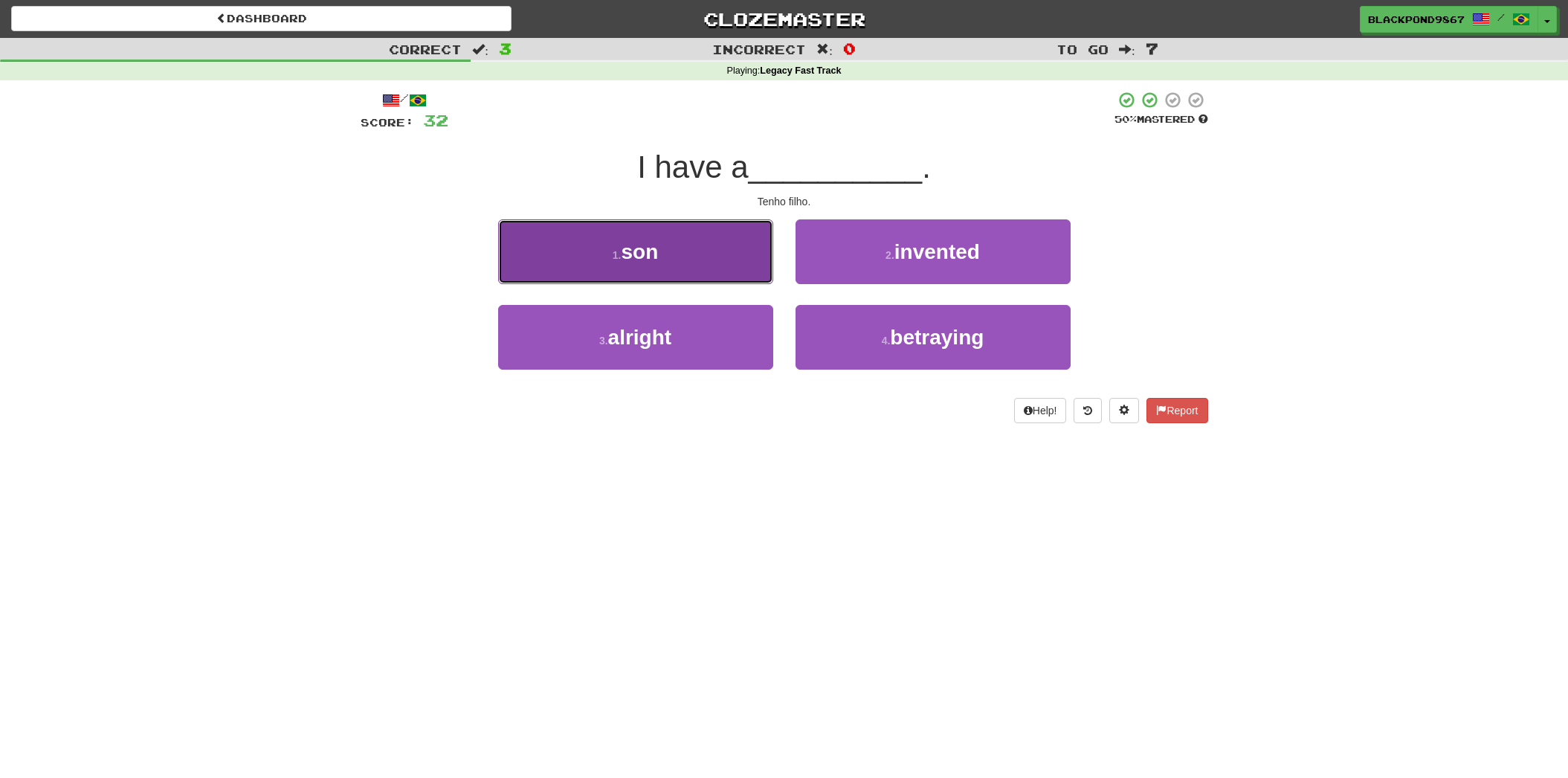
click at [647, 261] on span "son" at bounding box center [640, 252] width 37 height 23
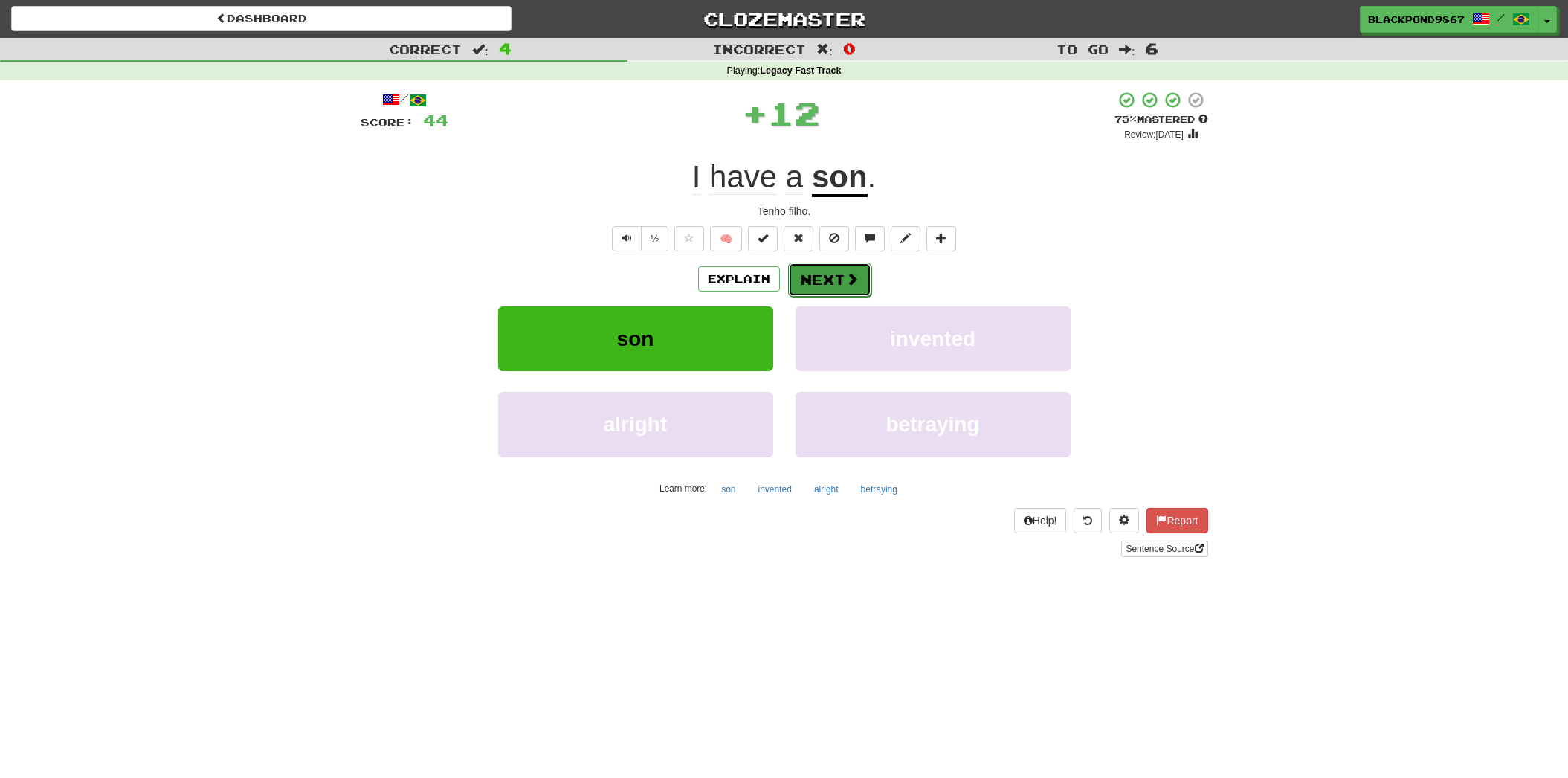
click at [826, 268] on button "Next" at bounding box center [830, 280] width 83 height 34
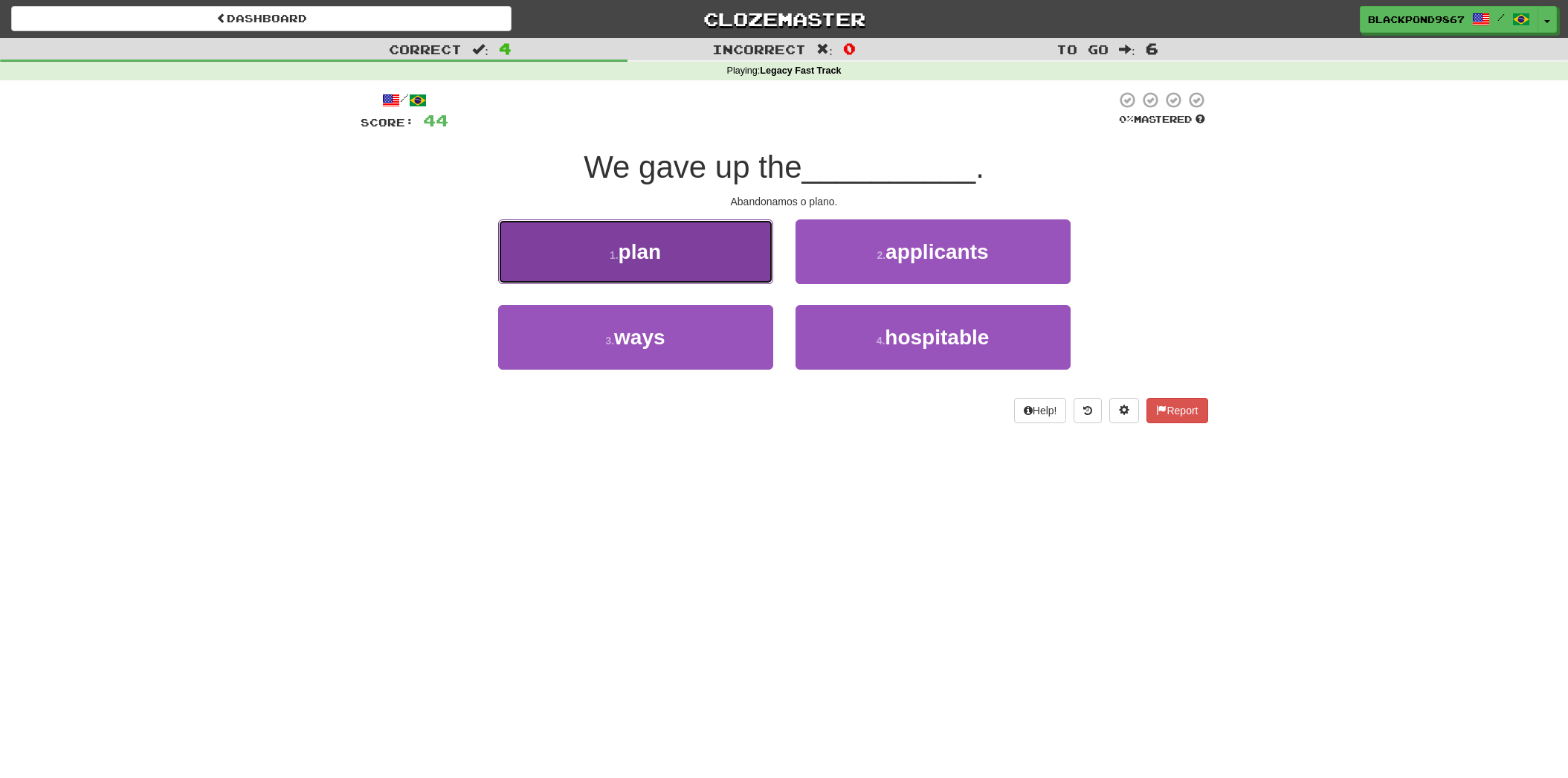
click at [610, 249] on small "1 ." at bounding box center [614, 255] width 9 height 12
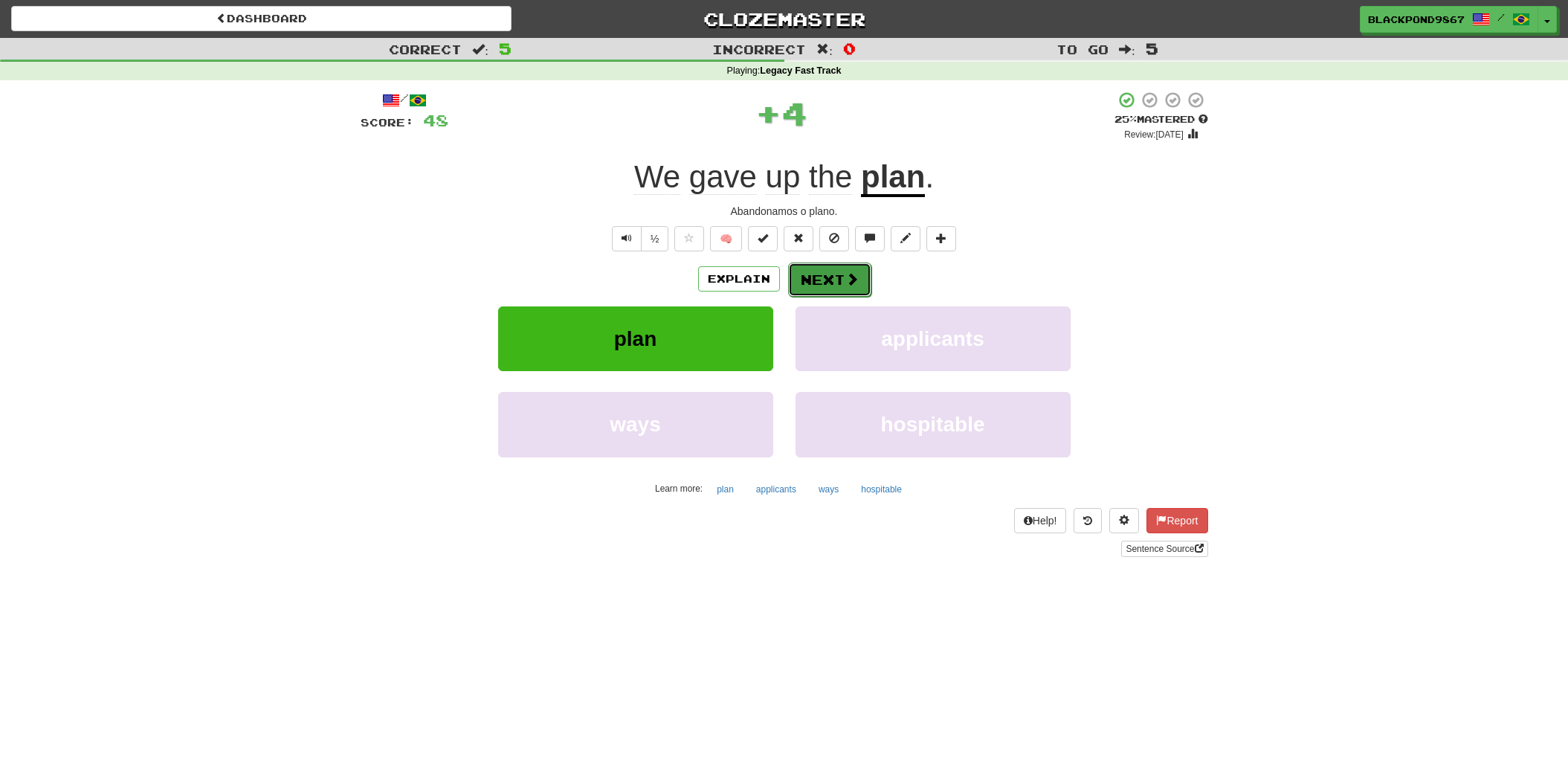
click at [832, 275] on button "Next" at bounding box center [830, 280] width 83 height 34
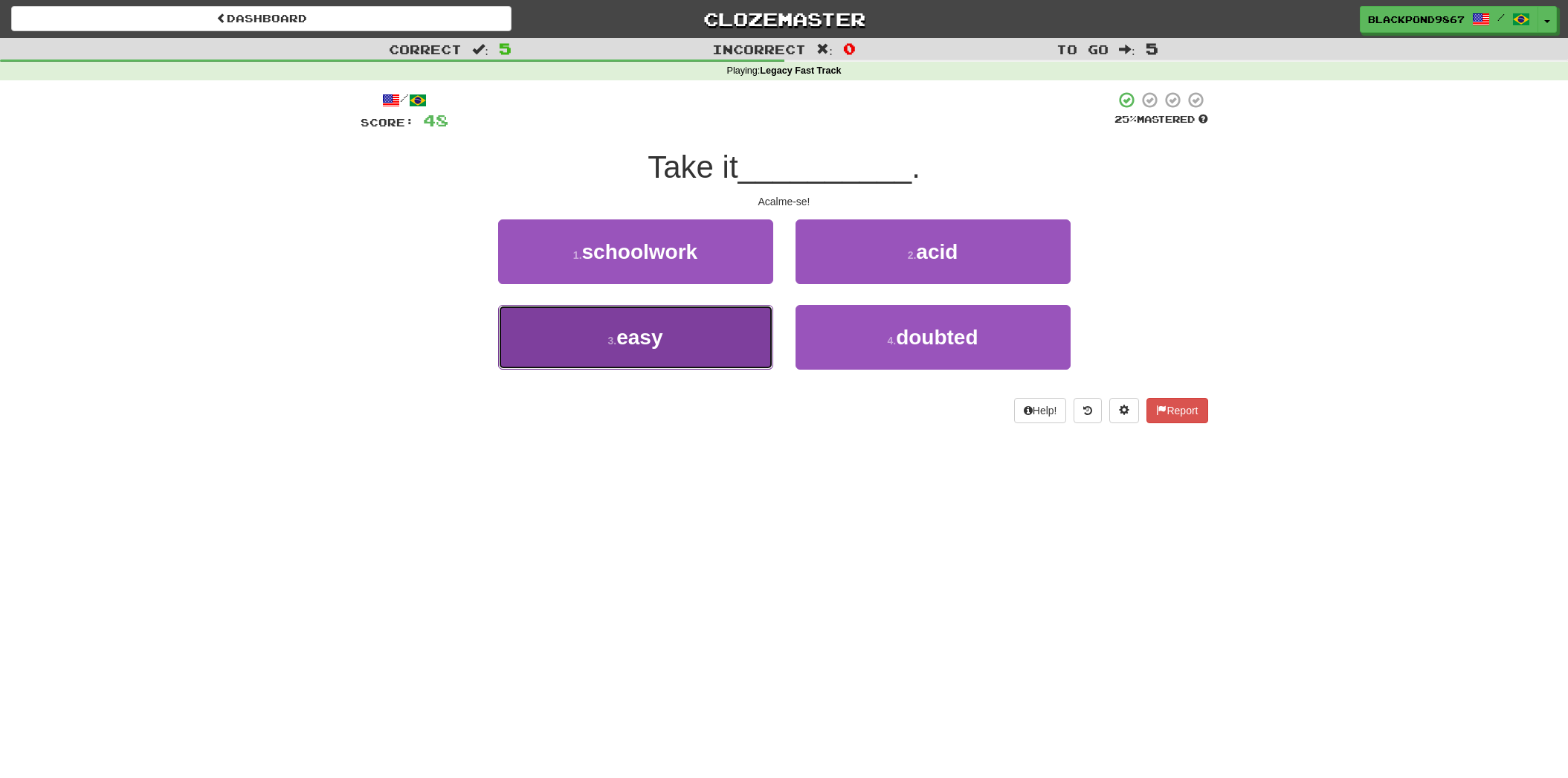
click at [744, 338] on button "3 . easy" at bounding box center [635, 337] width 275 height 65
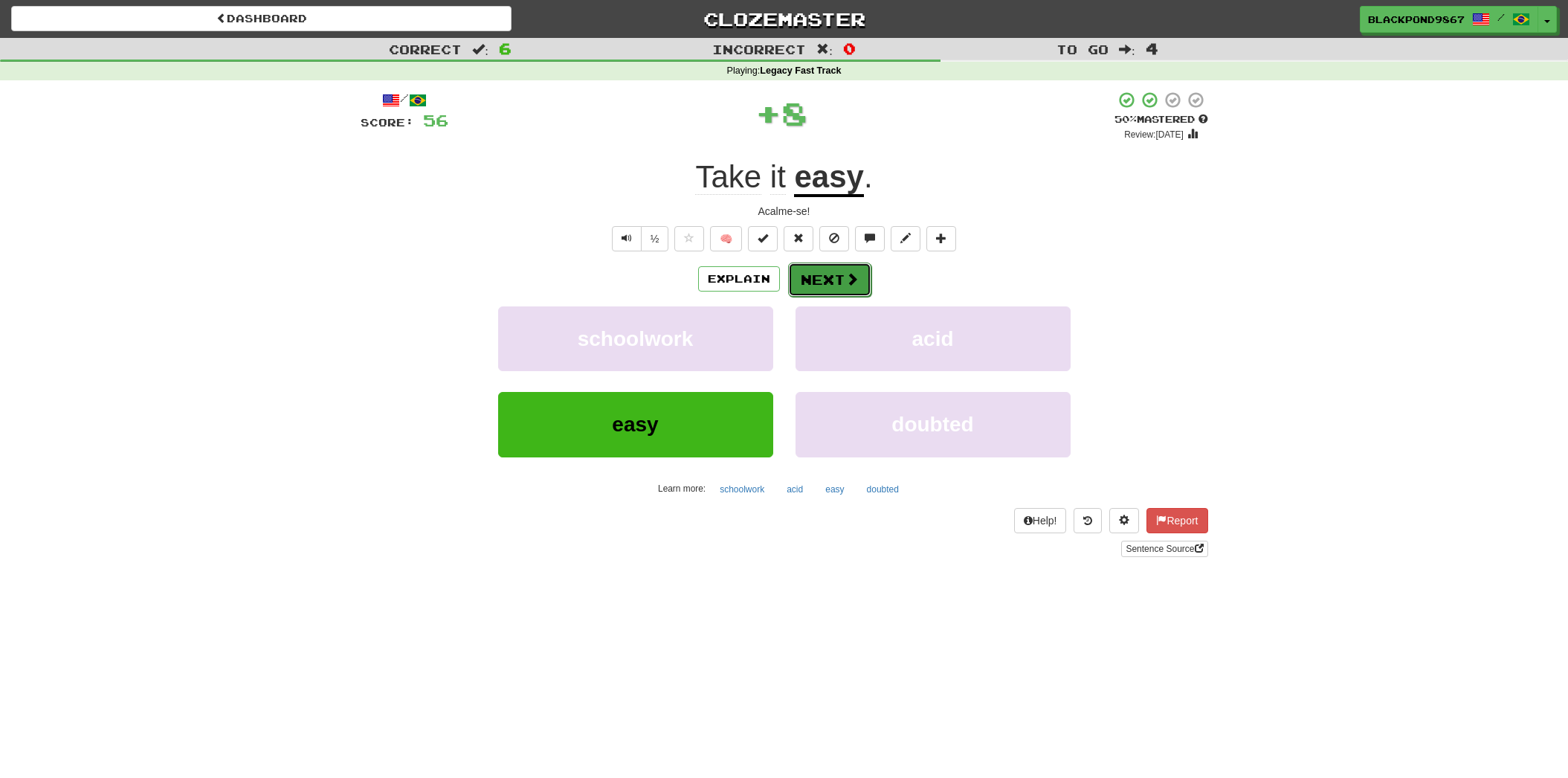
click at [815, 283] on button "Next" at bounding box center [830, 280] width 83 height 34
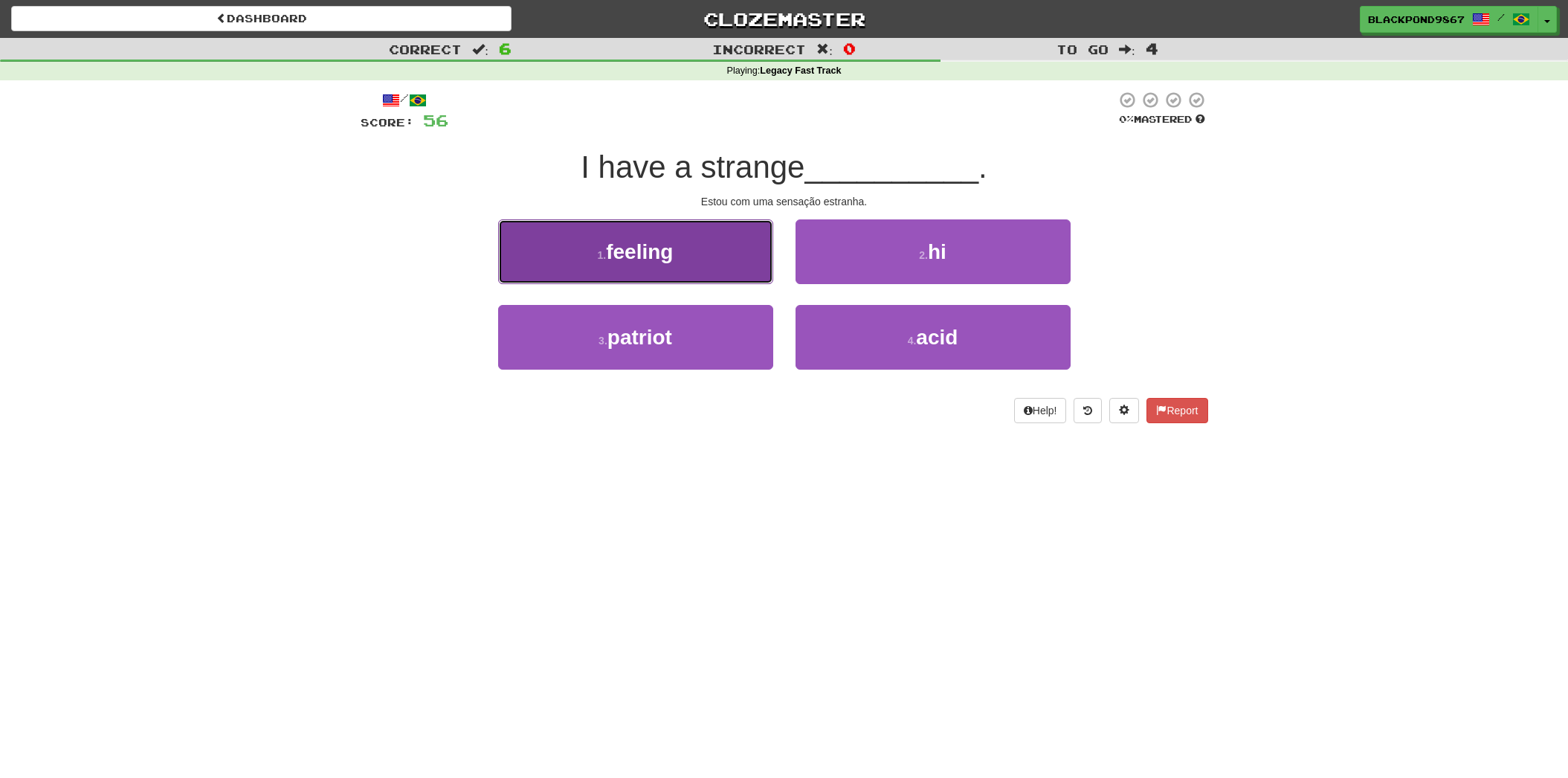
drag, startPoint x: 584, startPoint y: 256, endPoint x: 596, endPoint y: 253, distance: 12.4
click at [596, 253] on button "1 . feeling" at bounding box center [635, 252] width 275 height 65
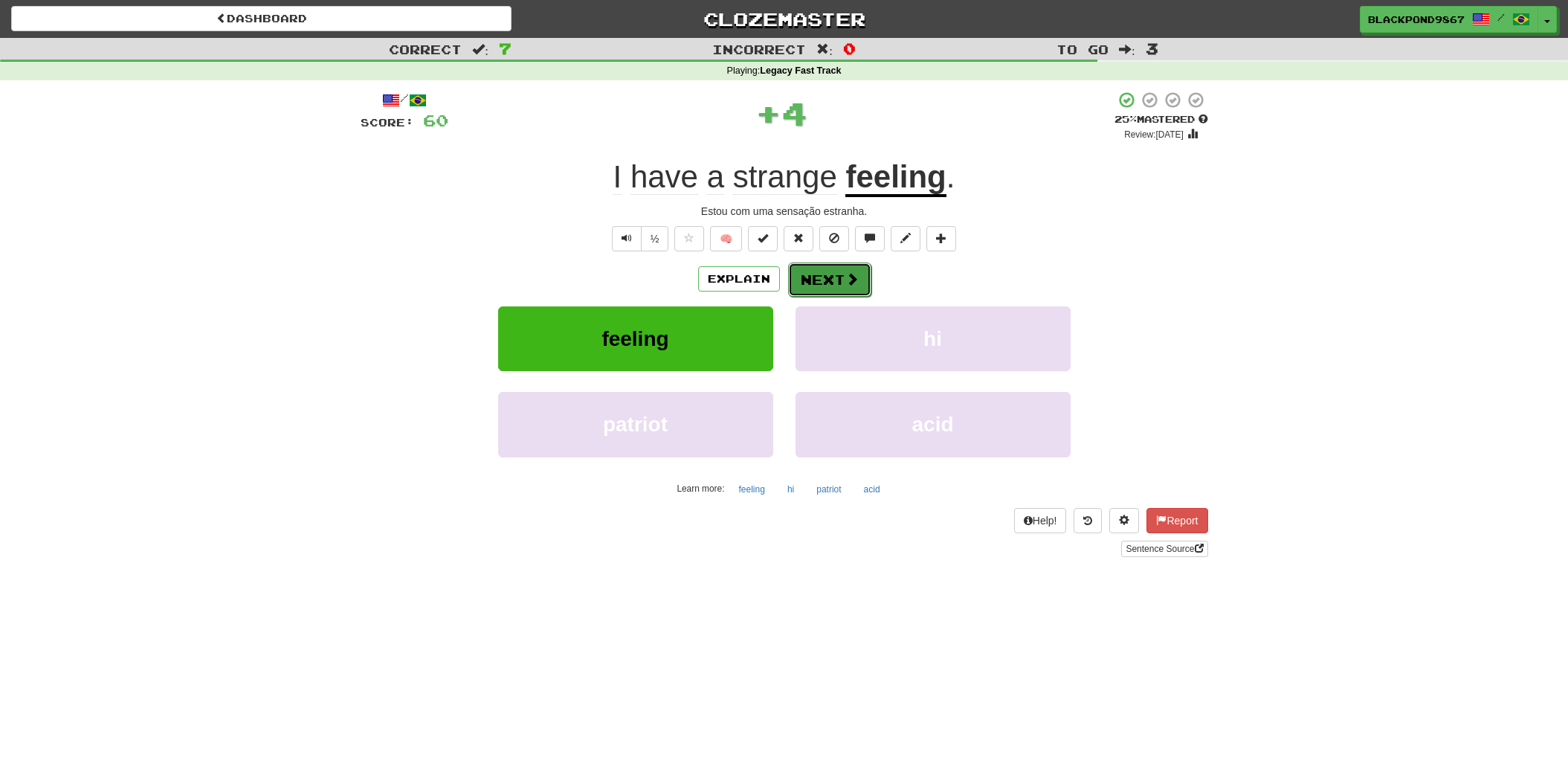
click at [836, 272] on button "Next" at bounding box center [830, 280] width 83 height 34
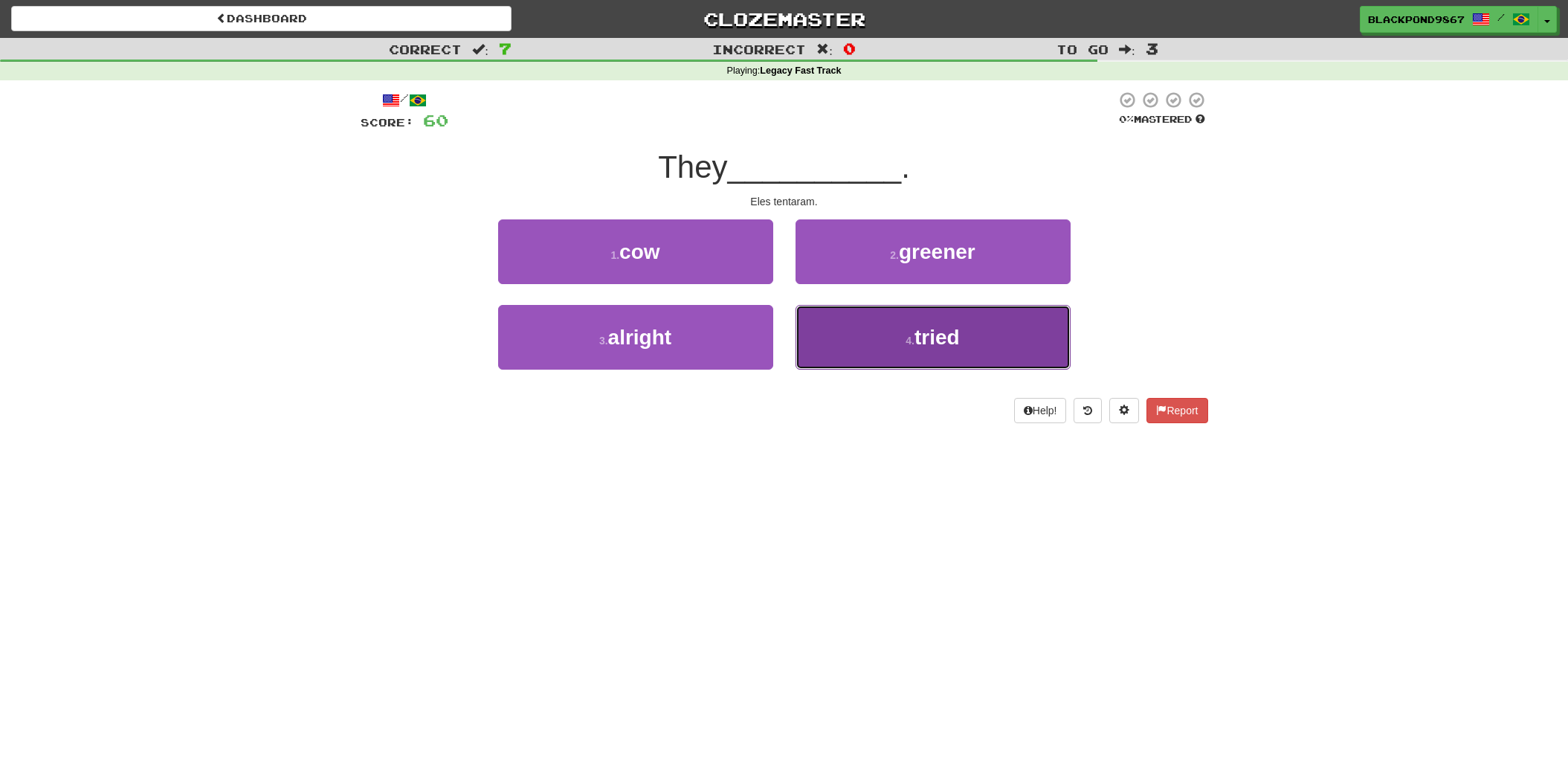
click at [850, 354] on button "4 . tried" at bounding box center [933, 337] width 275 height 65
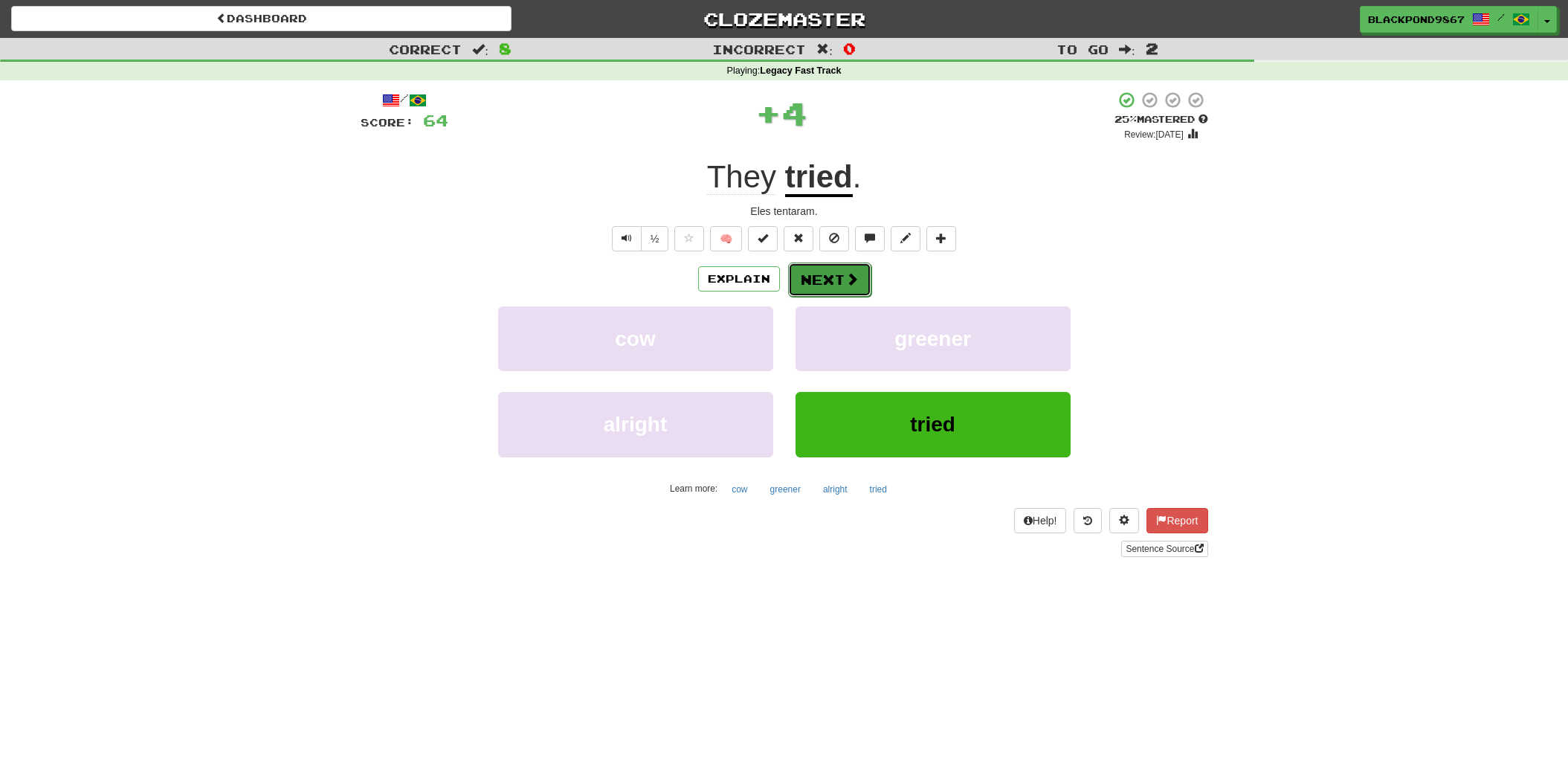
click at [845, 284] on span at bounding box center [852, 278] width 13 height 13
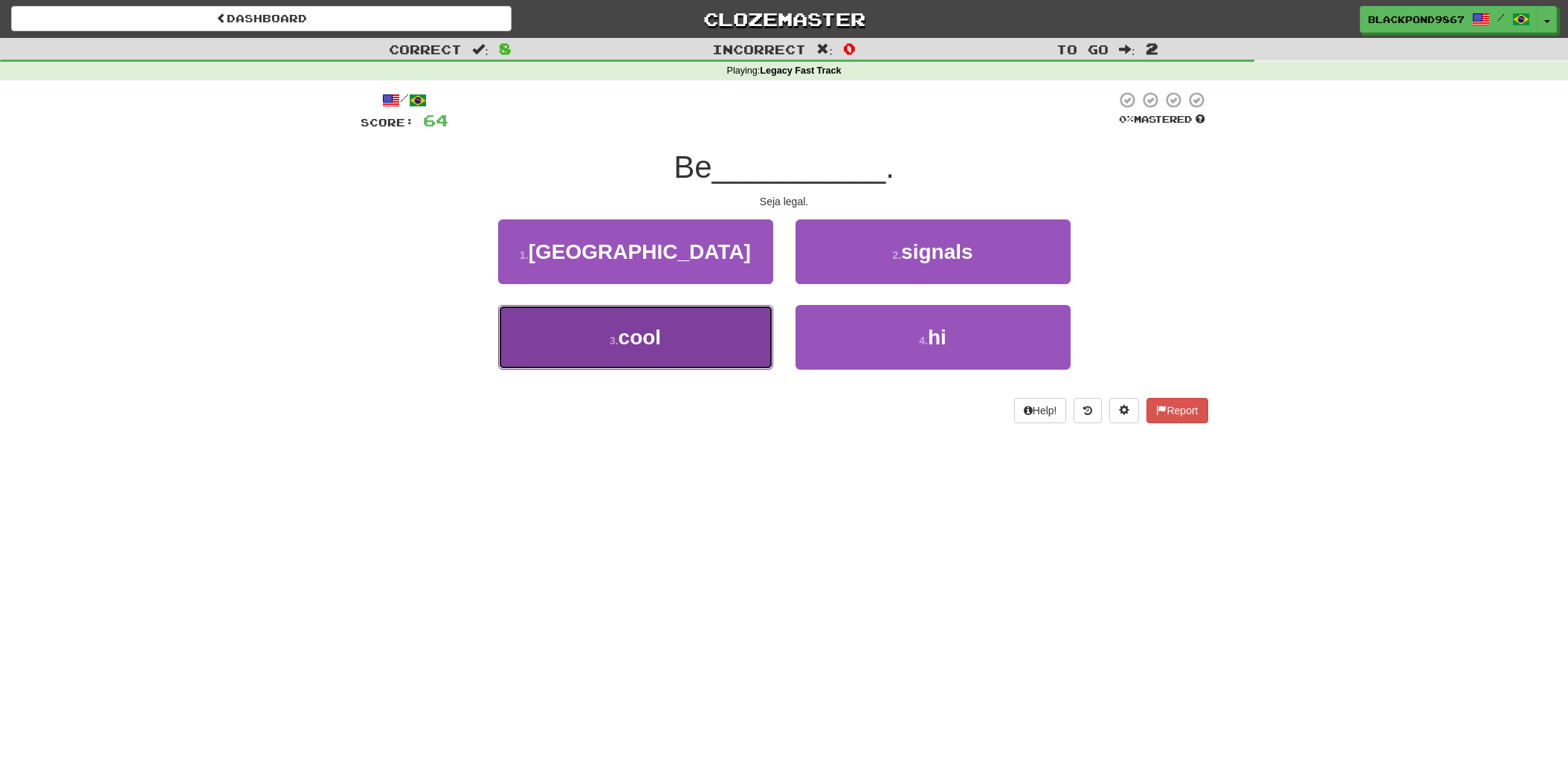
click at [602, 333] on button "3 . cool" at bounding box center [635, 337] width 275 height 65
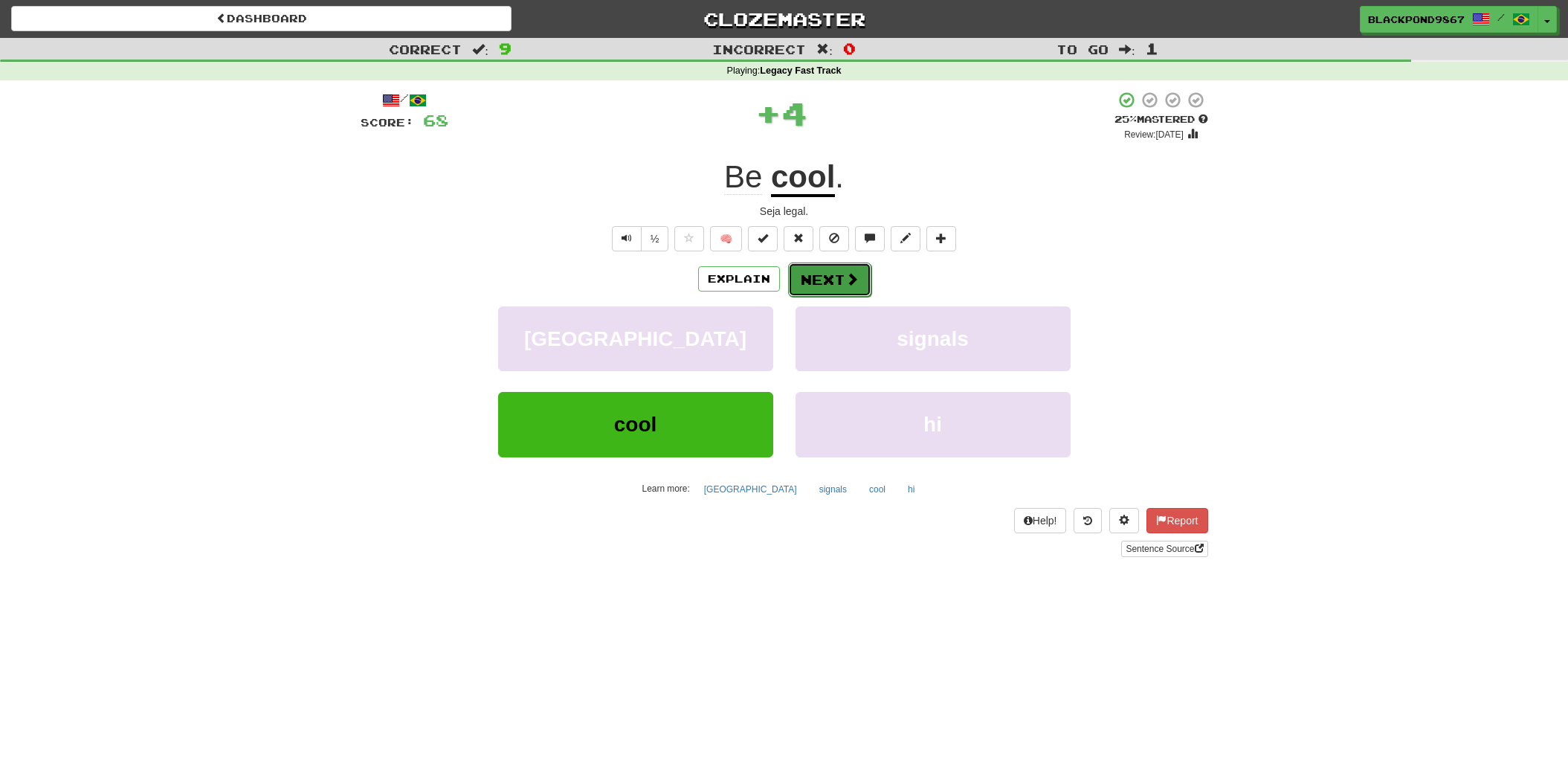
click at [832, 287] on button "Next" at bounding box center [830, 280] width 83 height 34
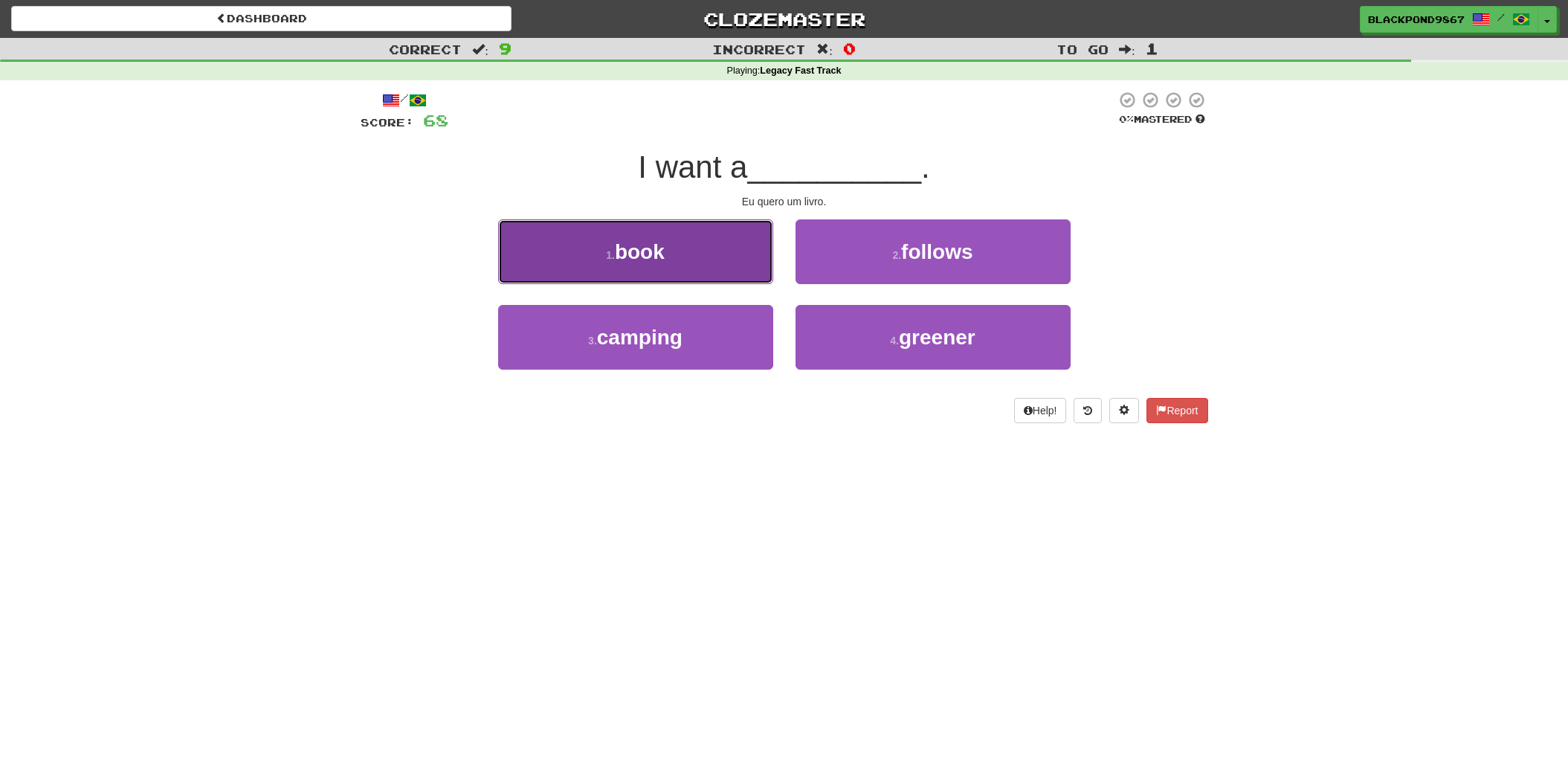
click at [670, 256] on button "1 . book" at bounding box center [635, 252] width 275 height 65
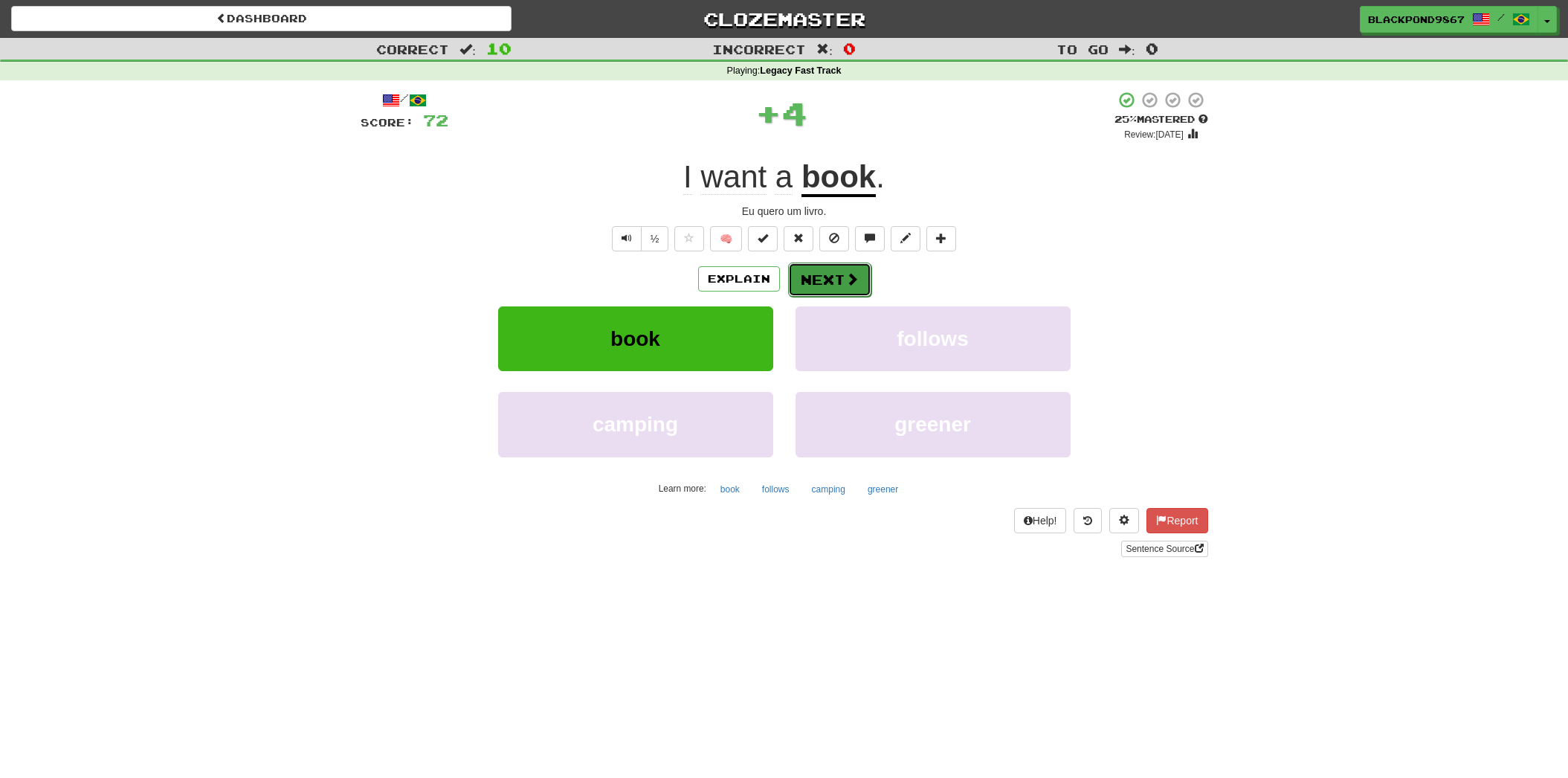
click at [792, 275] on button "Next" at bounding box center [830, 280] width 83 height 34
